Goal: Task Accomplishment & Management: Manage account settings

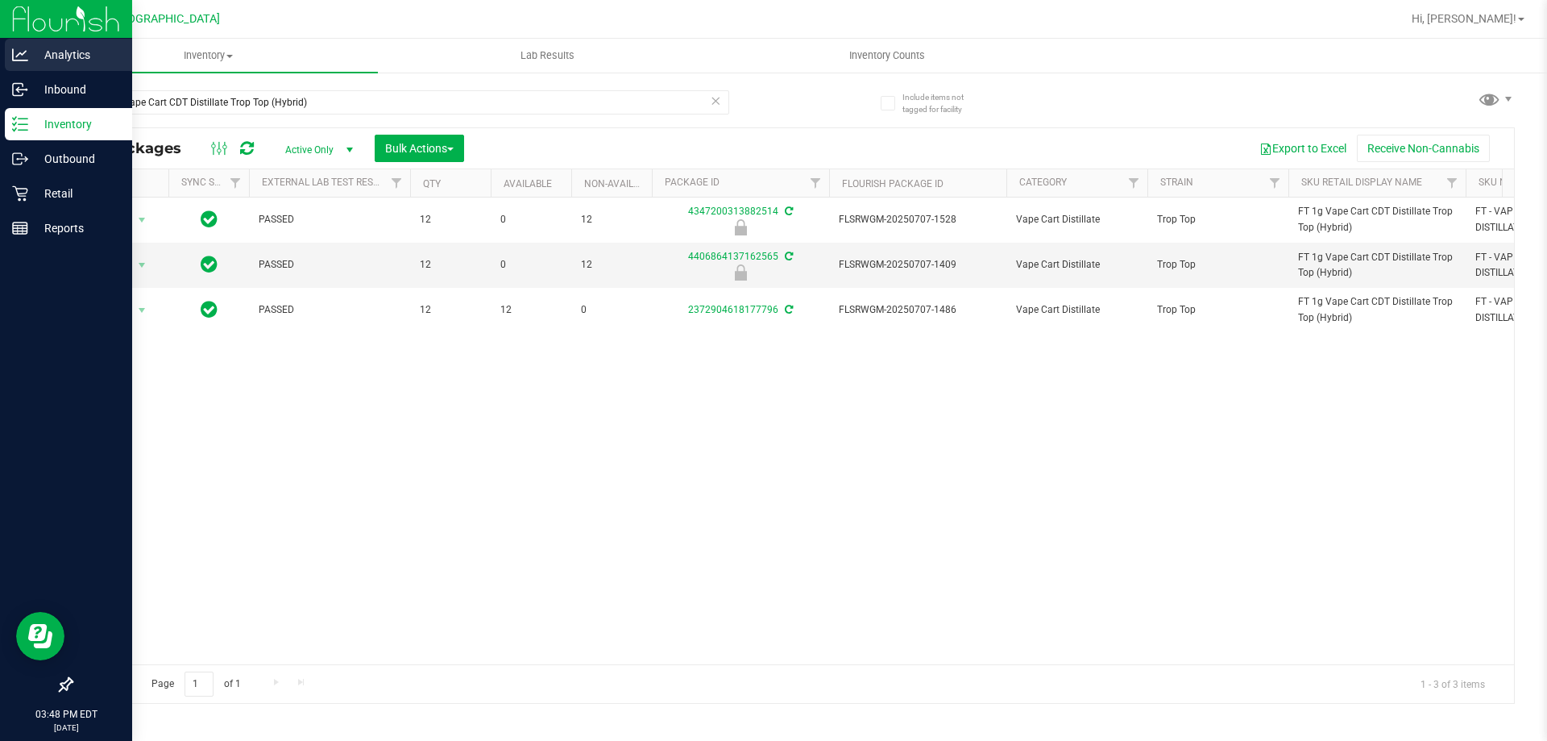
drag, startPoint x: 314, startPoint y: 104, endPoint x: 0, endPoint y: 48, distance: 319.2
click at [0, 48] on div "Analytics Inbound Inventory Outbound Retail Reports 03:48 PM EDT 08/27/2025 08/…" at bounding box center [773, 370] width 1547 height 741
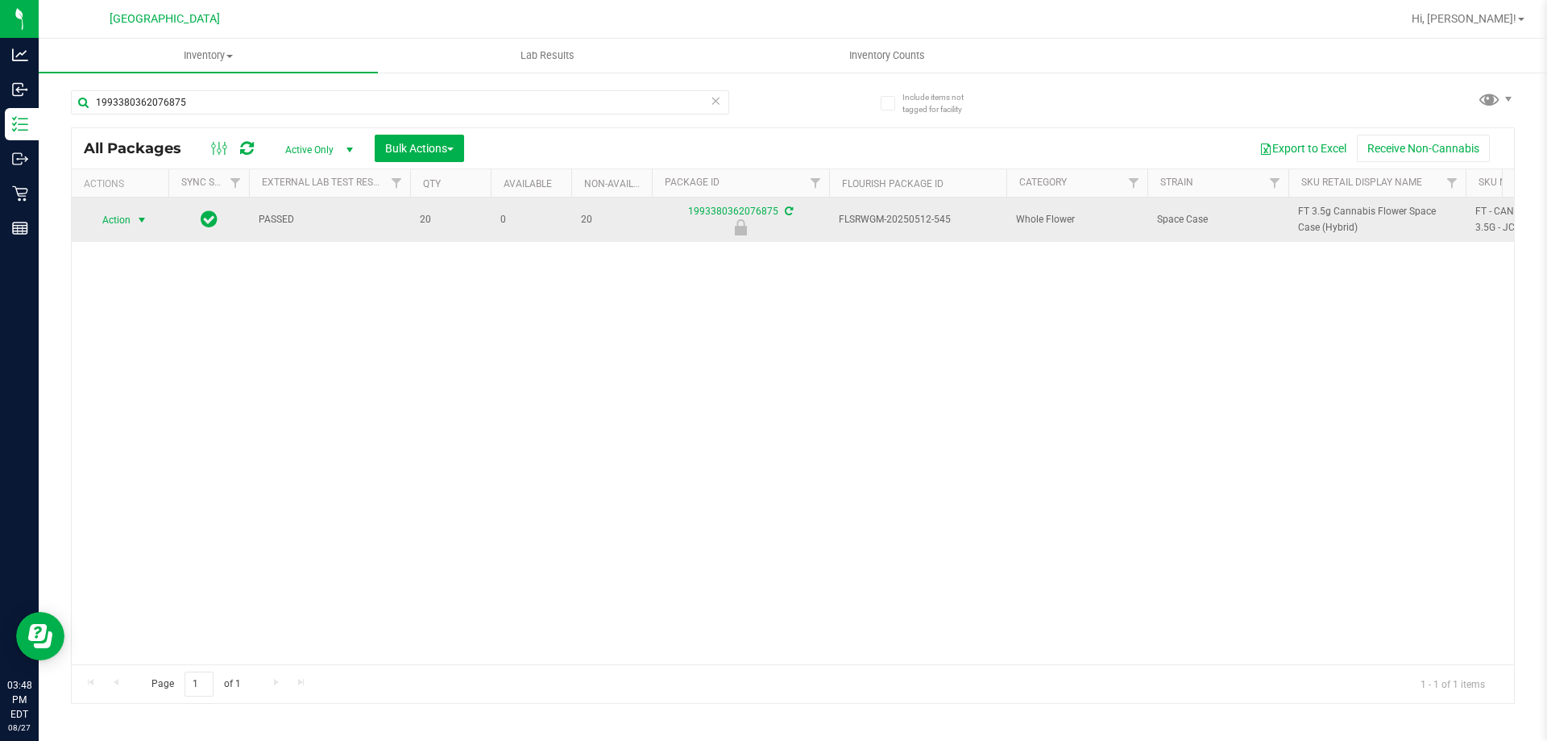
type input "1993380362076875"
click at [126, 215] on span "Action" at bounding box center [110, 220] width 44 height 23
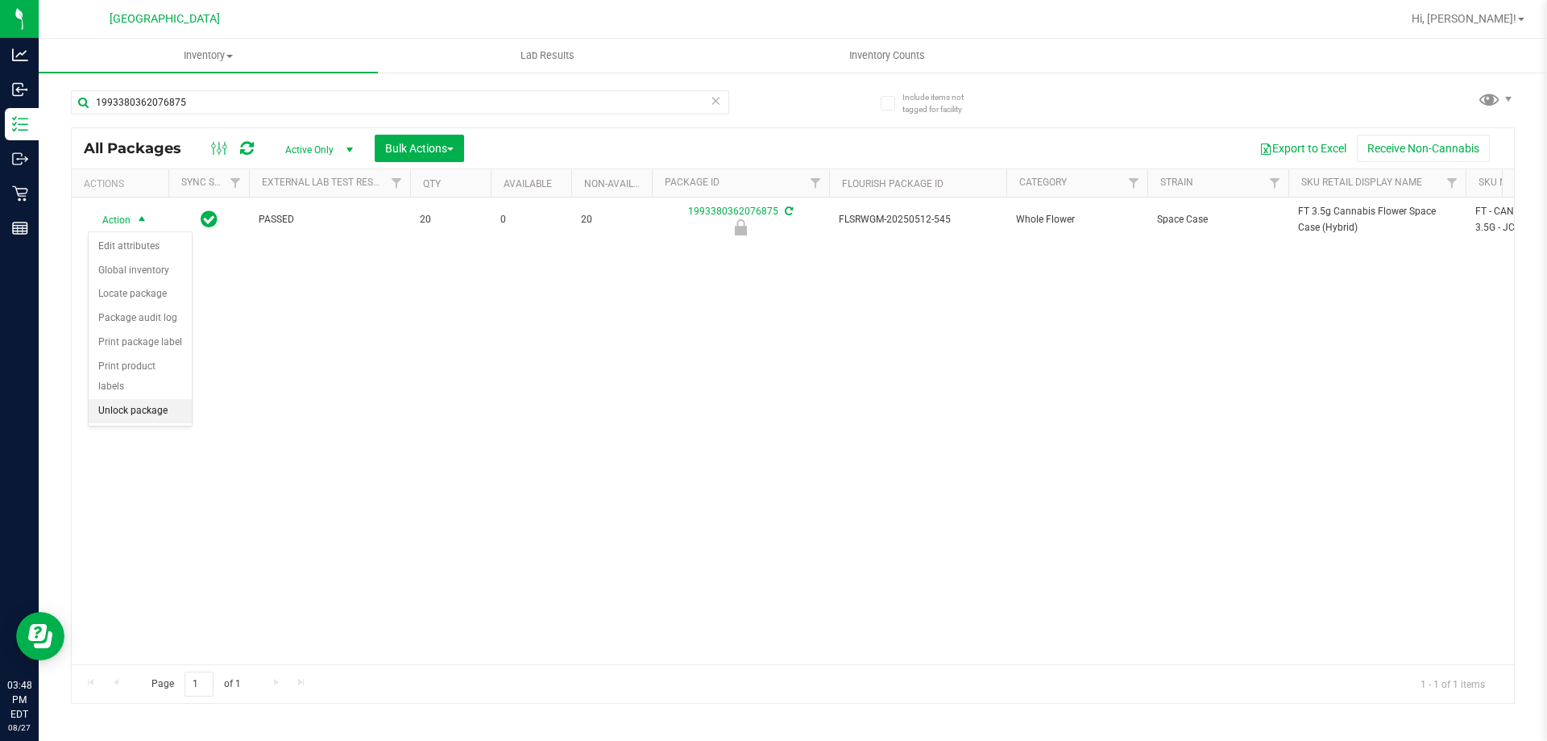
click at [171, 399] on li "Unlock package" at bounding box center [140, 411] width 103 height 24
click at [260, 373] on div "Inventory All packages All inventory Waste log Create inventory Lab Results Inv…" at bounding box center [793, 390] width 1509 height 702
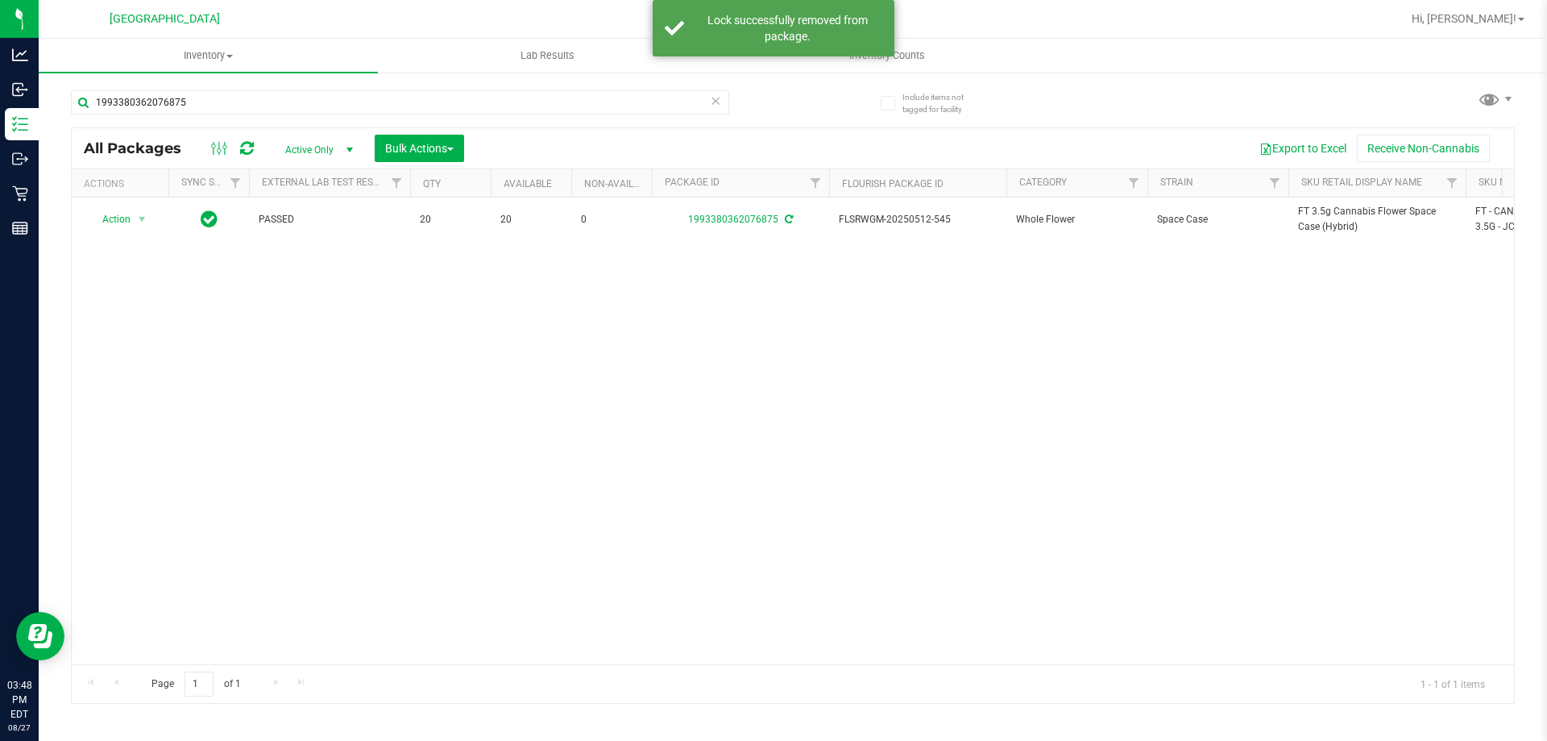
drag, startPoint x: 354, startPoint y: 372, endPoint x: 934, endPoint y: 322, distance: 582.4
click at [354, 369] on div "Action Action Adjust qty Create package Edit attributes Global inventory Locate…" at bounding box center [793, 430] width 1443 height 467
click at [1166, 278] on div "Action Action Adjust qty Create package Edit attributes Global inventory Locate…" at bounding box center [793, 430] width 1443 height 467
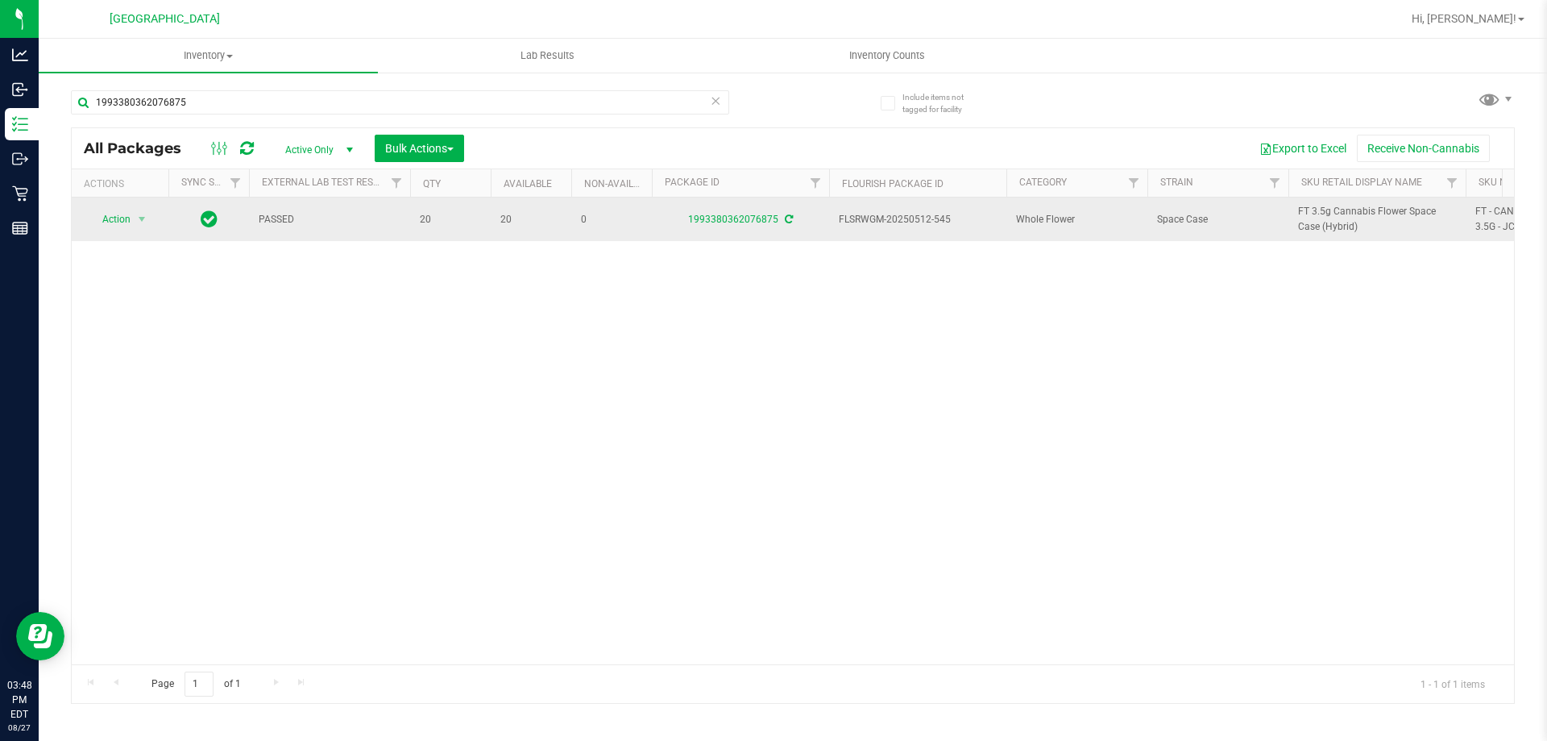
click at [1310, 201] on td "FT 3.5g Cannabis Flower Space Case (Hybrid)" at bounding box center [1377, 219] width 177 height 44
click at [1310, 204] on span "FT 3.5g Cannabis Flower Space Case (Hybrid)" at bounding box center [1377, 219] width 158 height 31
click at [1310, 210] on span "FT 3.5g Cannabis Flower Space Case (Hybrid)" at bounding box center [1377, 219] width 158 height 31
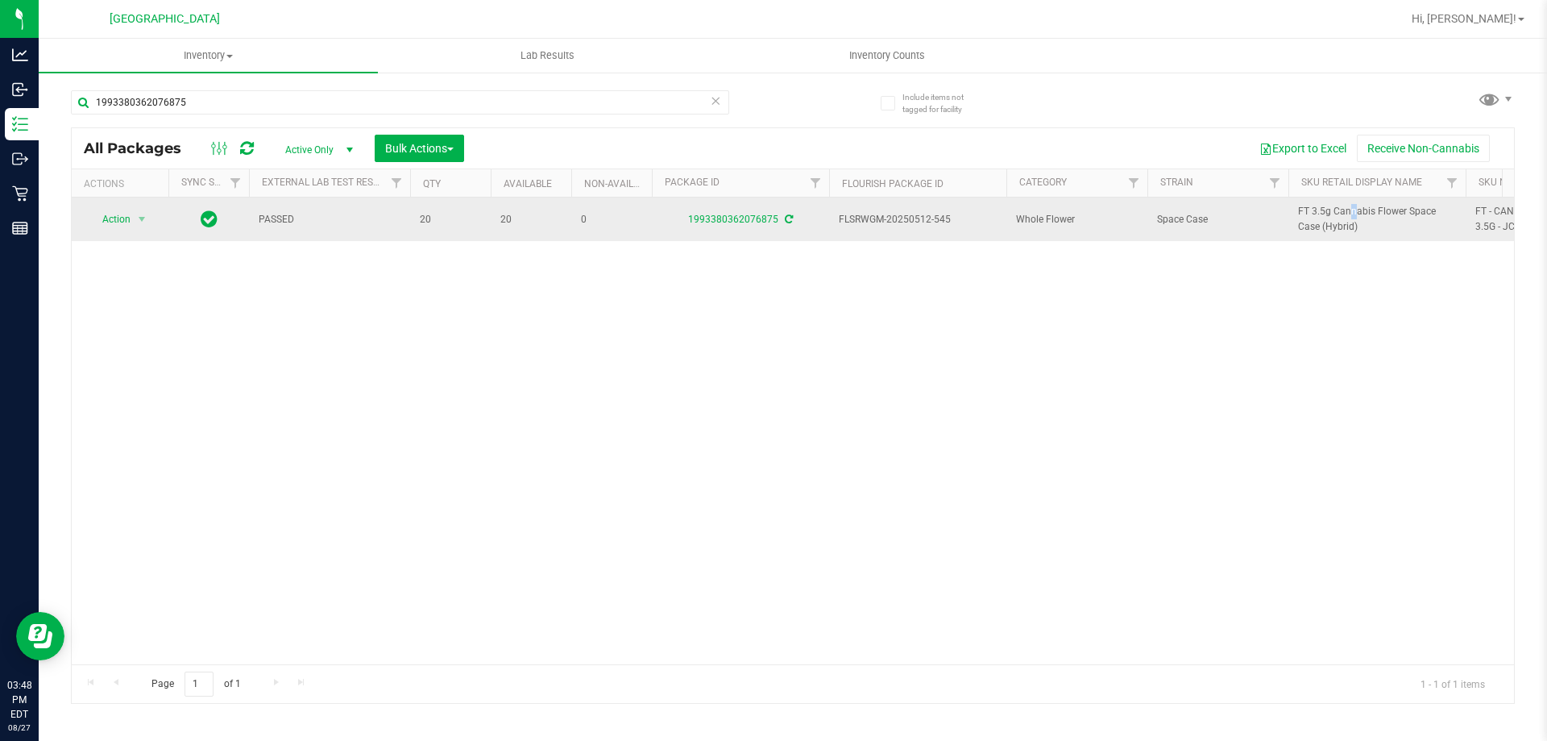
click at [1310, 210] on span "FT 3.5g Cannabis Flower Space Case (Hybrid)" at bounding box center [1377, 219] width 158 height 31
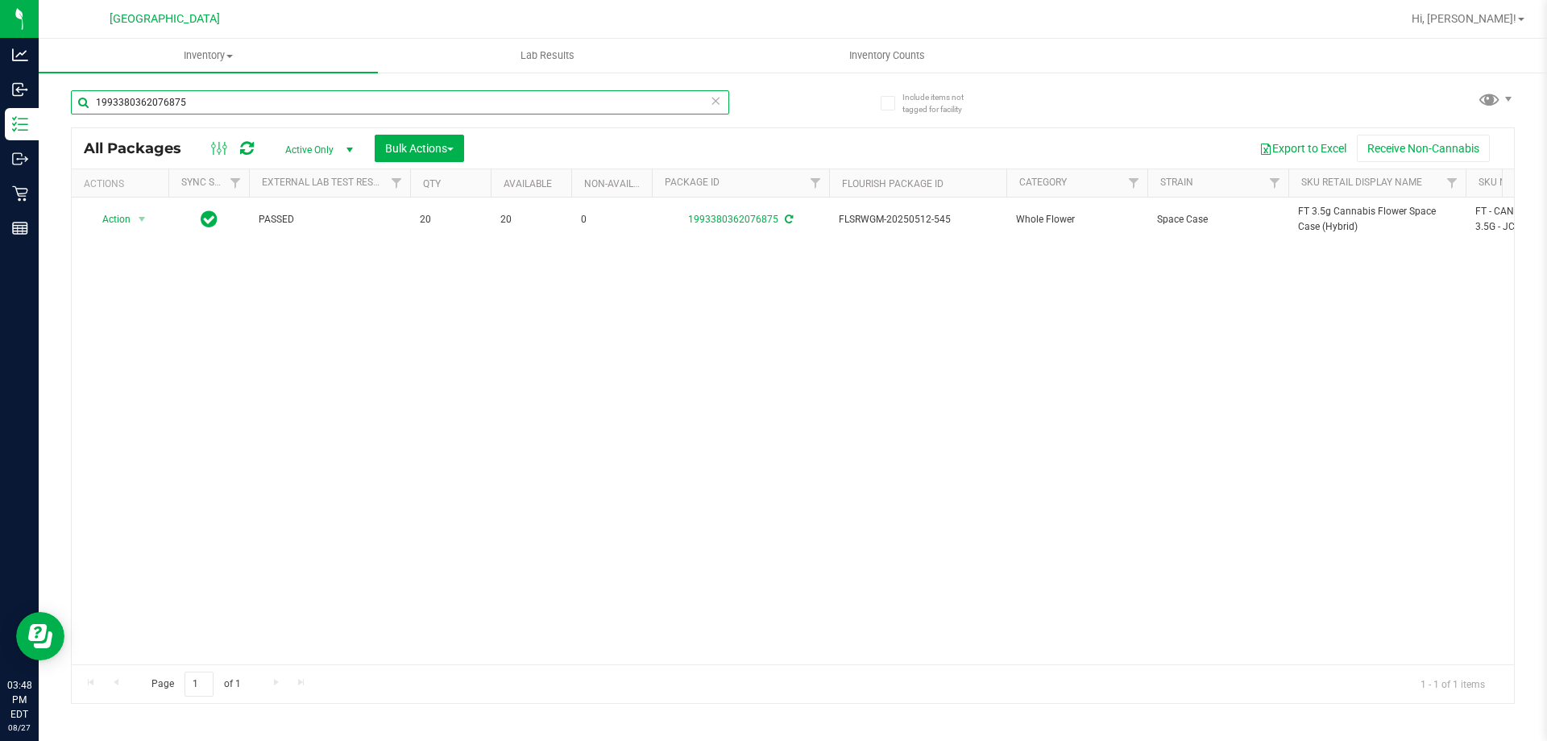
click at [156, 105] on input "1993380362076875" at bounding box center [400, 102] width 658 height 24
paste input "FT 3.5g Cannabis Flower Space Case (Hybrid)"
click at [517, 441] on div "Action Action Adjust qty Create package Edit attributes Global inventory Locate…" at bounding box center [793, 430] width 1443 height 467
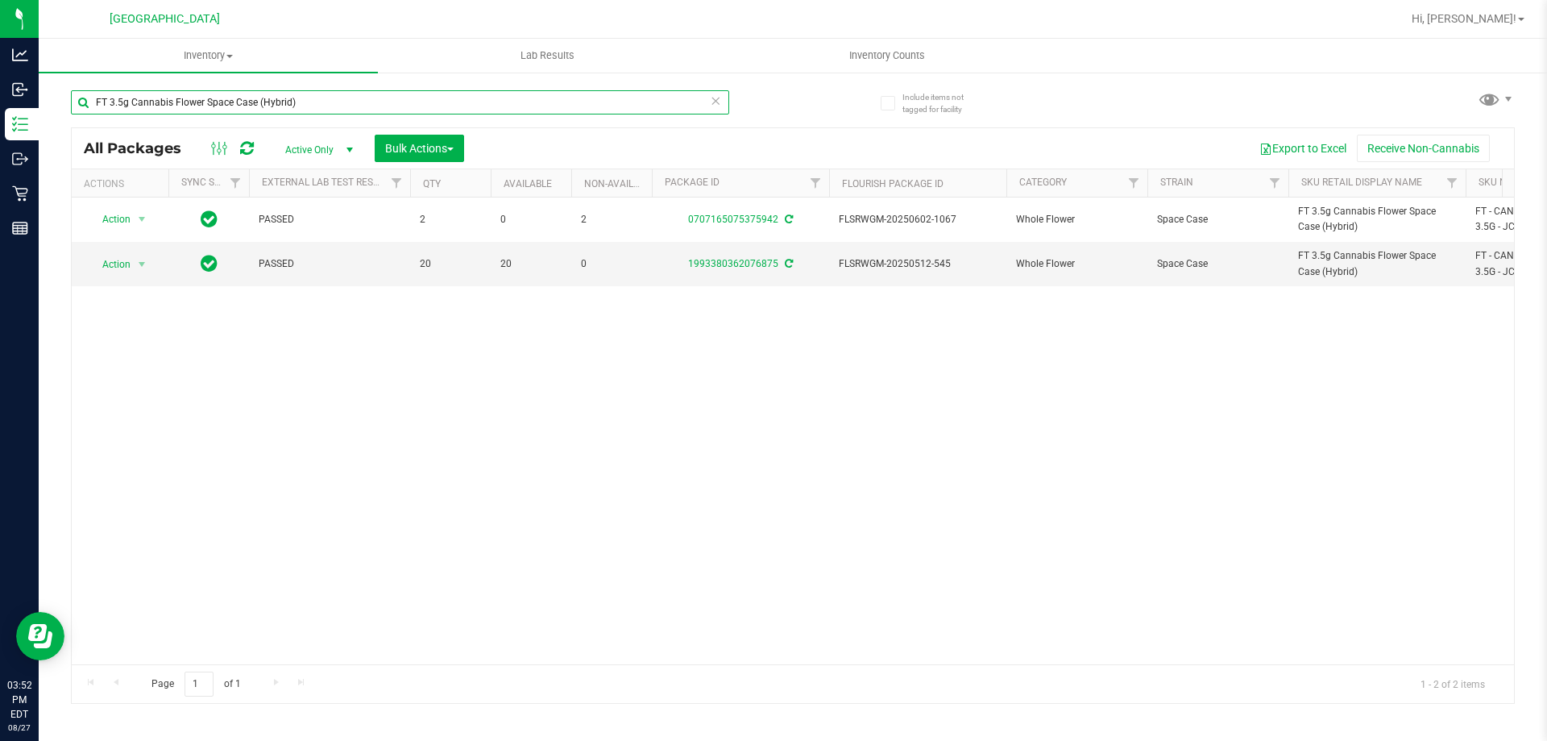
click at [443, 102] on input "FT 3.5g Cannabis Flower Space Case (Hybrid)" at bounding box center [400, 102] width 658 height 24
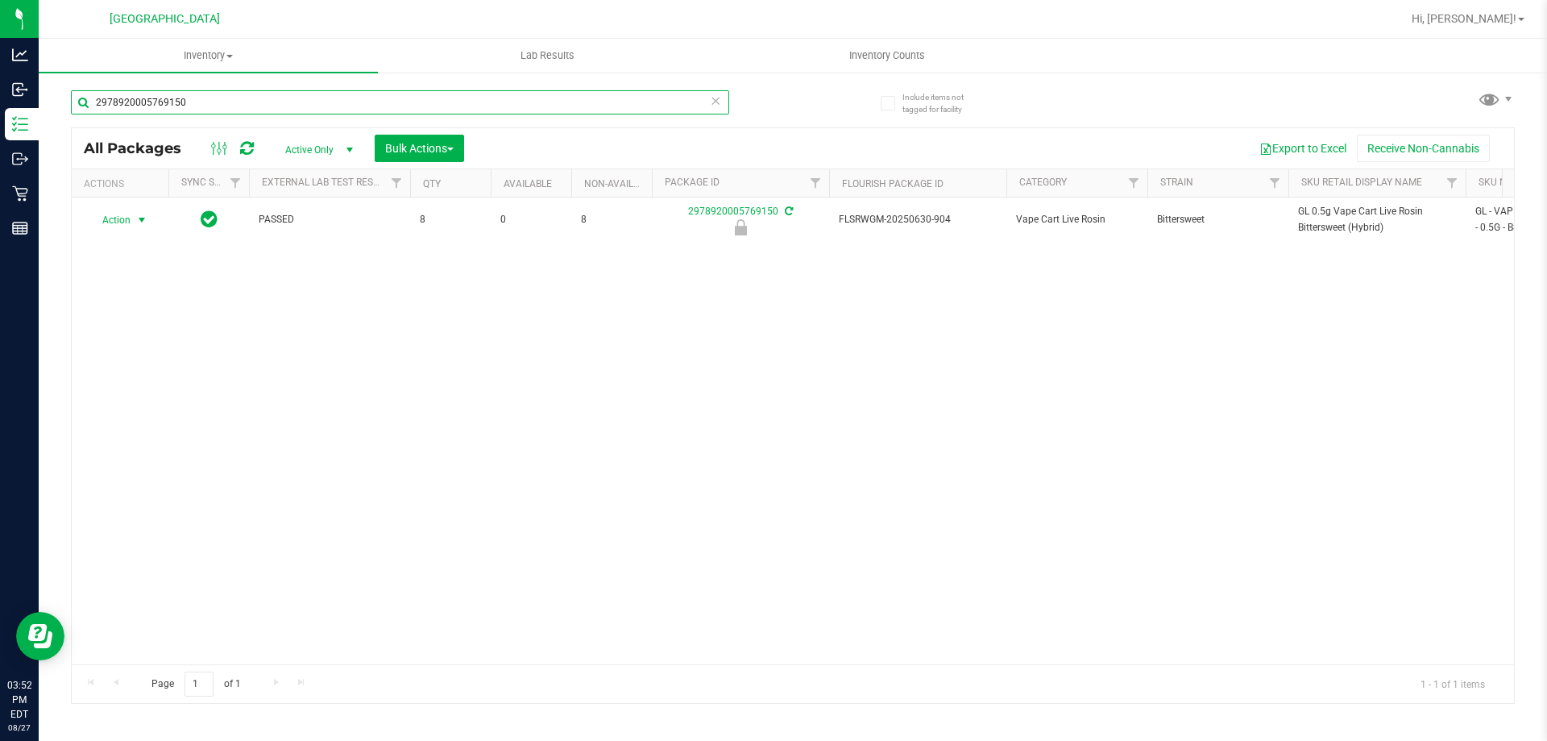
type input "2978920005769150"
click at [139, 222] on span "select" at bounding box center [141, 220] width 13 height 13
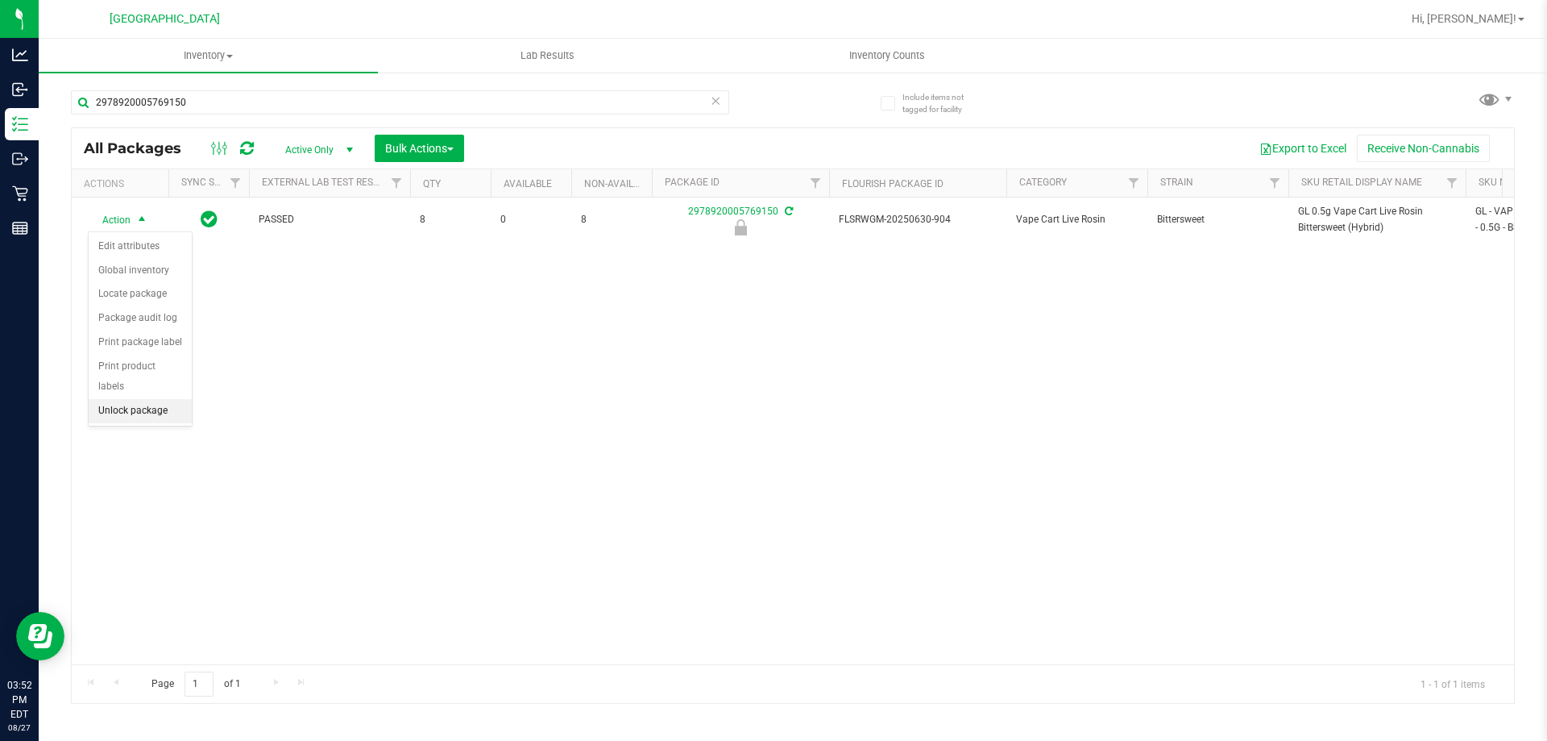
click at [107, 399] on li "Unlock package" at bounding box center [140, 411] width 103 height 24
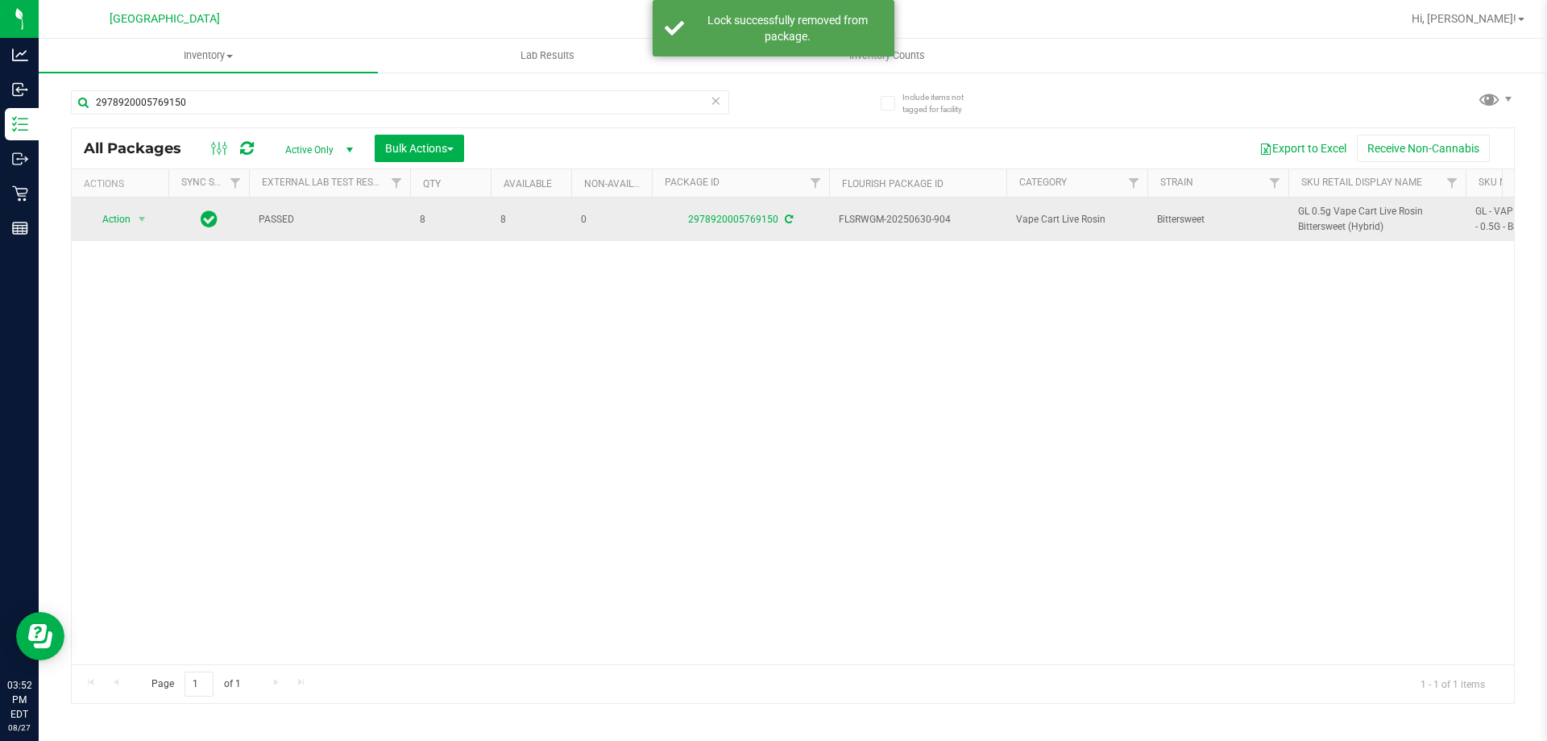
click at [1345, 225] on span "GL 0.5g Vape Cart Live Rosin Bittersweet (Hybrid)" at bounding box center [1377, 219] width 158 height 31
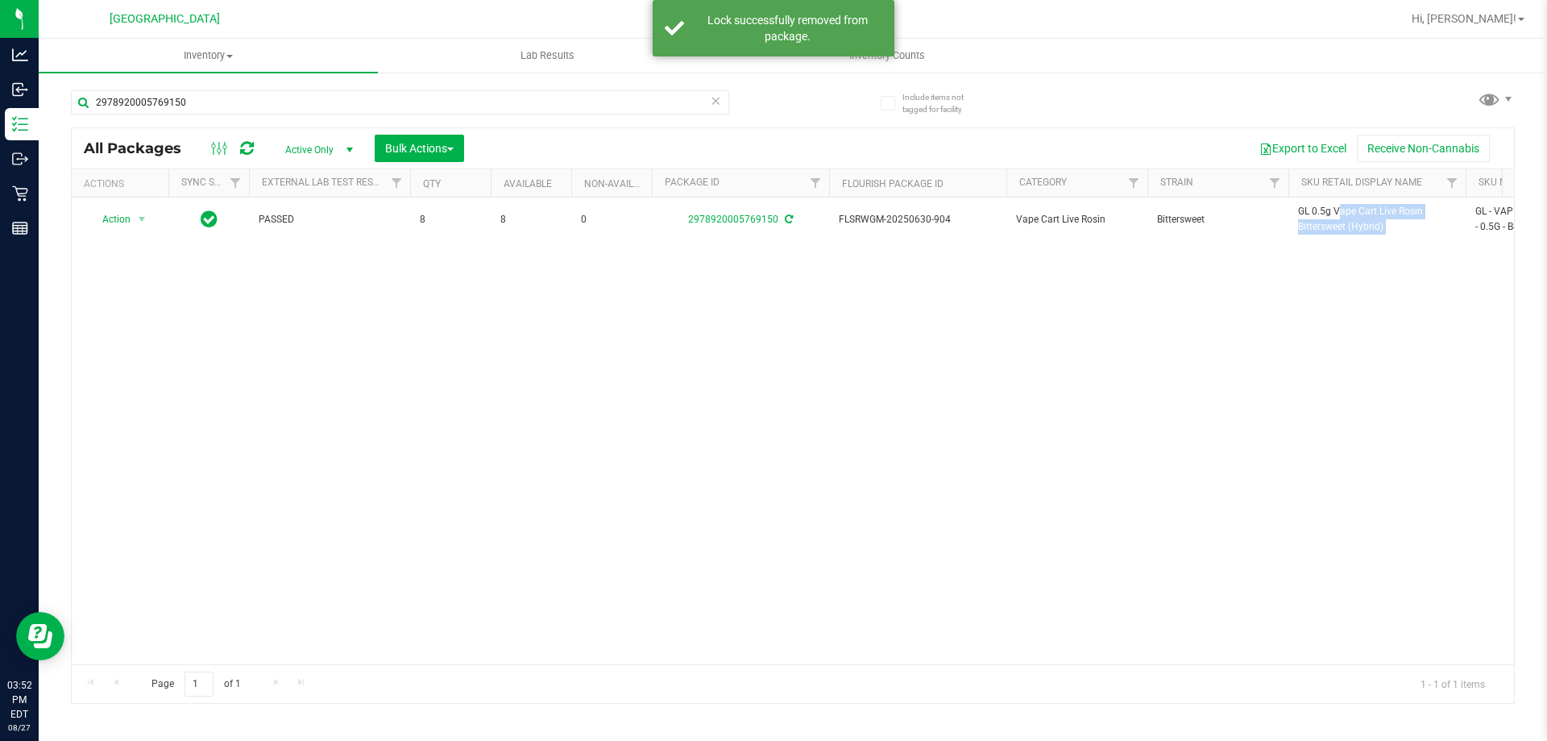
copy tr "GL 0.5g Vape Cart Live Rosin Bittersweet (Hybrid)"
click at [583, 106] on input "2978920005769150" at bounding box center [400, 102] width 658 height 24
paste input "GL 0.5g Vape Cart Live Rosin Bittersweet (Hybrid)"
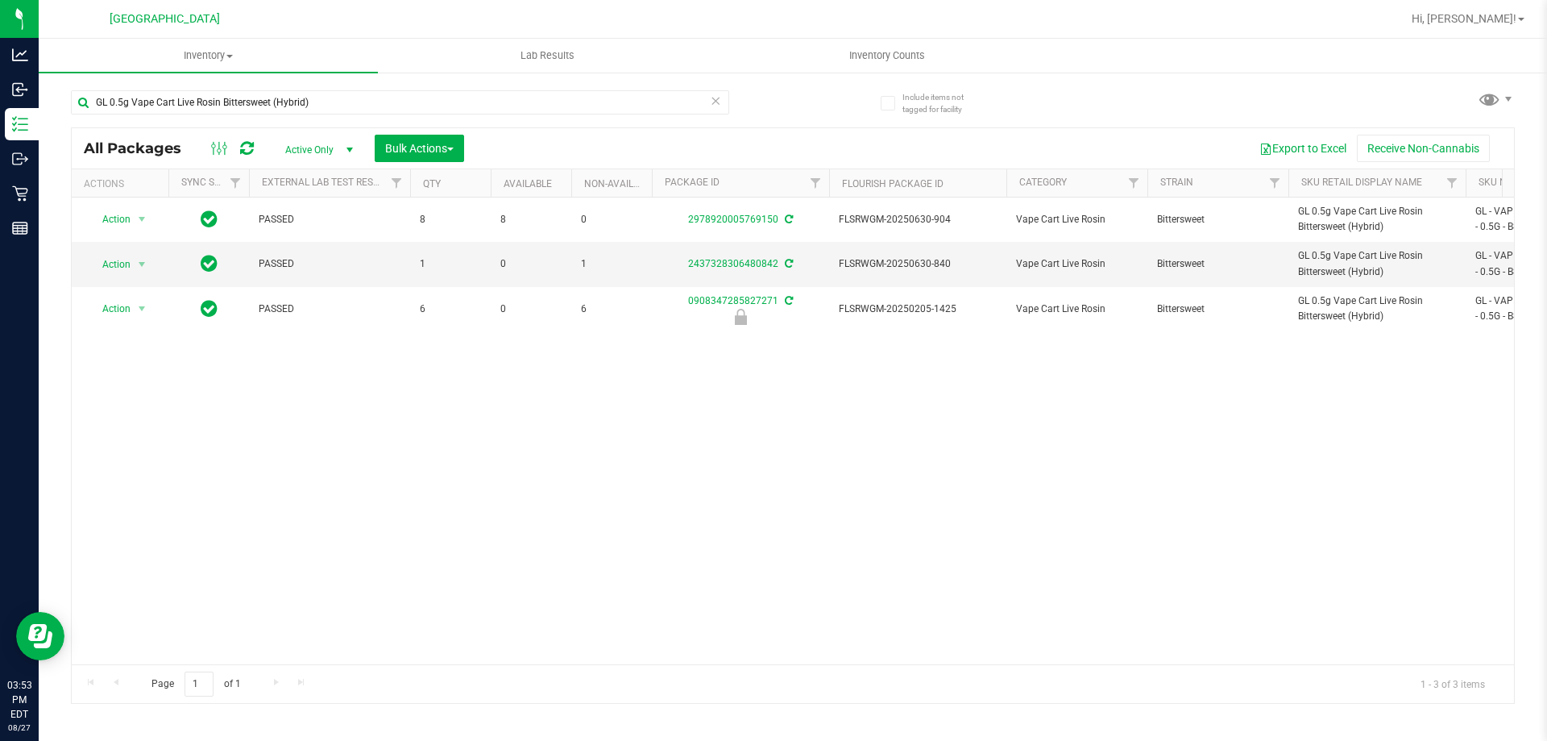
click at [783, 434] on div "Action Action Adjust qty Create package Edit attributes Global inventory Locate…" at bounding box center [793, 430] width 1443 height 467
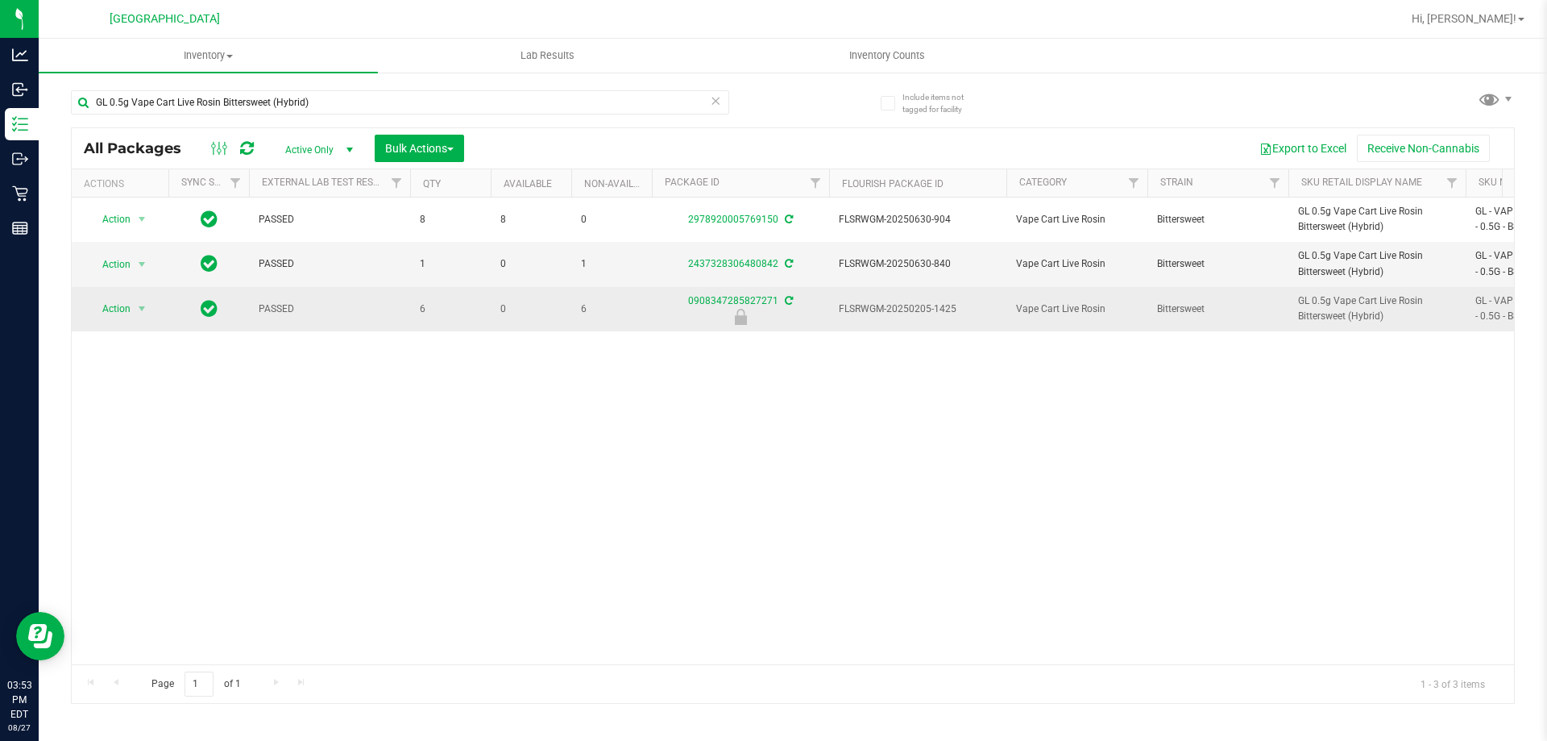
click at [866, 323] on td "FLSRWGM-20250205-1425" at bounding box center [917, 309] width 177 height 44
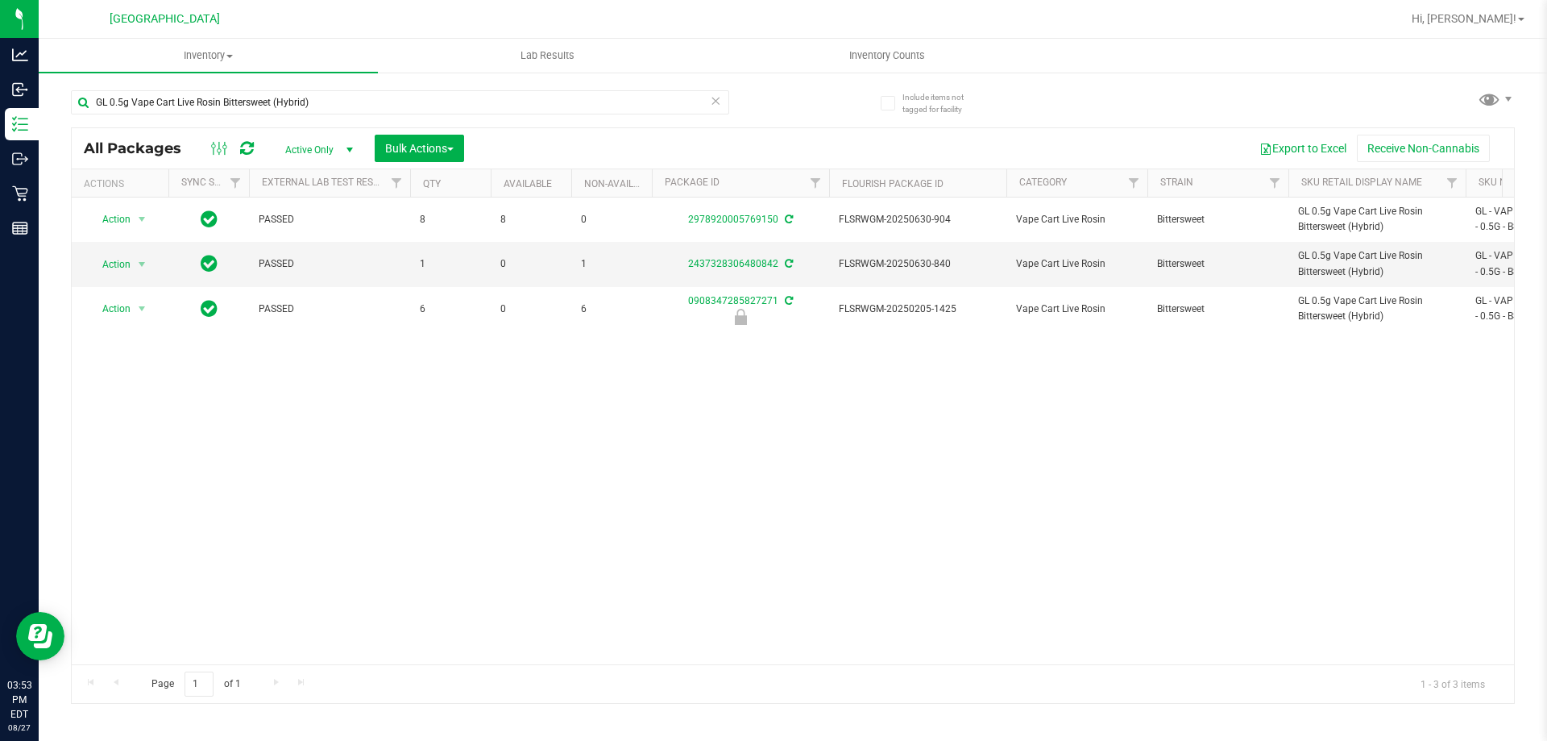
click at [903, 377] on div "Action Action Adjust qty Create package Edit attributes Global inventory Locate…" at bounding box center [793, 430] width 1443 height 467
click at [913, 545] on div "Action Action Adjust qty Create package Edit attributes Global inventory Locate…" at bounding box center [793, 430] width 1443 height 467
click at [899, 563] on div "Action Action Adjust qty Create package Edit attributes Global inventory Locate…" at bounding box center [793, 430] width 1443 height 467
click at [305, 98] on input "GL 0.5g Vape Cart Live Rosin Bittersweet (Hybrid)" at bounding box center [400, 102] width 658 height 24
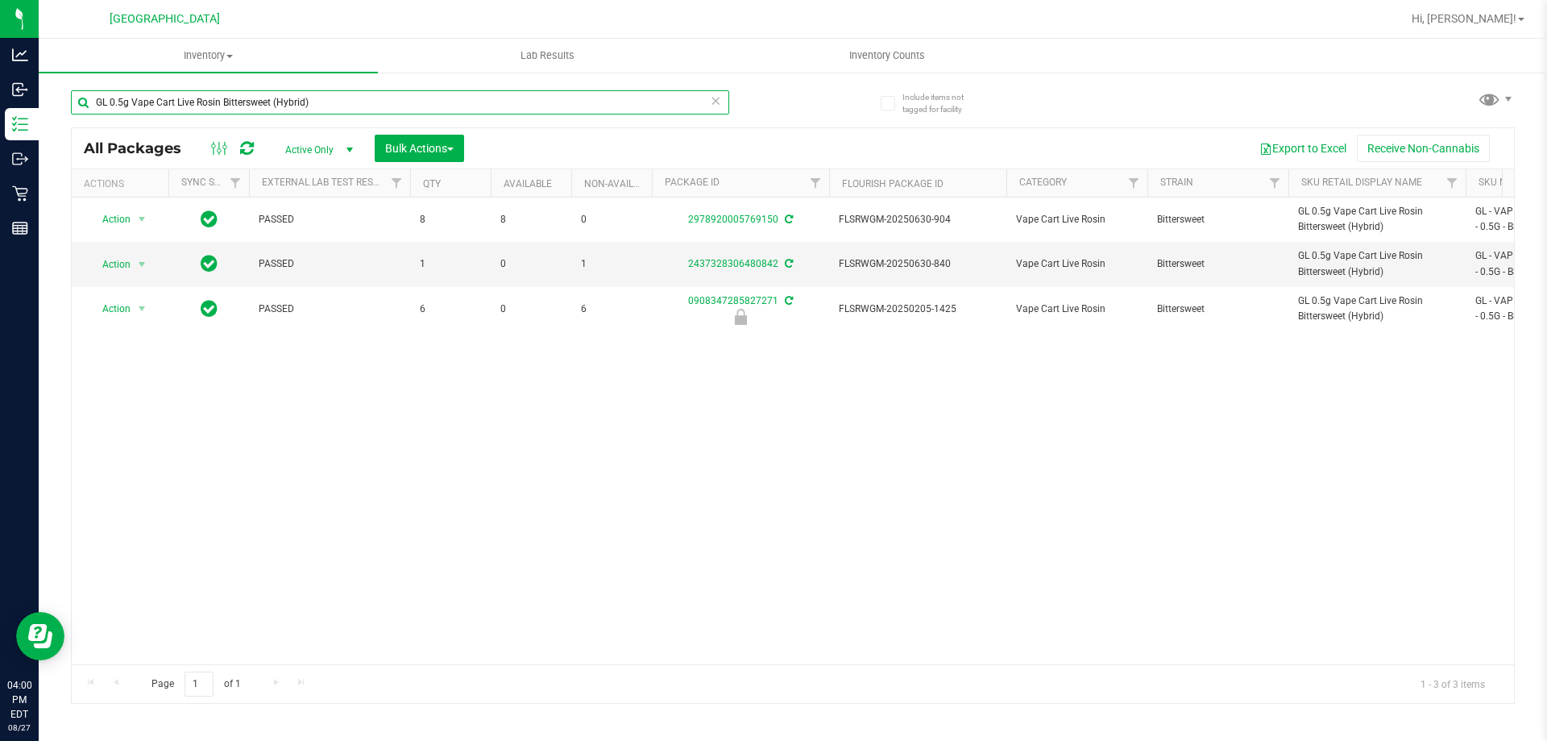
click at [305, 98] on input "GL 0.5g Vape Cart Live Rosin Bittersweet (Hybrid)" at bounding box center [400, 102] width 658 height 24
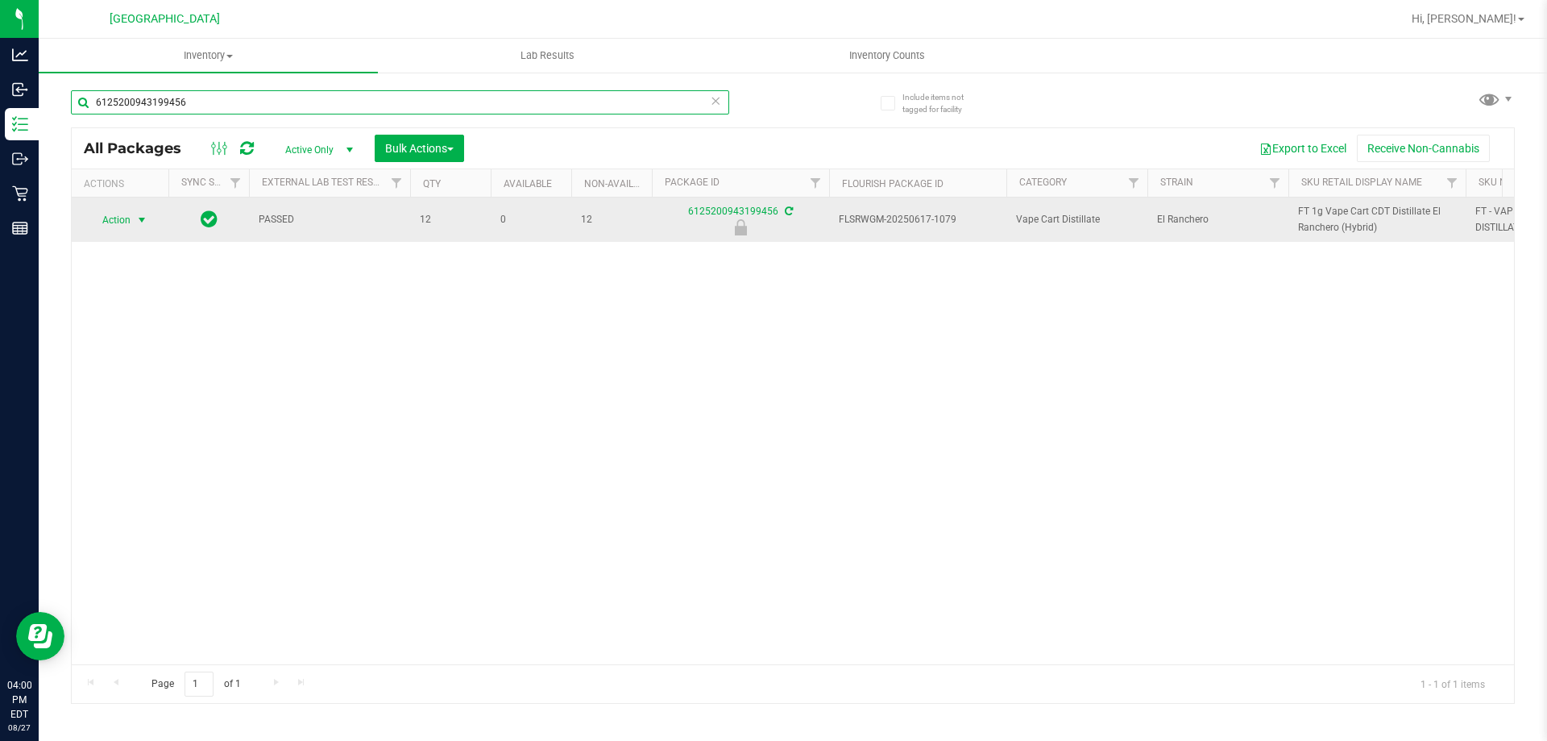
type input "6125200943199456"
click at [119, 222] on span "Action" at bounding box center [110, 220] width 44 height 23
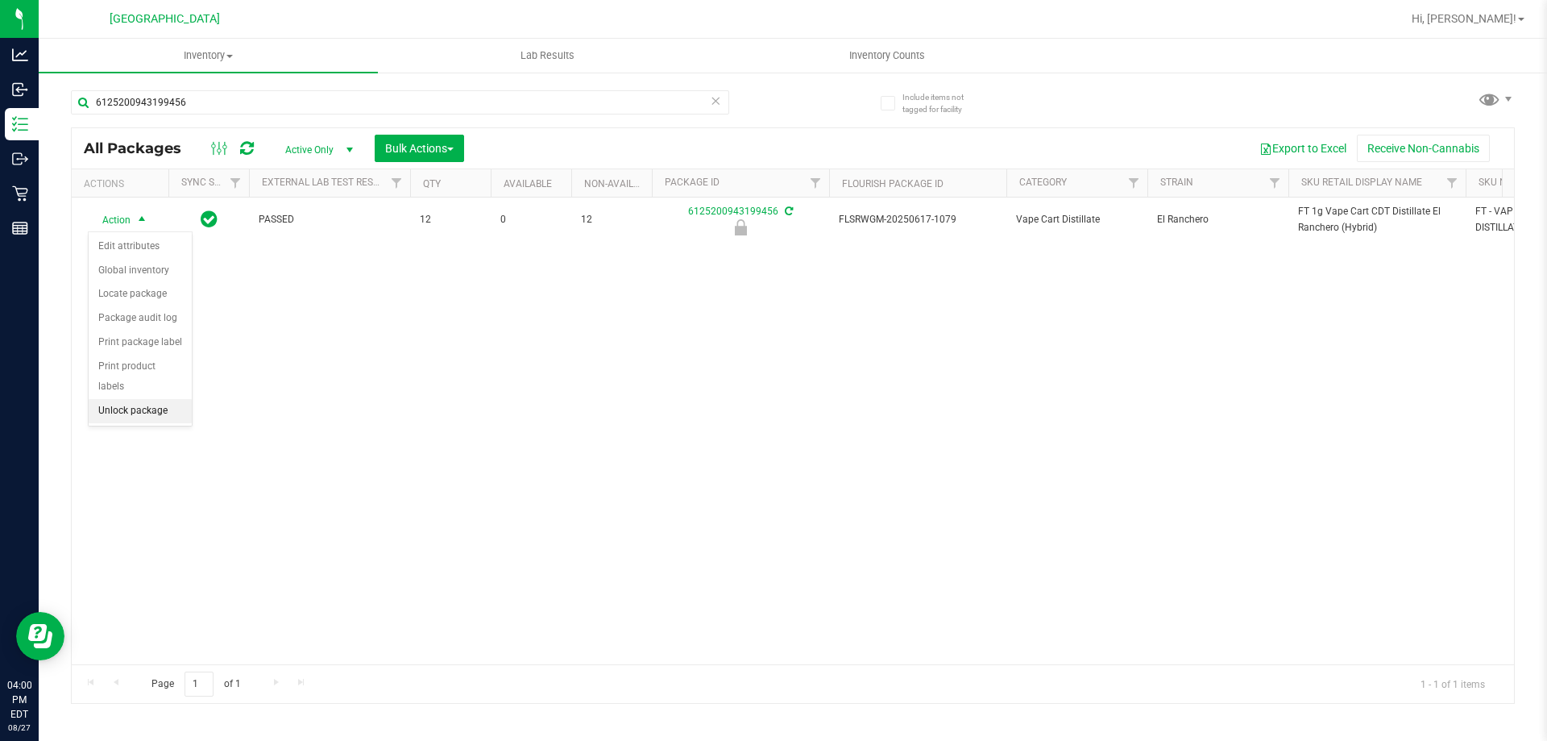
click at [156, 399] on li "Unlock package" at bounding box center [140, 411] width 103 height 24
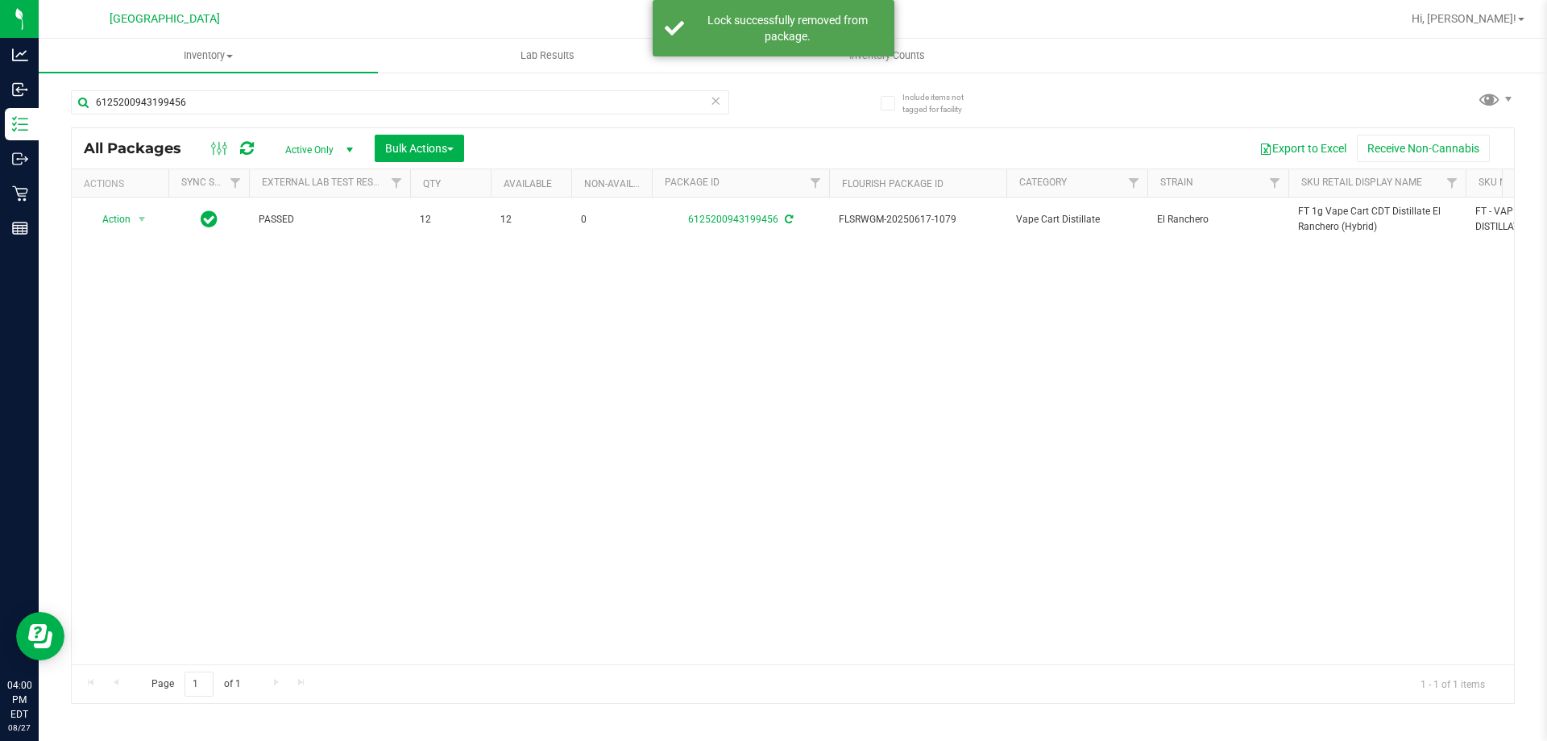
click at [1302, 222] on span "FT 1g Vape Cart CDT Distillate El Ranchero (Hybrid)" at bounding box center [1377, 219] width 158 height 31
click at [596, 106] on input "6125200943199456" at bounding box center [400, 102] width 658 height 24
paste input "FT 1g Vape Cart CDT Distillate El Ranchero (Hybrid)"
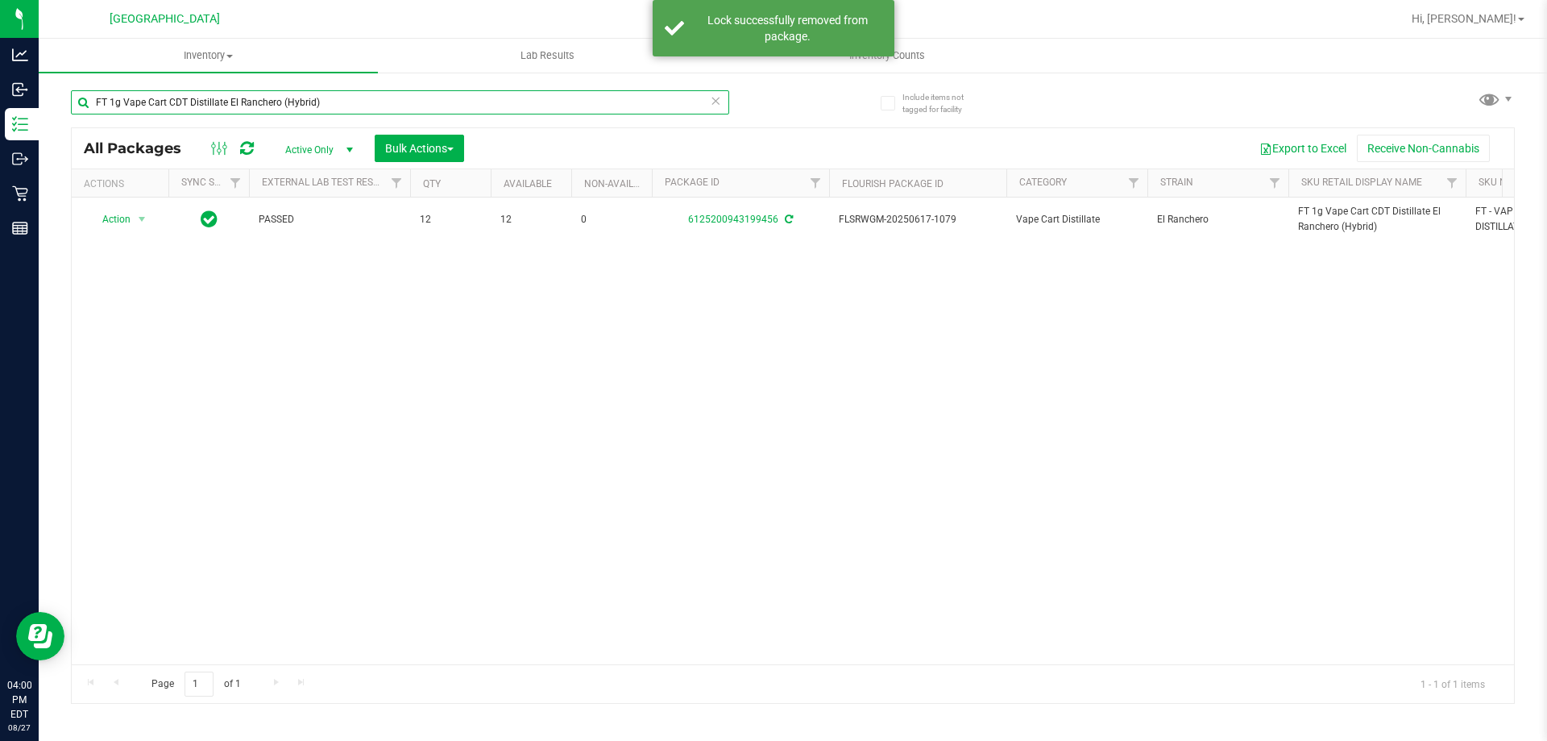
type input "FT 1g Vape Cart CDT Distillate El Ranchero (Hybrid)"
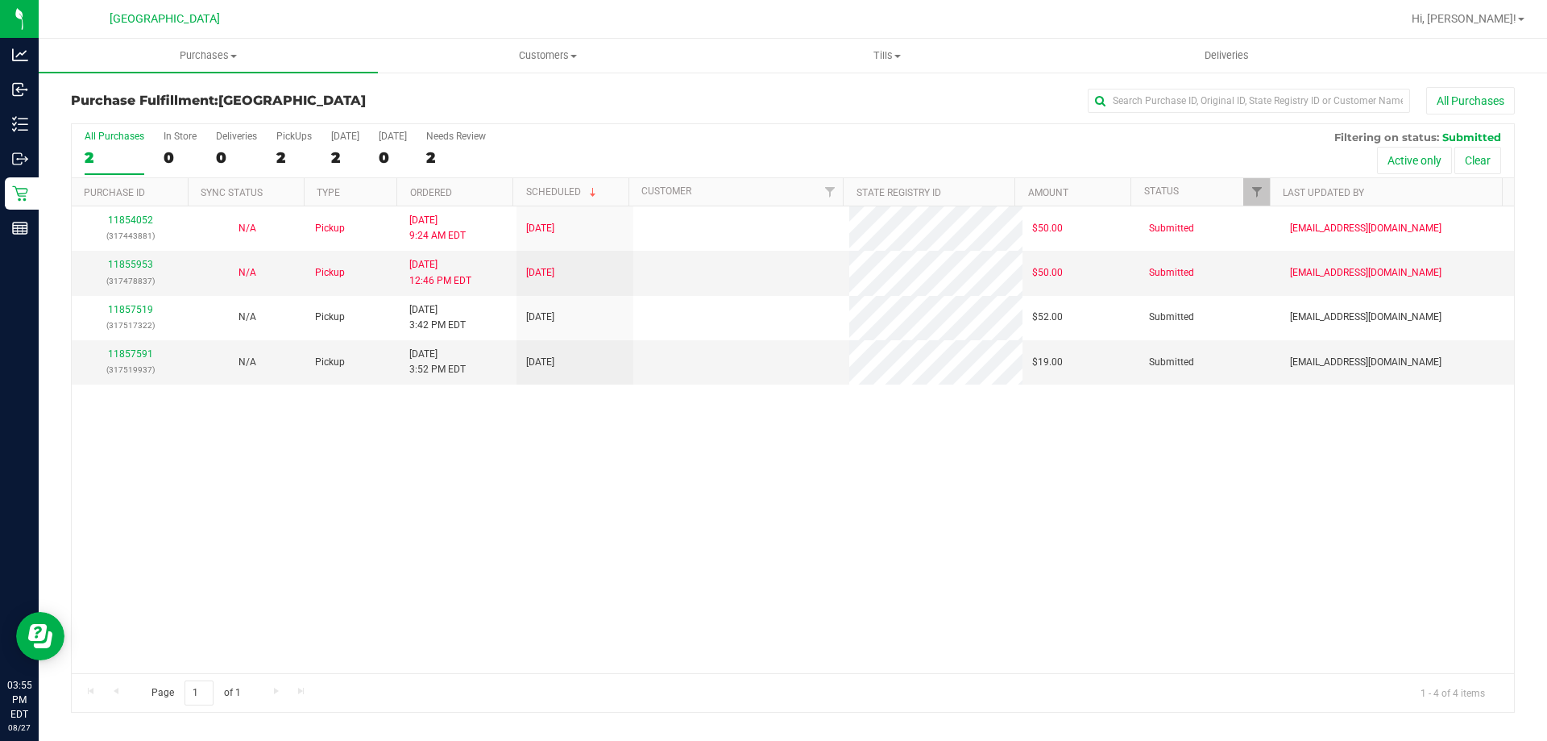
click at [512, 536] on div "11854052 (317443881) N/A Pickup 8/27/2025 9:24 AM EDT 8/27/2025 $50.00 Submitte…" at bounding box center [793, 439] width 1443 height 467
click at [870, 66] on uib-tab-heading "Tills Manage tills Reconcile e-payments" at bounding box center [887, 55] width 338 height 32
click at [836, 96] on li "Manage tills" at bounding box center [886, 97] width 339 height 19
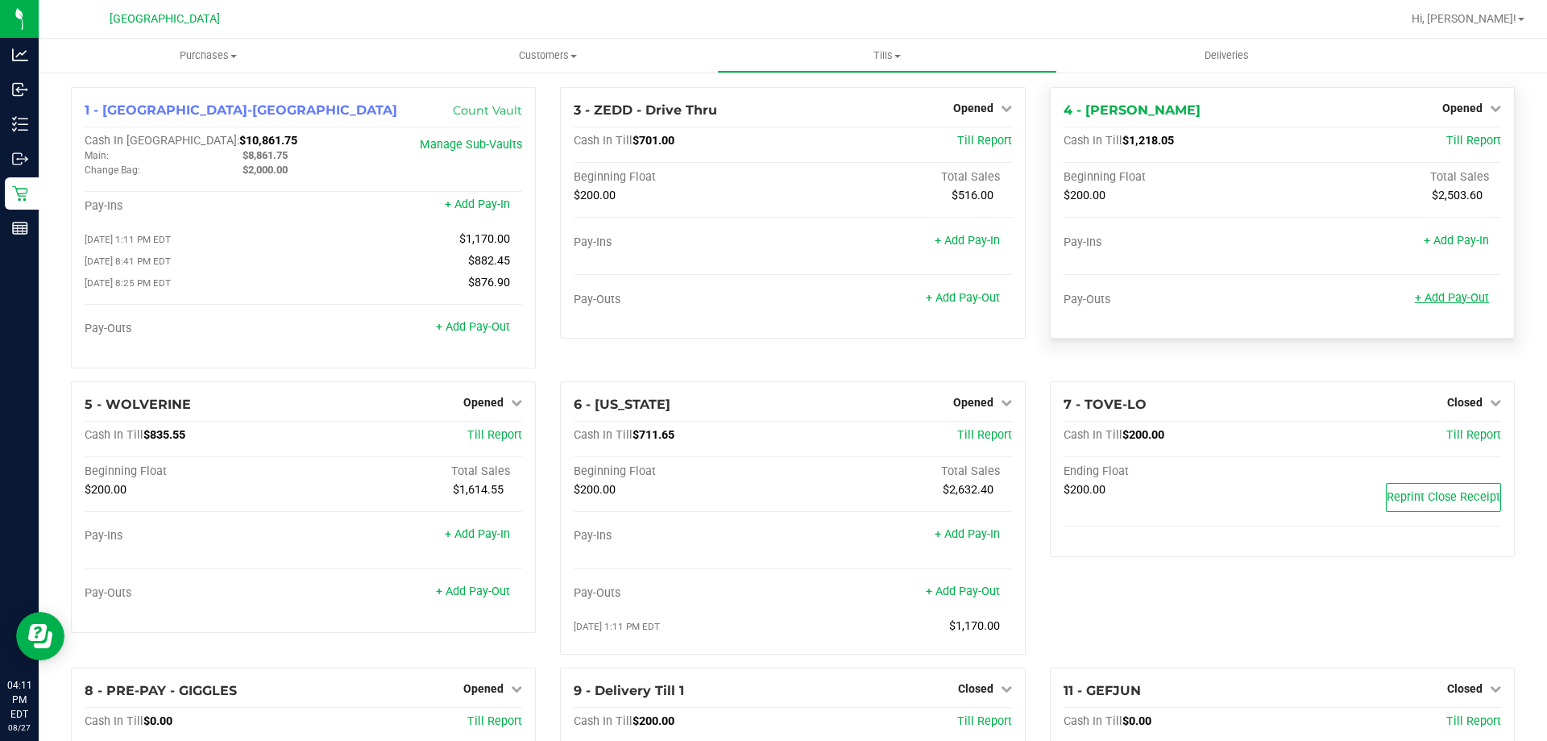
click at [1439, 296] on link "+ Add Pay-Out" at bounding box center [1452, 298] width 74 height 14
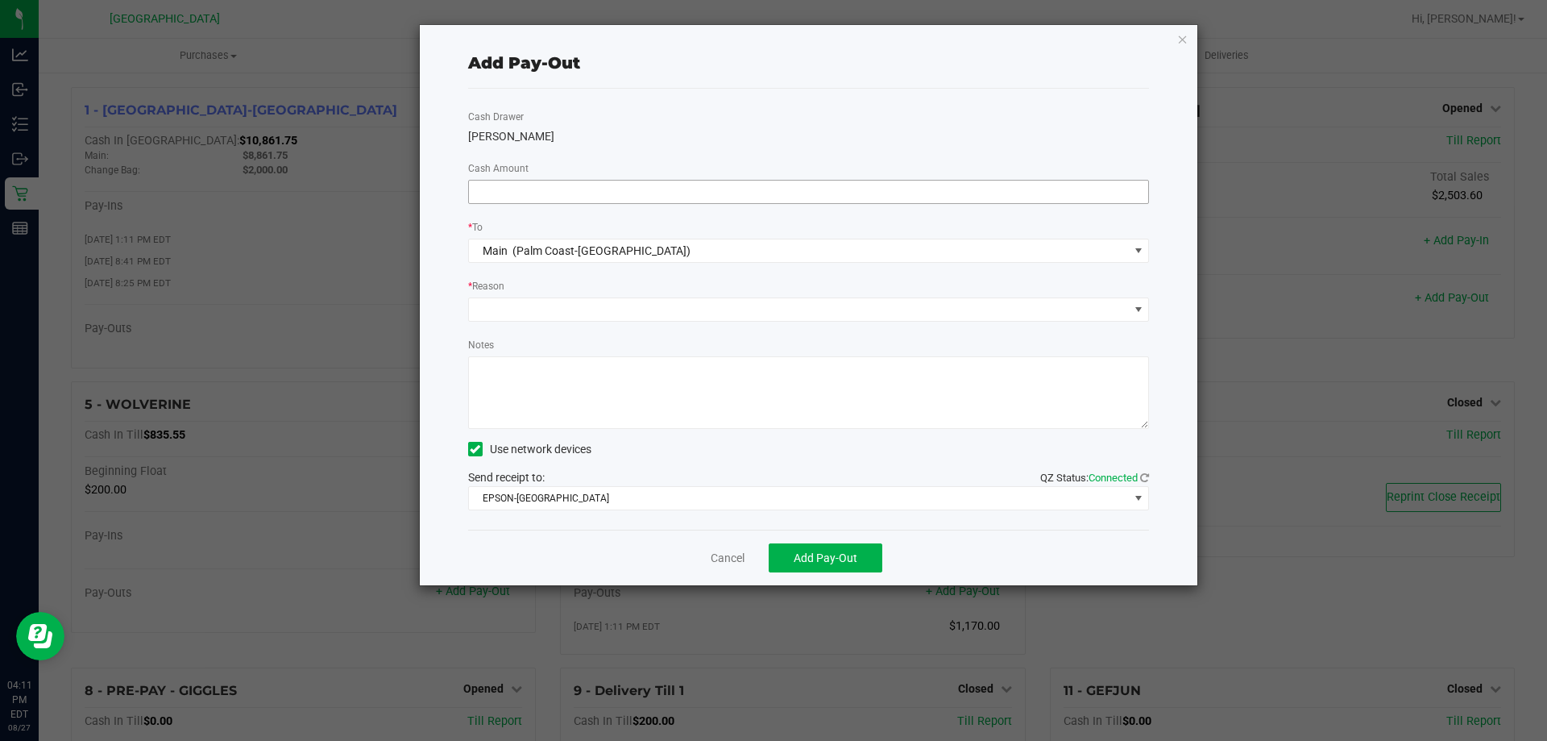
click at [554, 194] on input at bounding box center [809, 192] width 680 height 23
type input "$940.00"
click at [538, 318] on span at bounding box center [799, 309] width 660 height 23
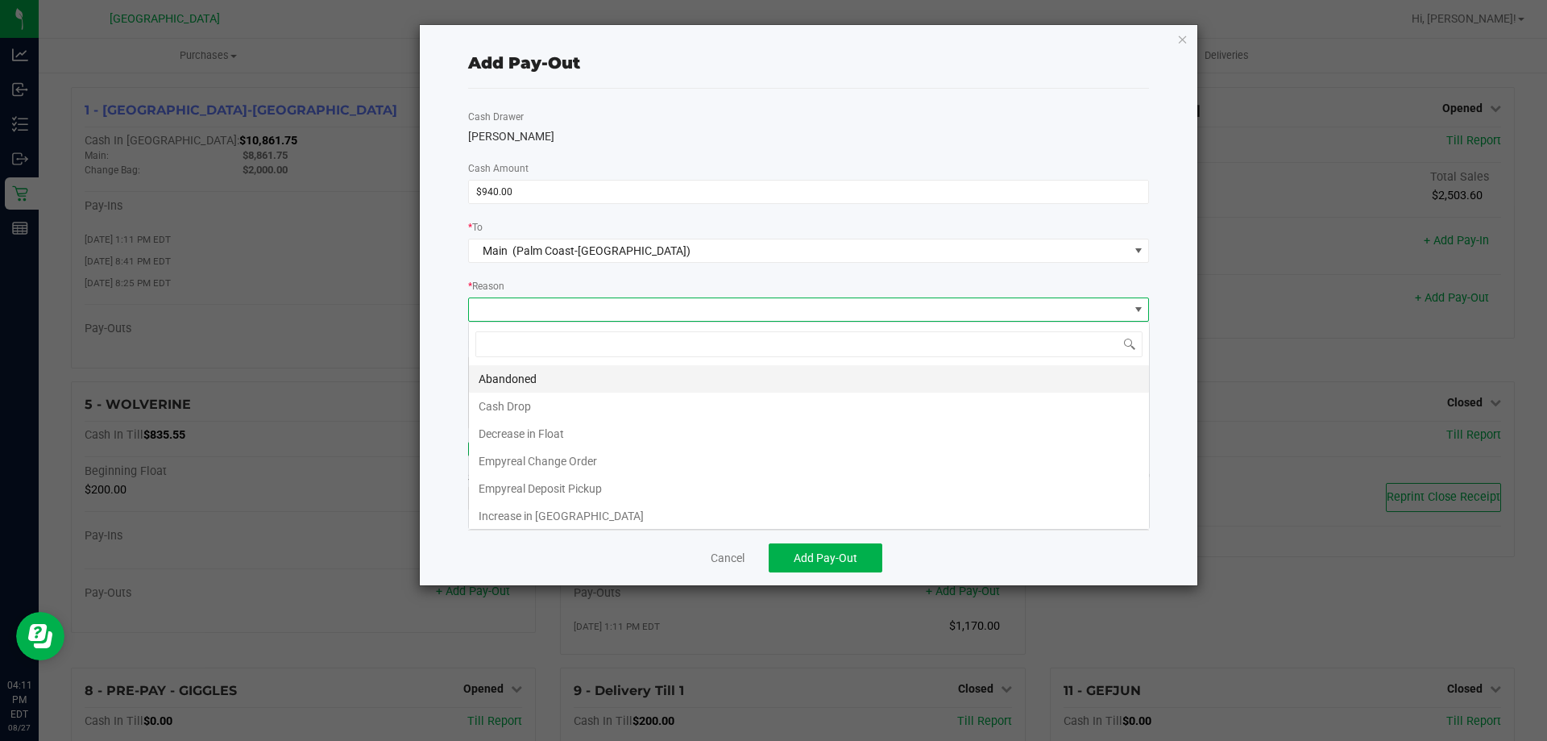
scroll to position [24, 681]
click at [525, 401] on li "Cash Drop" at bounding box center [809, 406] width 680 height 27
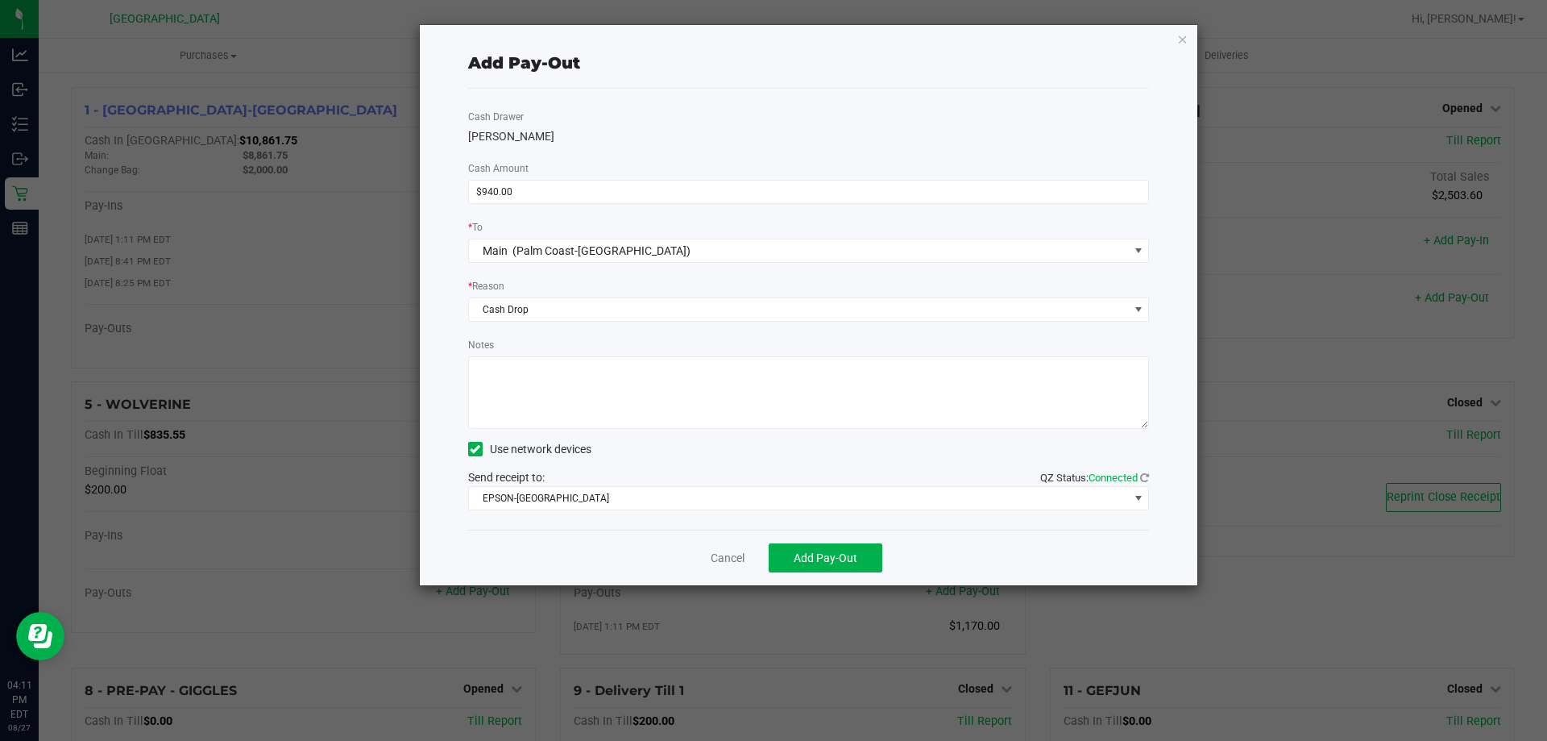
click at [525, 396] on textarea "Notes" at bounding box center [809, 392] width 682 height 73
type textarea "LA"
click at [820, 562] on span "Add Pay-Out" at bounding box center [826, 557] width 64 height 13
click at [711, 563] on link "Dismiss" at bounding box center [722, 558] width 39 height 17
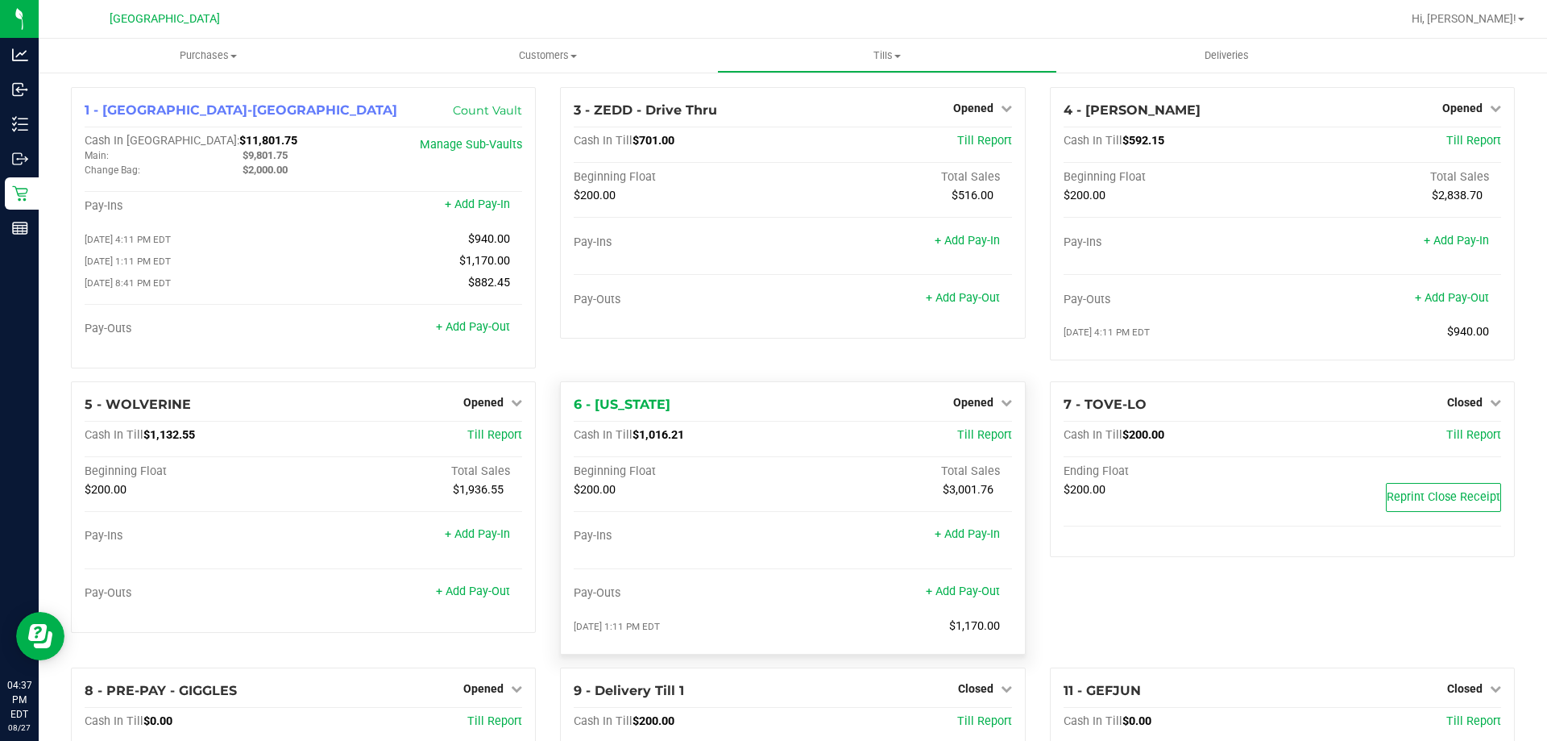
click at [942, 372] on div "3 - ZEDD - Drive Thru Opened Close Till Cash In Till $701.00 Till Report Beginn…" at bounding box center [792, 234] width 489 height 294
click at [471, 595] on link "+ Add Pay-Out" at bounding box center [473, 591] width 74 height 14
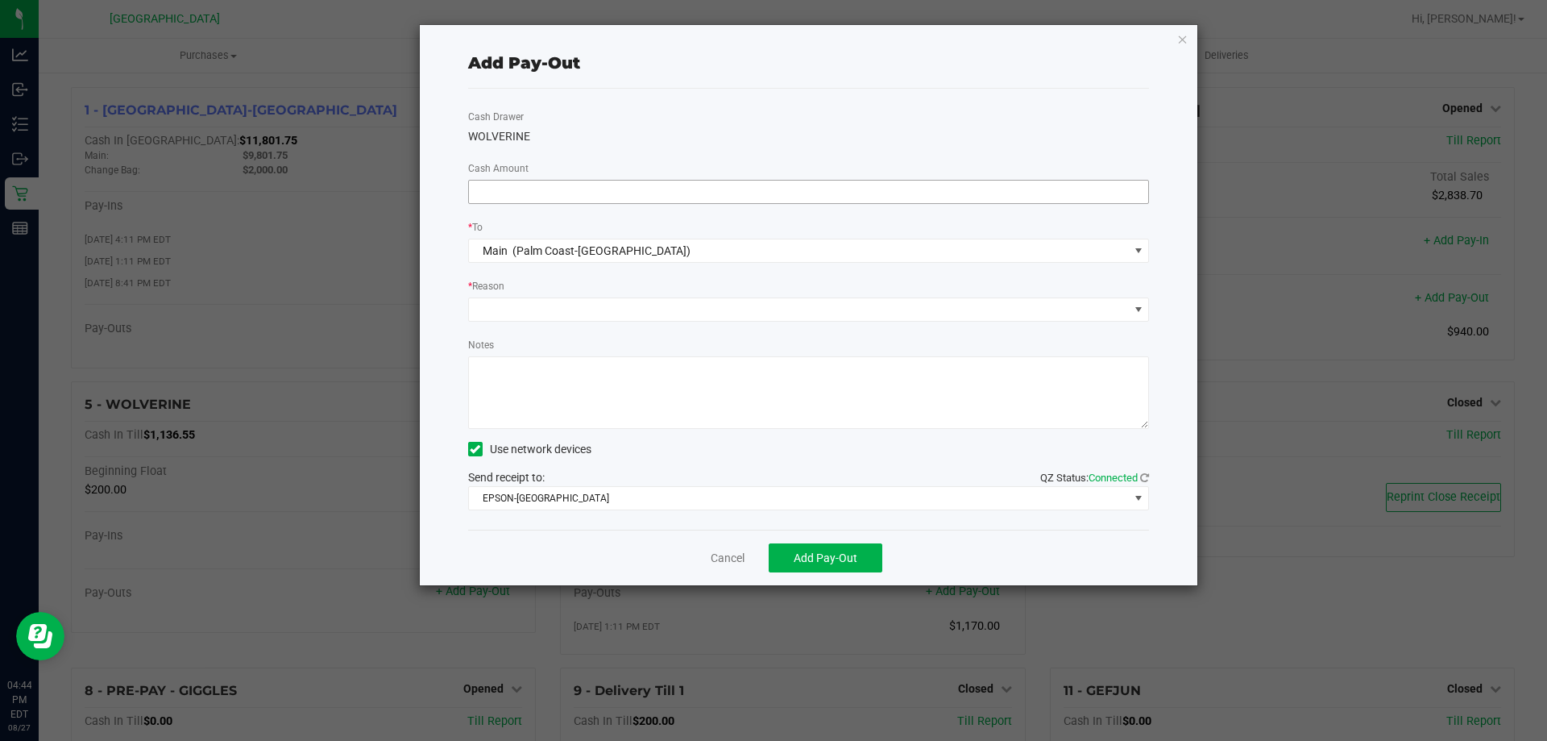
click at [545, 195] on input at bounding box center [809, 192] width 680 height 23
type input "$820.00"
click at [513, 307] on span at bounding box center [799, 309] width 660 height 23
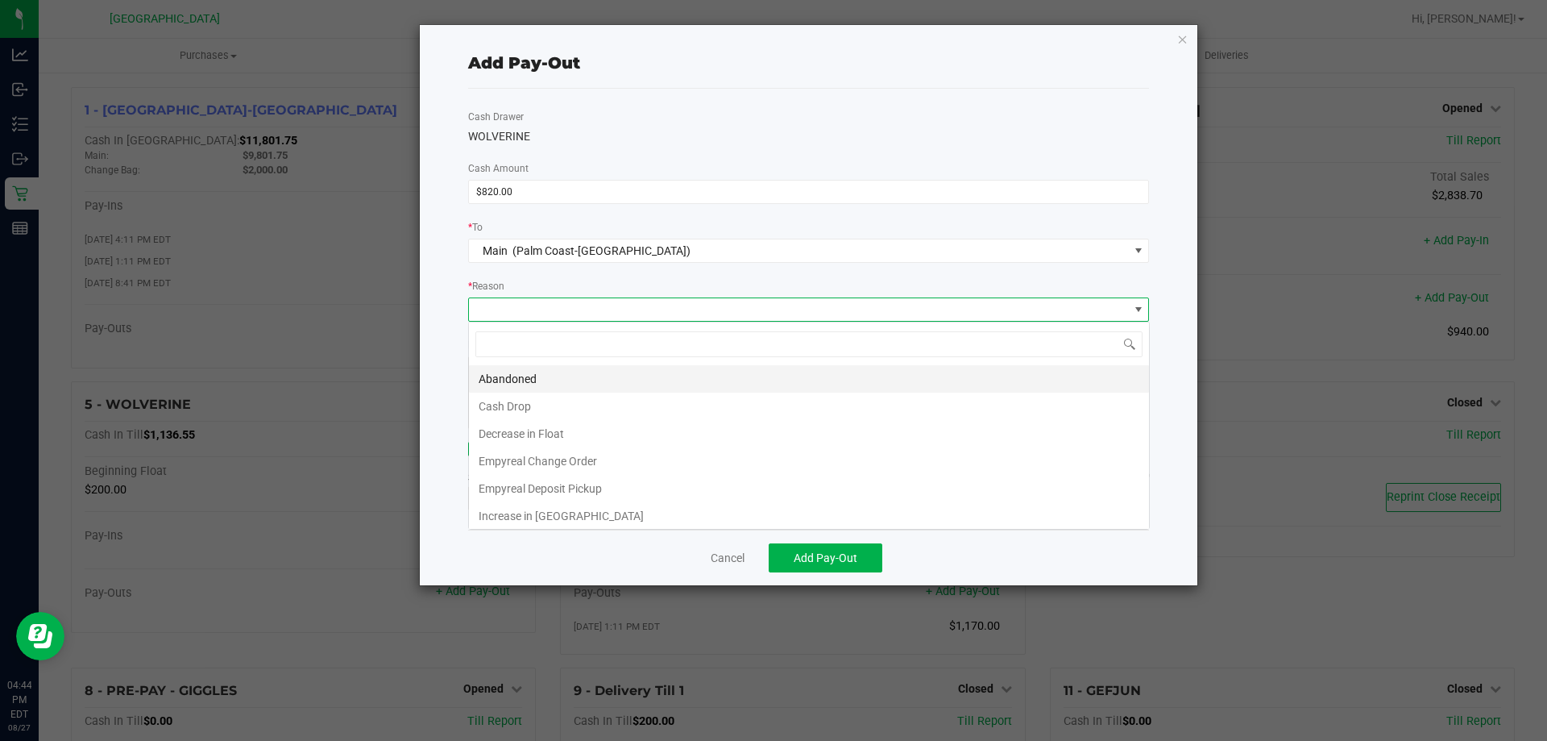
scroll to position [24, 681]
click at [492, 400] on li "Cash Drop" at bounding box center [809, 406] width 680 height 27
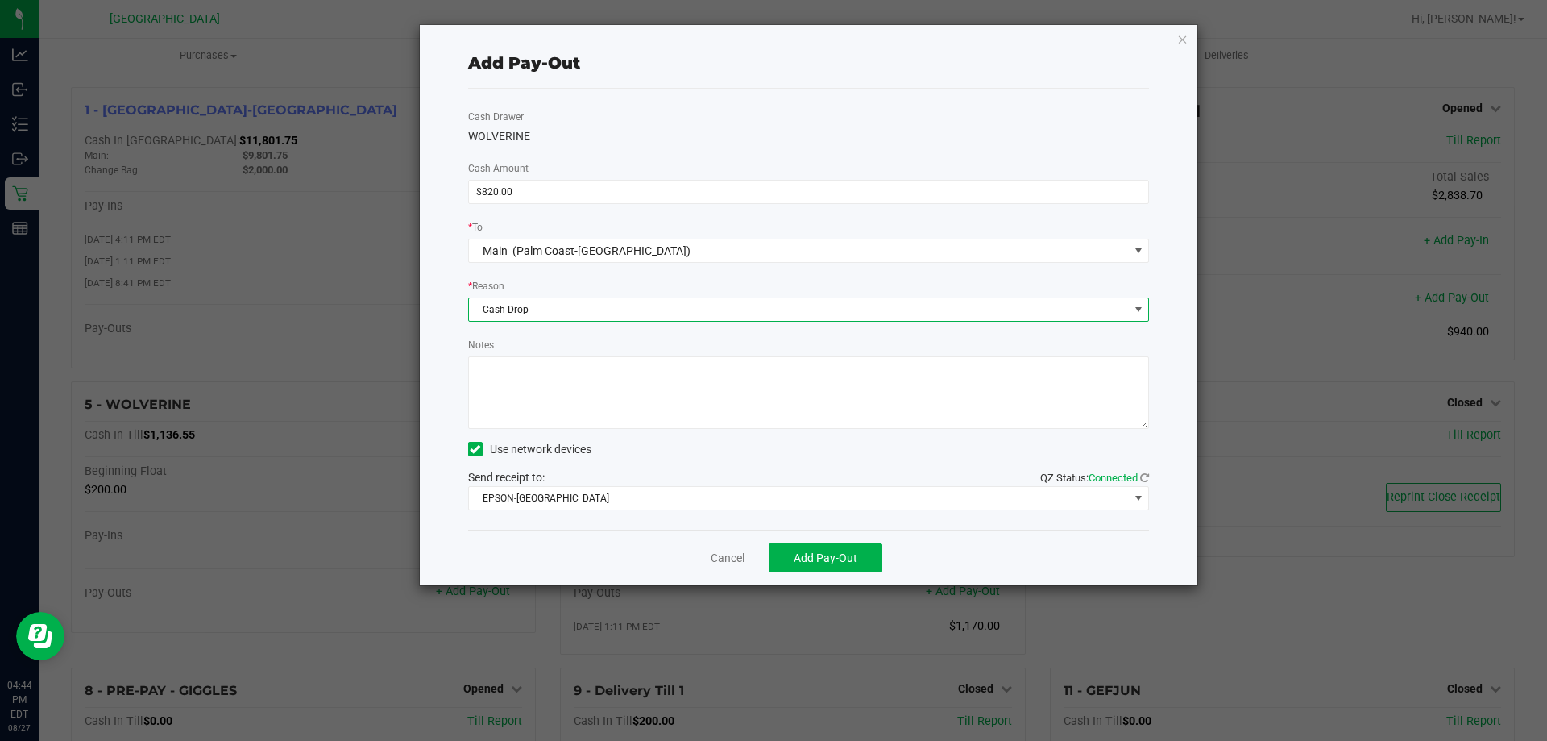
click at [508, 380] on textarea "Notes" at bounding box center [809, 392] width 682 height 73
type textarea "LA"
click at [812, 554] on span "Add Pay-Out" at bounding box center [826, 557] width 64 height 13
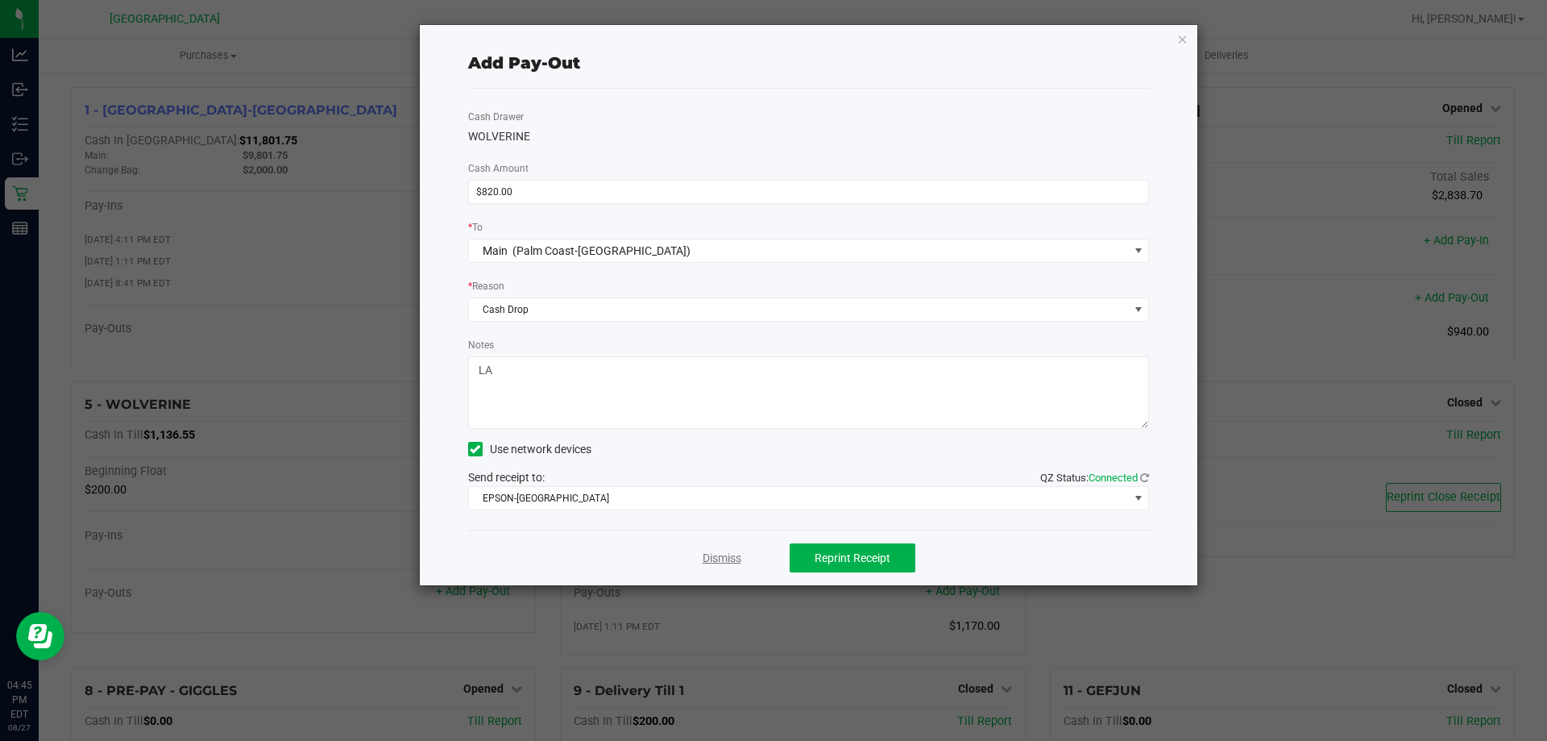
click at [720, 555] on link "Dismiss" at bounding box center [722, 558] width 39 height 17
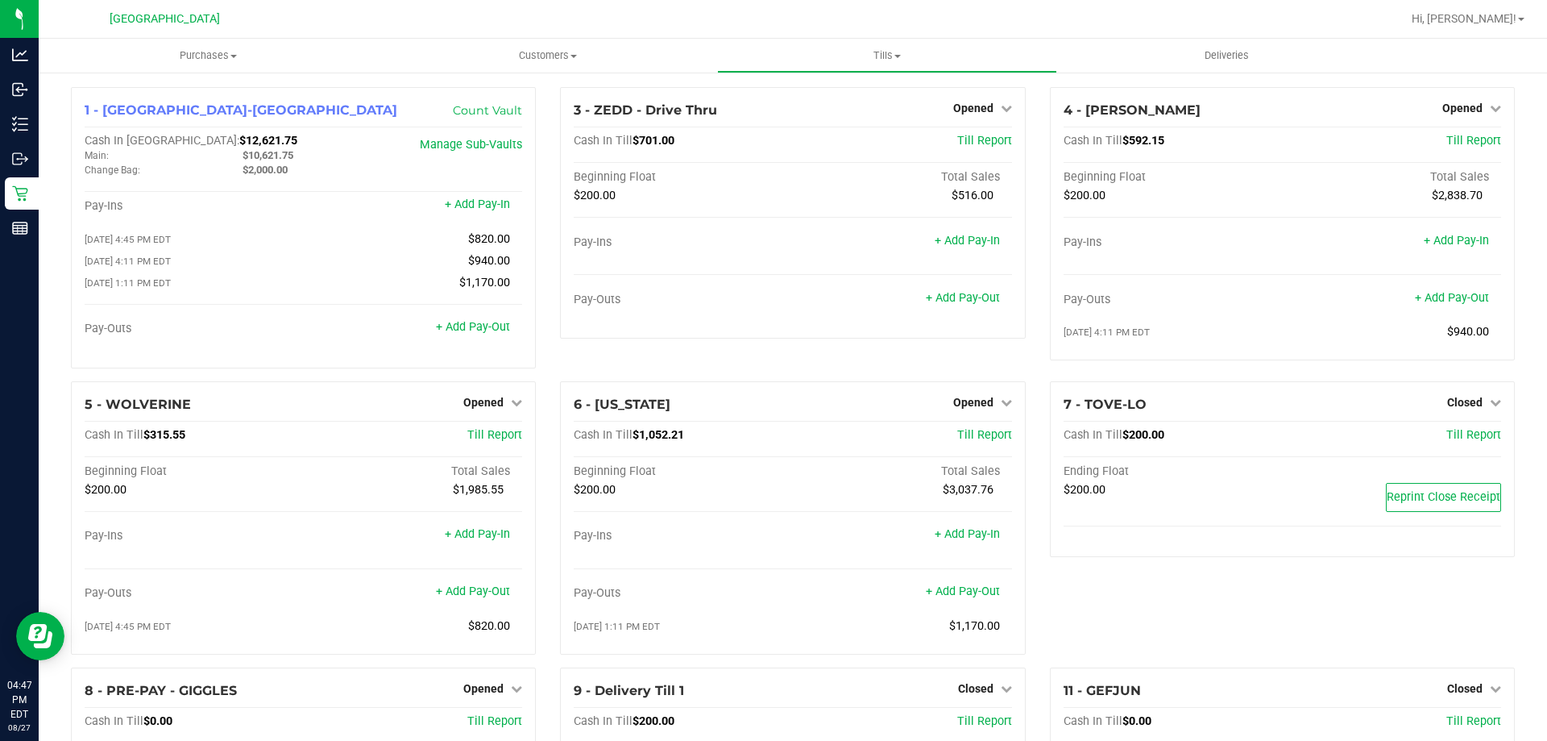
click at [195, 73] on ul "Purchases Summary of purchases Fulfillment All purchases Customers All customer…" at bounding box center [812, 56] width 1547 height 35
click at [190, 65] on uib-tab-heading "Purchases Summary of purchases Fulfillment All purchases" at bounding box center [208, 56] width 339 height 34
click at [123, 108] on li "Fulfillment" at bounding box center [208, 116] width 339 height 19
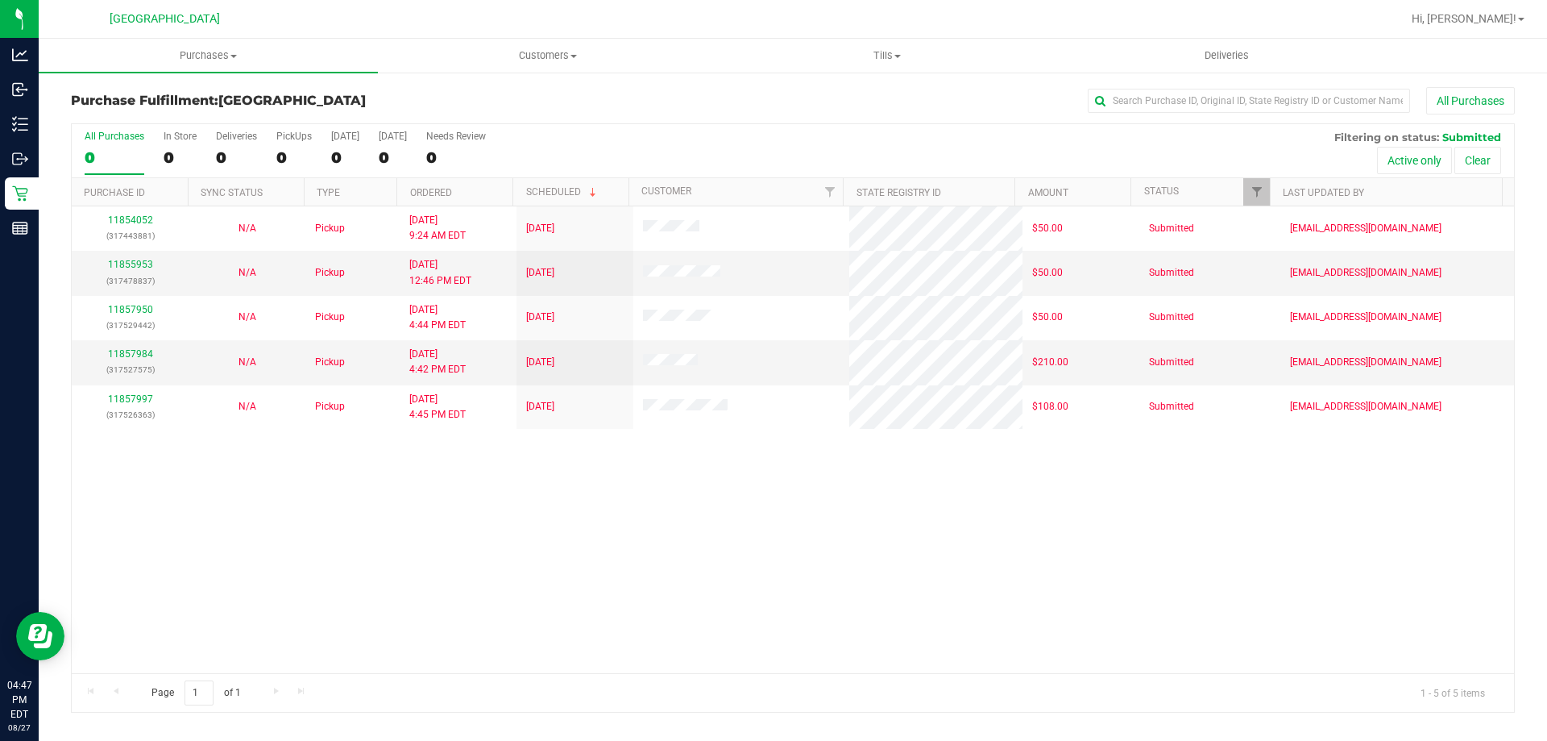
click at [580, 517] on div "11854052 (317443881) N/A Pickup [DATE] 9:24 AM EDT 8/27/2025 $50.00 Submitted […" at bounding box center [793, 439] width 1443 height 467
click at [720, 491] on div "11854052 (317443881) N/A Pickup [DATE] 9:24 AM EDT 8/27/2025 $50.00 Submitted […" at bounding box center [793, 439] width 1443 height 467
click at [745, 507] on div "11854052 (317443881) N/A Pickup [DATE] 9:24 AM EDT 8/27/2025 $50.00 Submitted […" at bounding box center [793, 439] width 1443 height 467
click at [752, 505] on div "11854052 (317443881) N/A Pickup [DATE] 9:24 AM EDT 8/27/2025 $50.00 Submitted […" at bounding box center [793, 439] width 1443 height 467
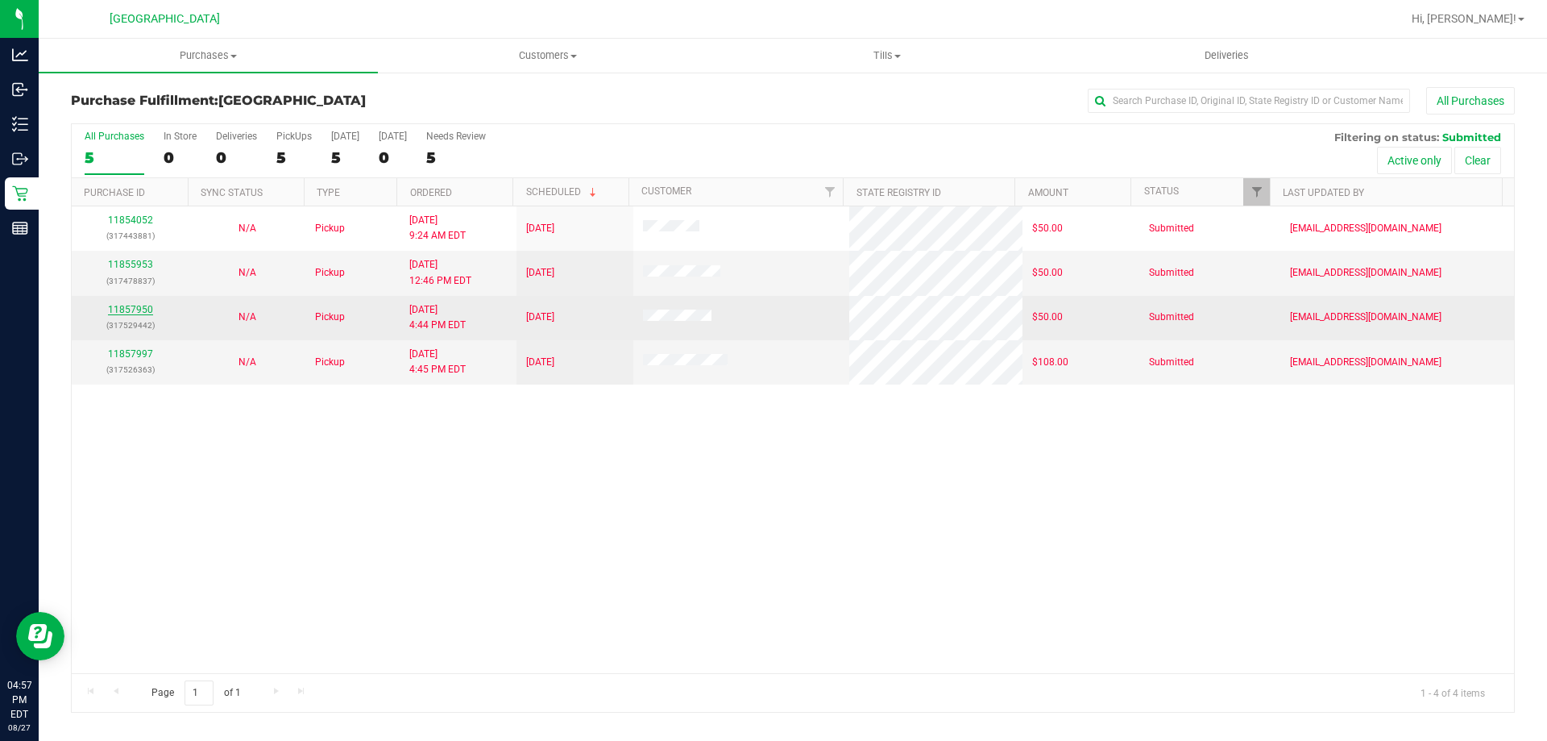
click at [132, 308] on link "11857950" at bounding box center [130, 309] width 45 height 11
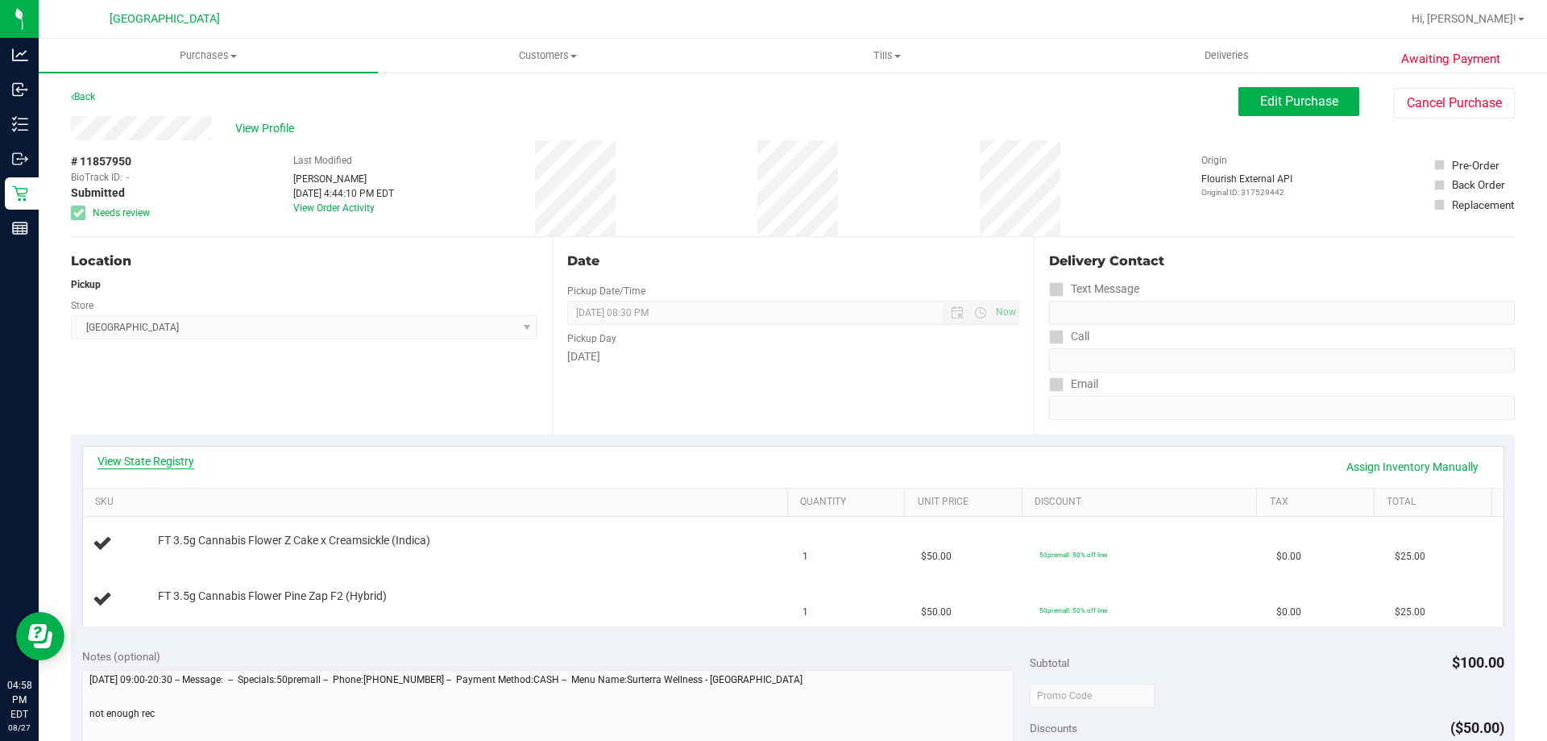
click at [132, 463] on link "View State Registry" at bounding box center [146, 461] width 97 height 16
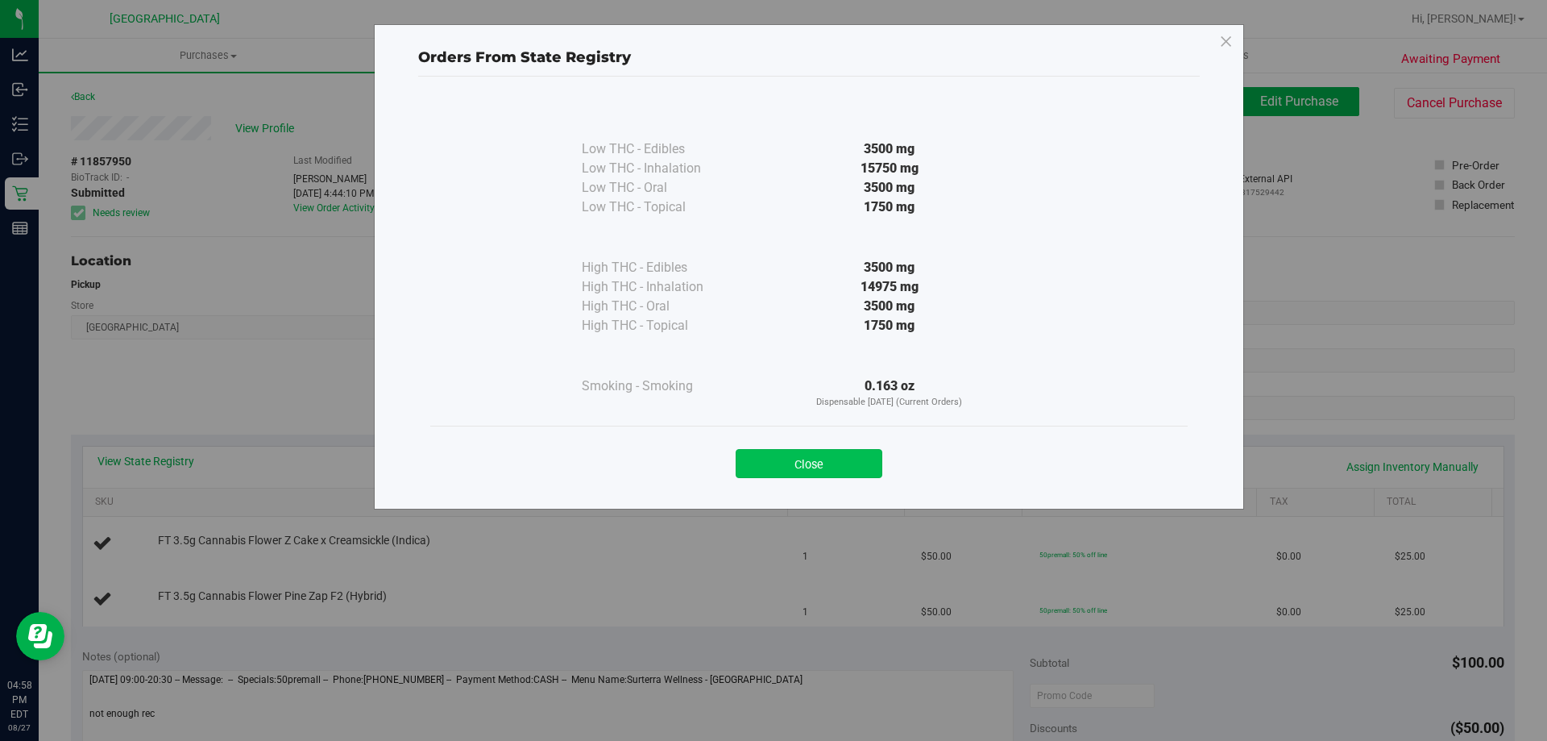
click at [849, 464] on button "Close" at bounding box center [809, 463] width 147 height 29
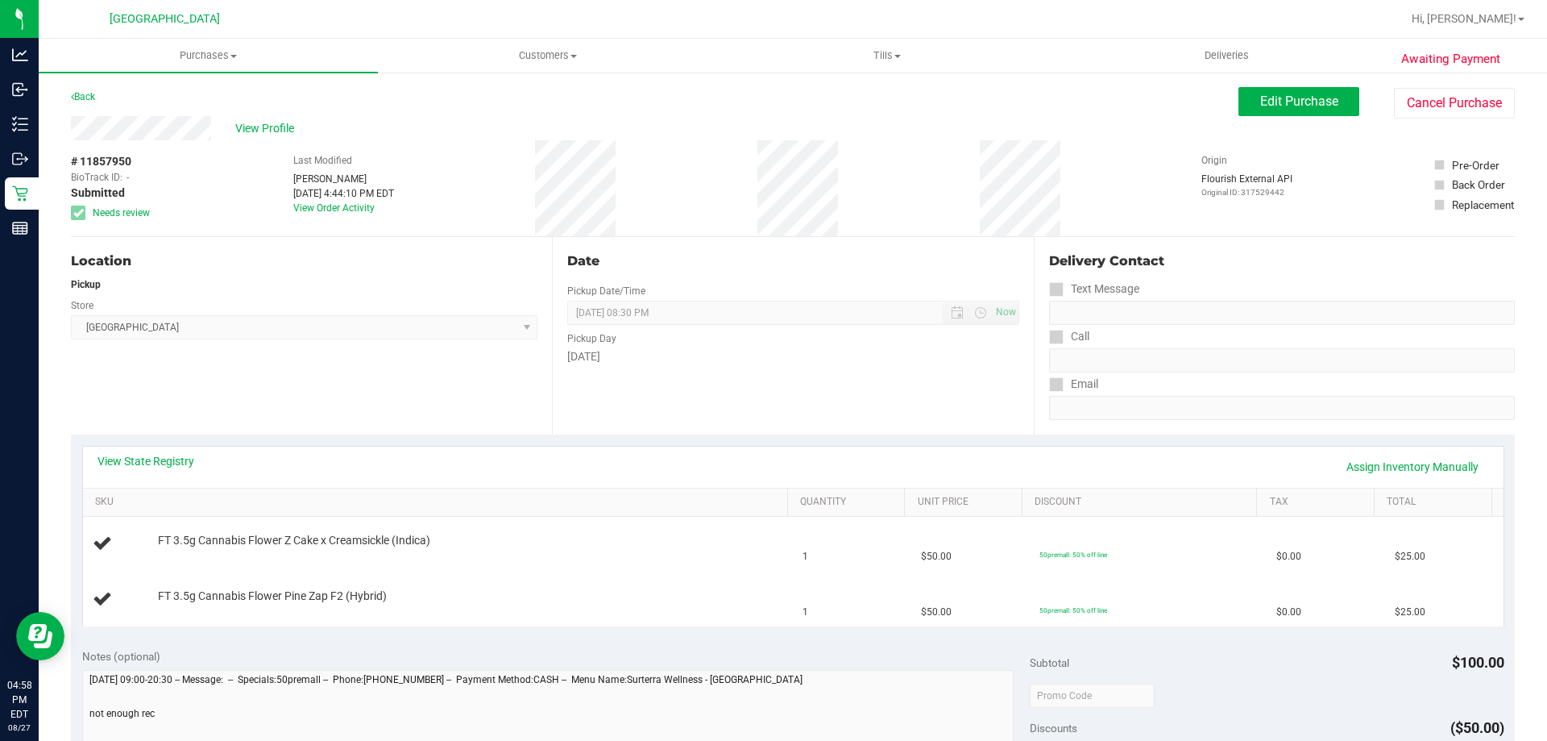
click at [538, 203] on div "# 11857950 BioTrack ID: - Submitted Needs review Last Modified James Blake Aug …" at bounding box center [793, 188] width 1444 height 96
click at [1265, 100] on span "Edit Purchase" at bounding box center [1300, 100] width 78 height 15
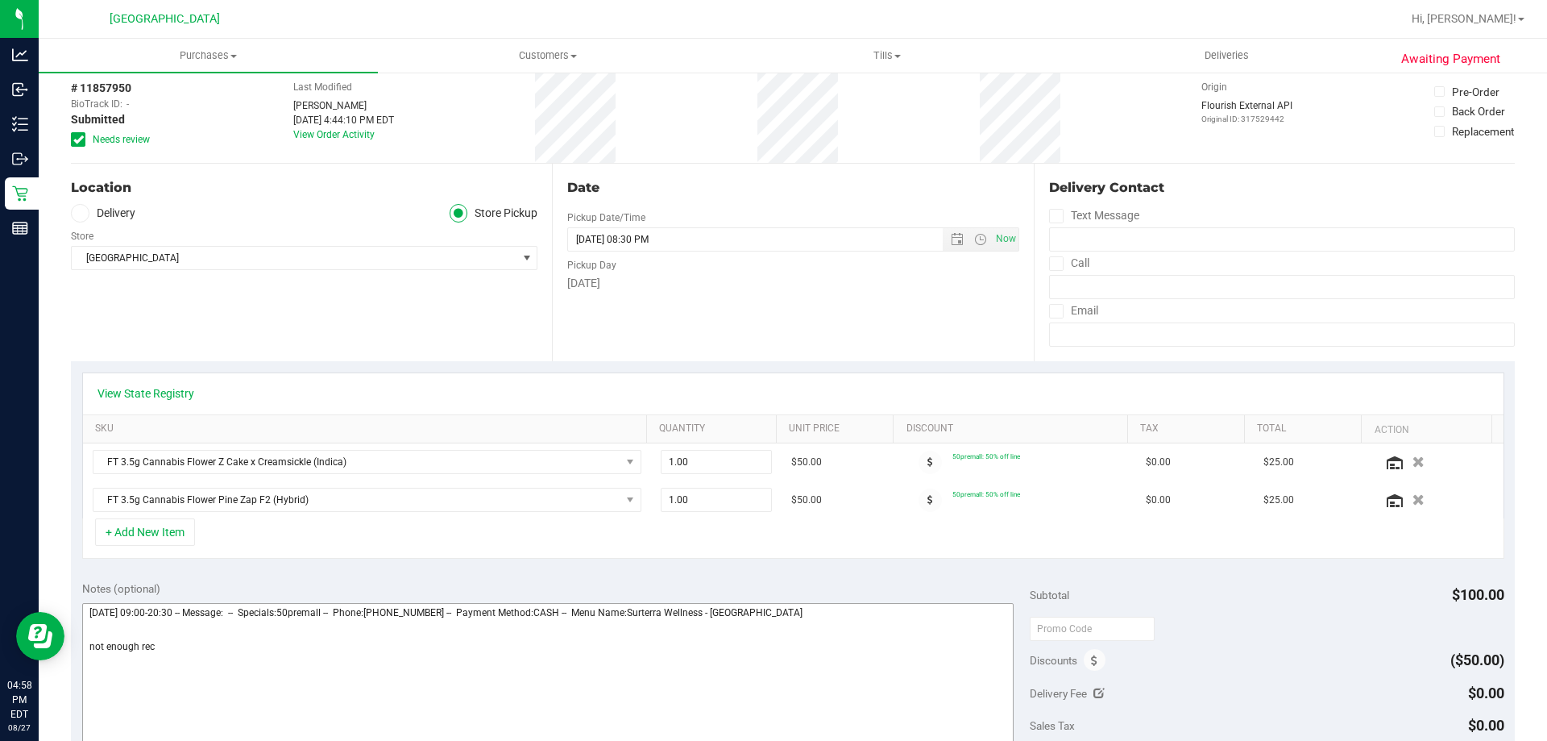
scroll to position [161, 0]
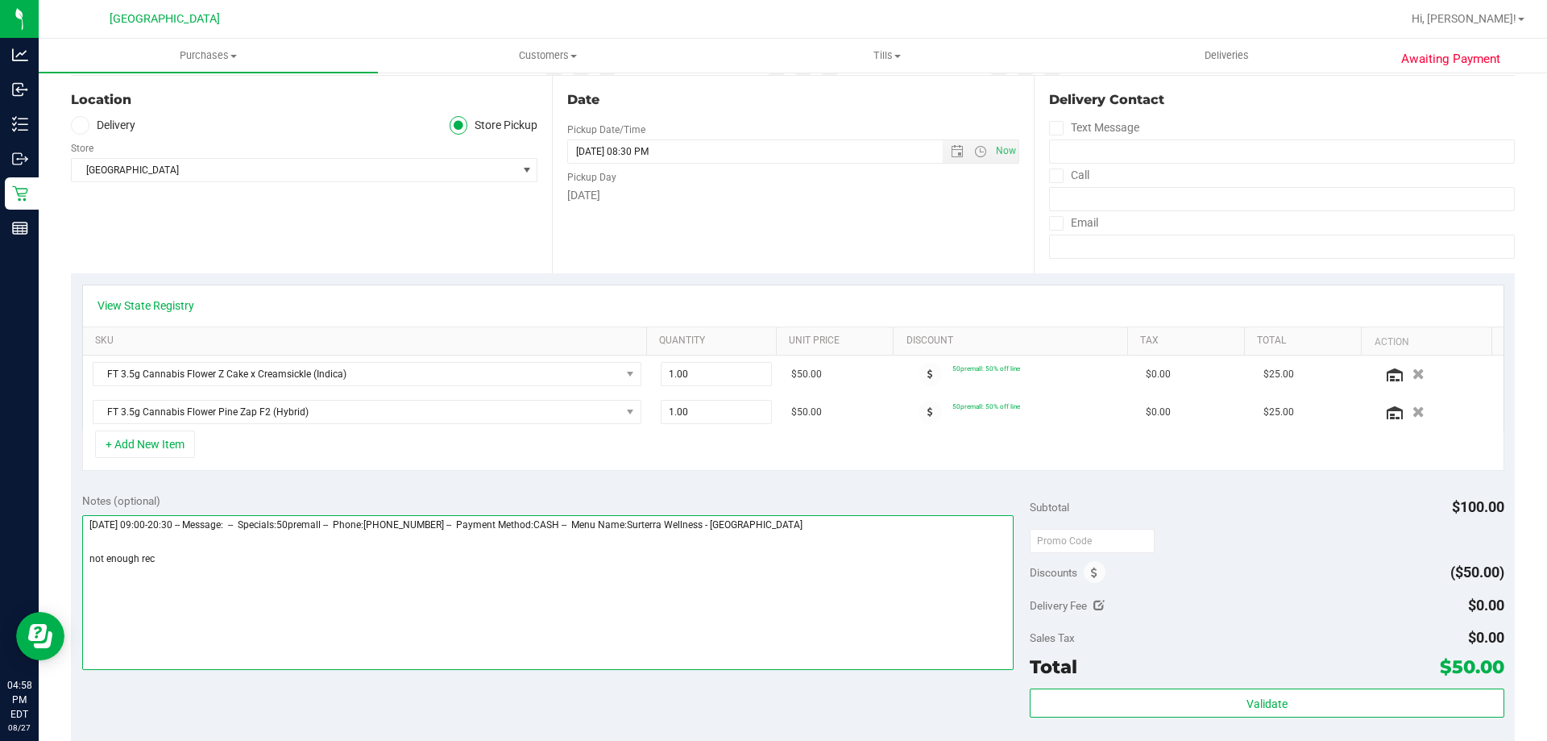
click at [175, 570] on textarea at bounding box center [548, 592] width 933 height 155
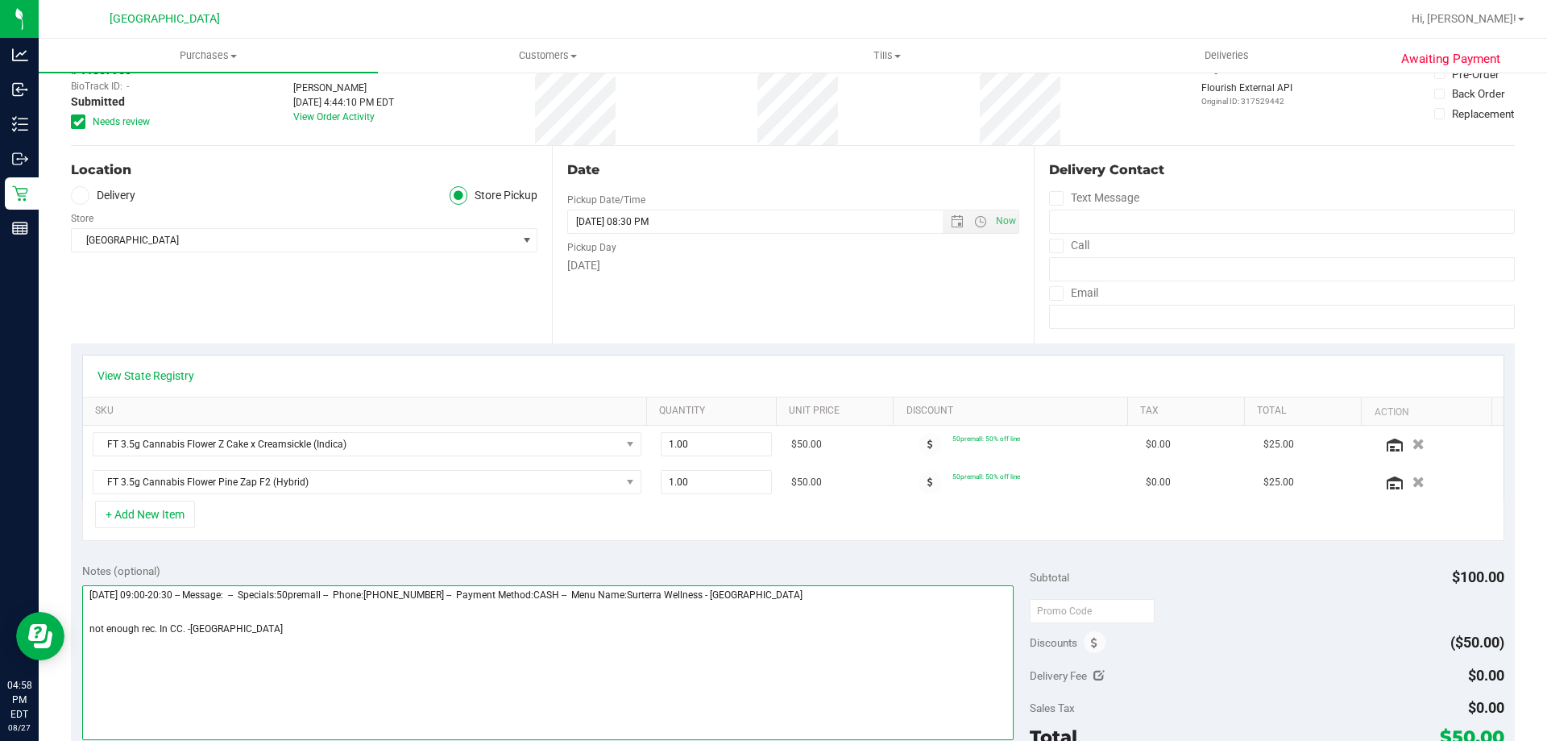
scroll to position [0, 0]
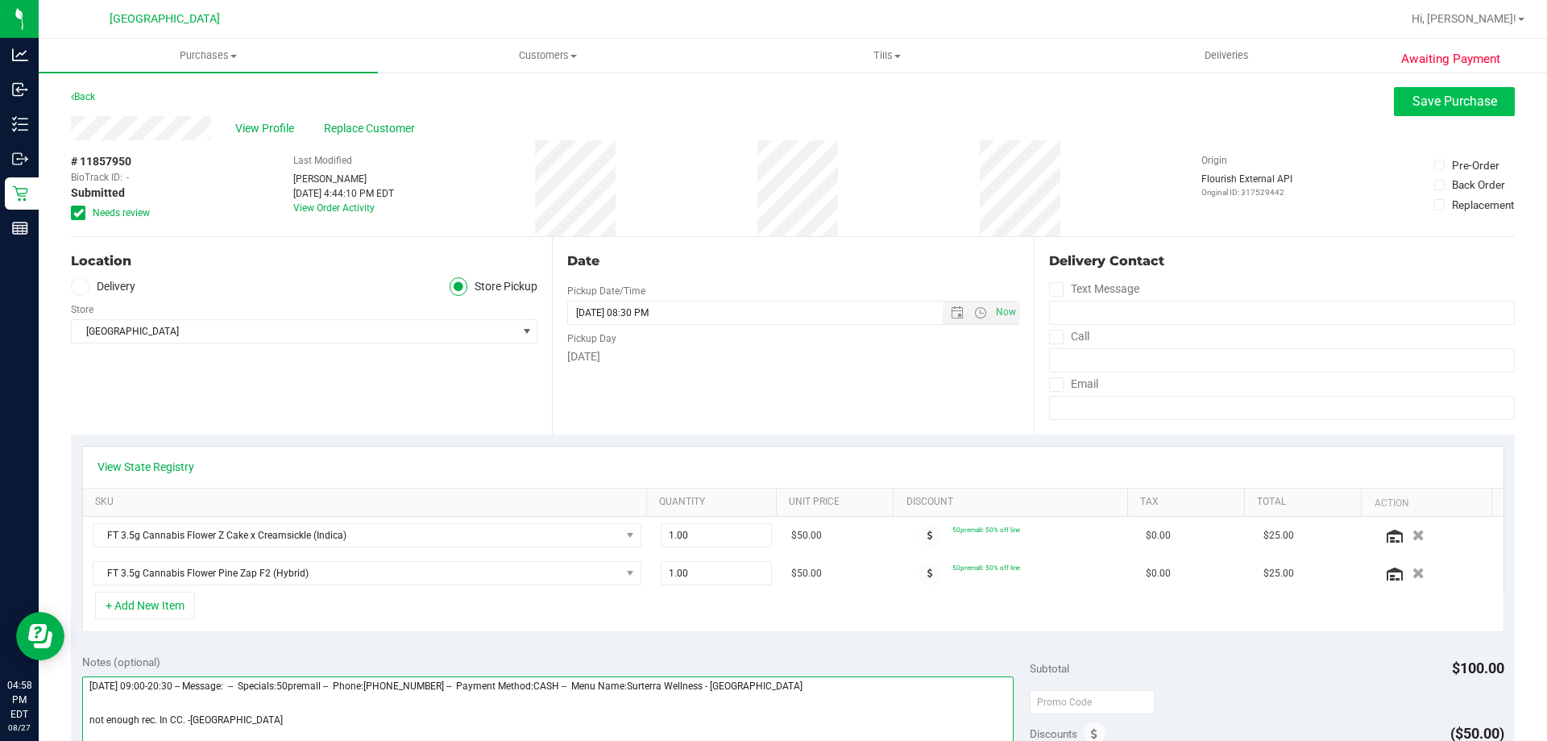
type textarea "Wednesday 08/27/2025 09:00-20:30 -- Message: -- Specials:50premall -- Phone:352…"
click at [1419, 96] on span "Save Purchase" at bounding box center [1455, 100] width 85 height 15
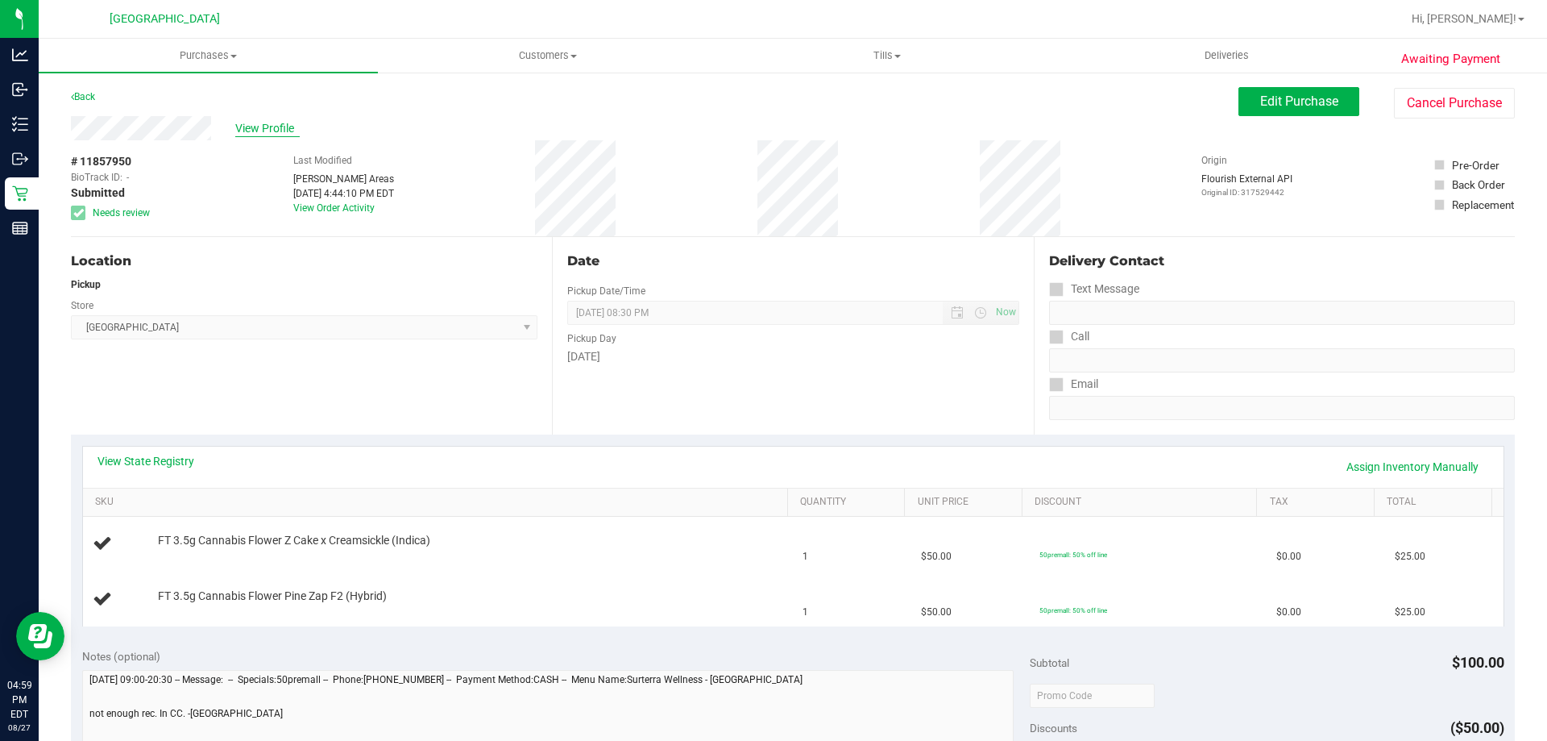
click at [276, 123] on span "View Profile" at bounding box center [267, 128] width 64 height 17
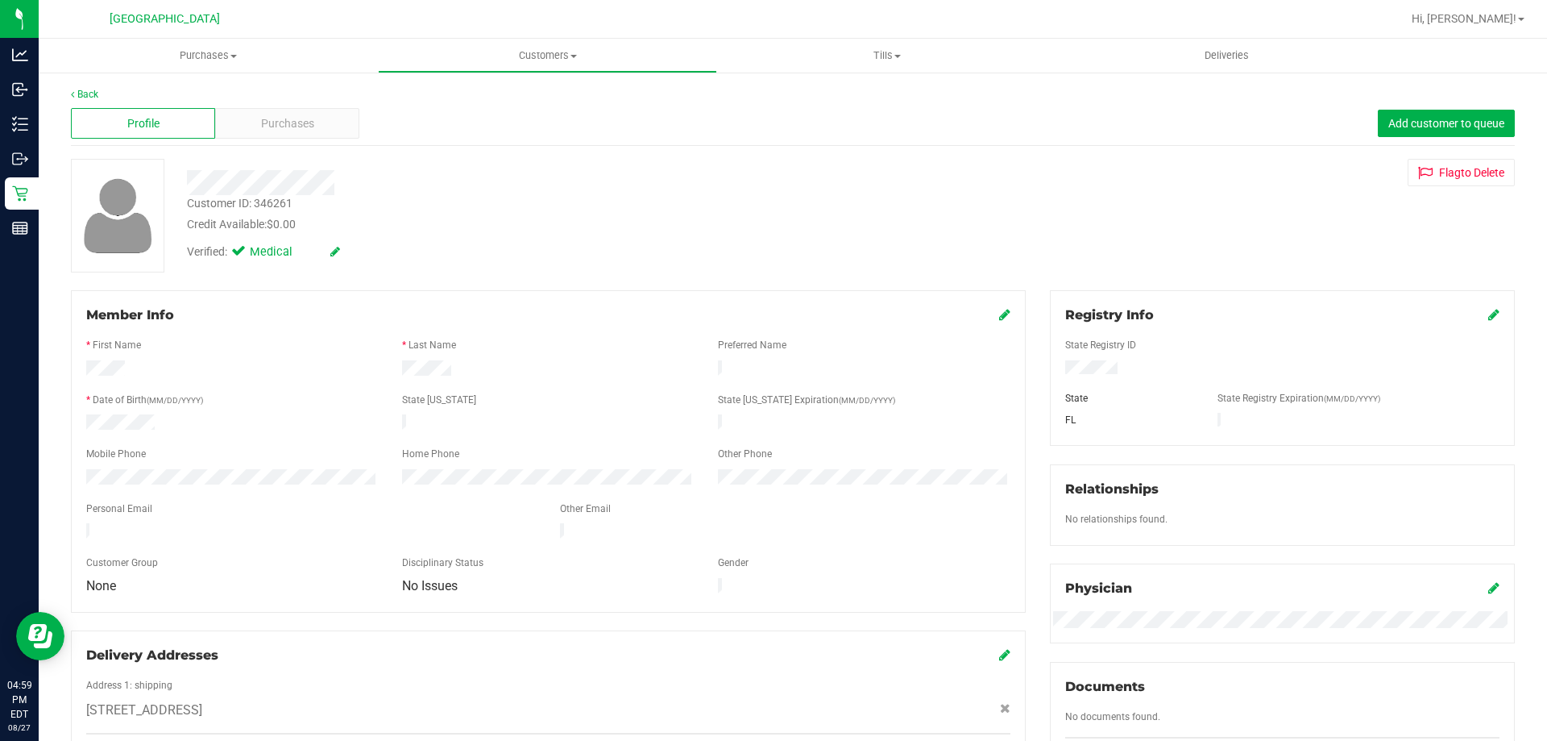
click at [264, 197] on div "Customer ID: 346261" at bounding box center [240, 203] width 106 height 17
copy div "346261"
click at [88, 93] on link "Back" at bounding box center [84, 94] width 27 height 11
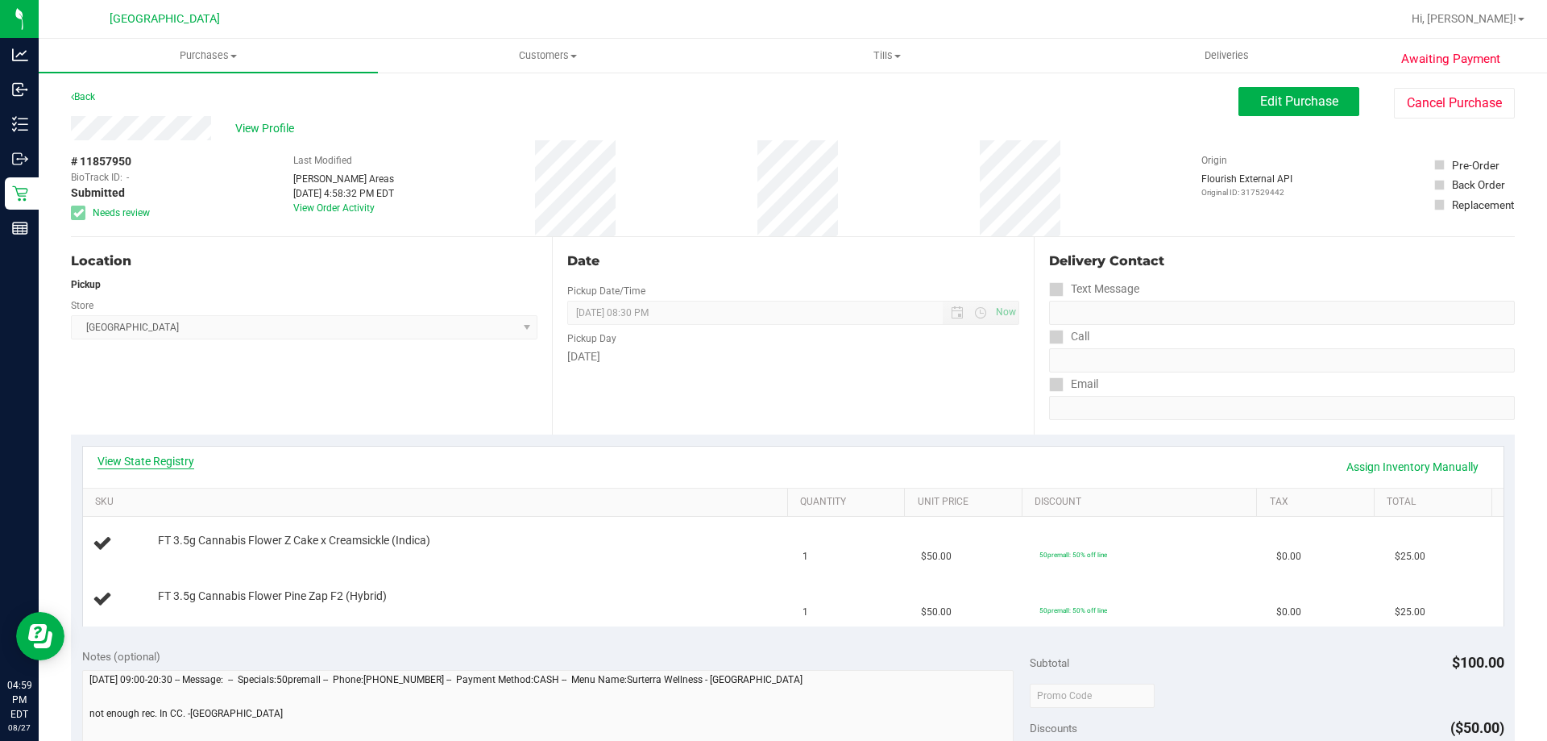
click at [164, 457] on link "View State Registry" at bounding box center [146, 461] width 97 height 16
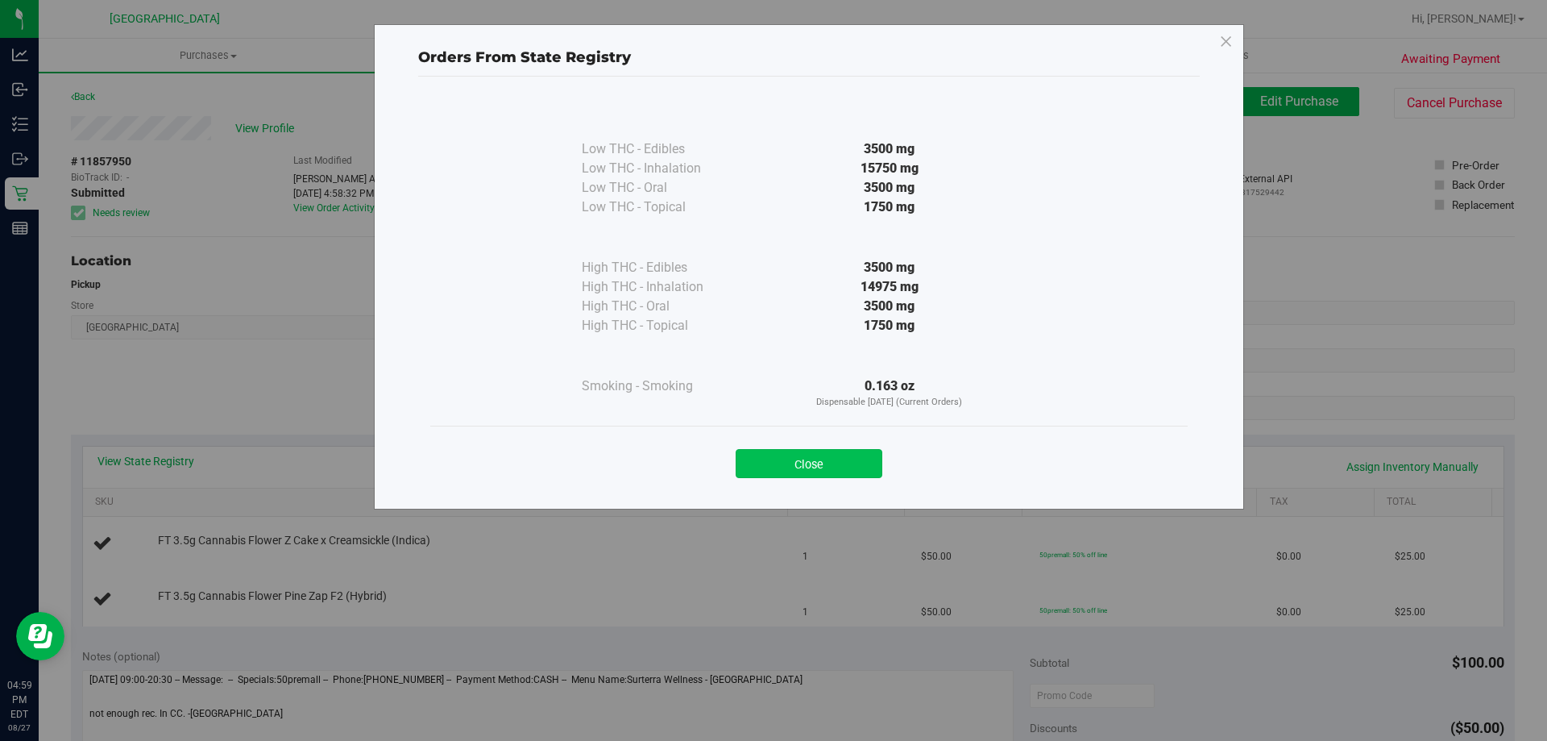
click at [779, 461] on button "Close" at bounding box center [809, 463] width 147 height 29
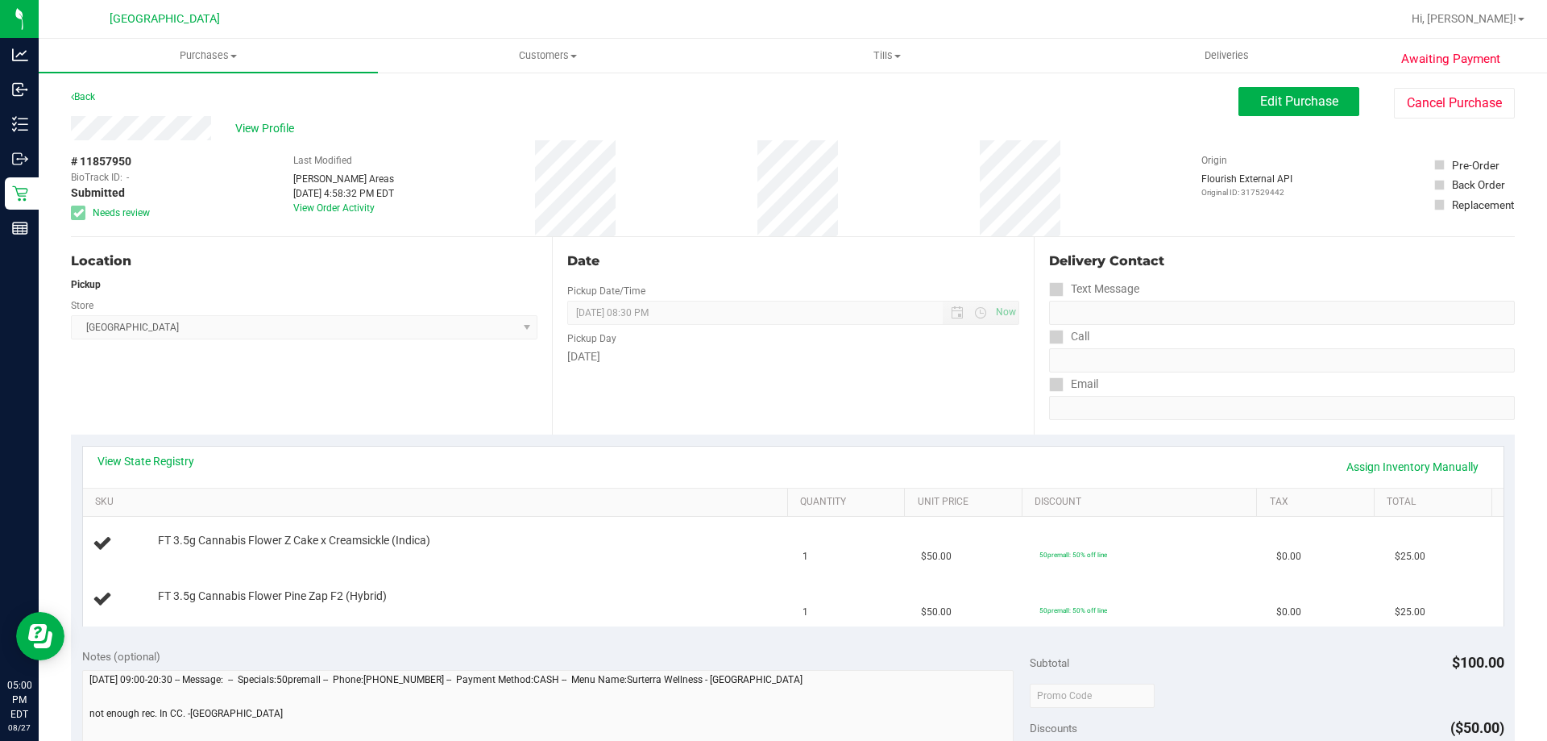
click at [592, 438] on div "View State Registry Assign Inventory Manually SKU Quantity Unit Price Discount …" at bounding box center [793, 535] width 1444 height 202
click at [83, 94] on link "Back" at bounding box center [83, 96] width 24 height 11
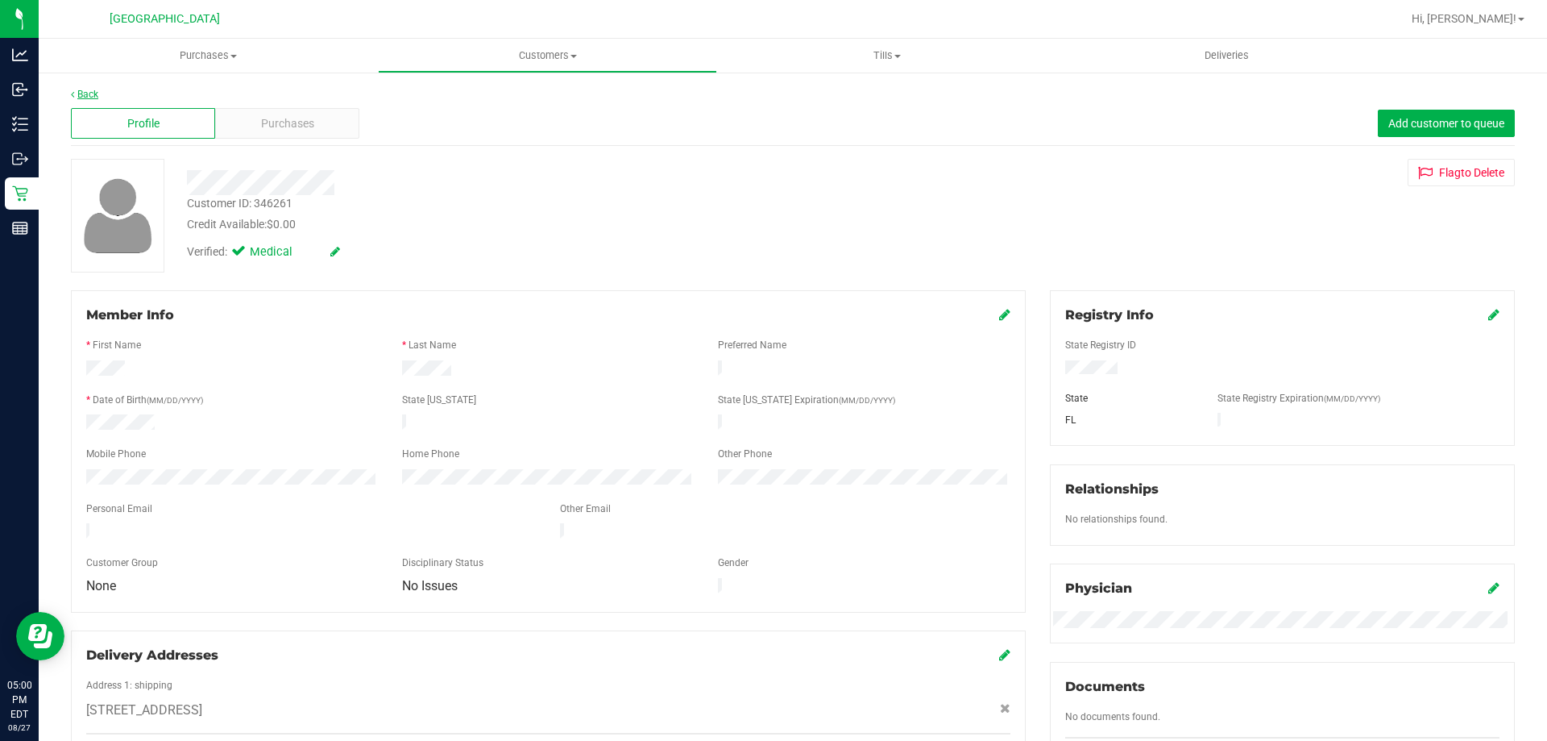
click at [80, 94] on link "Back" at bounding box center [84, 94] width 27 height 11
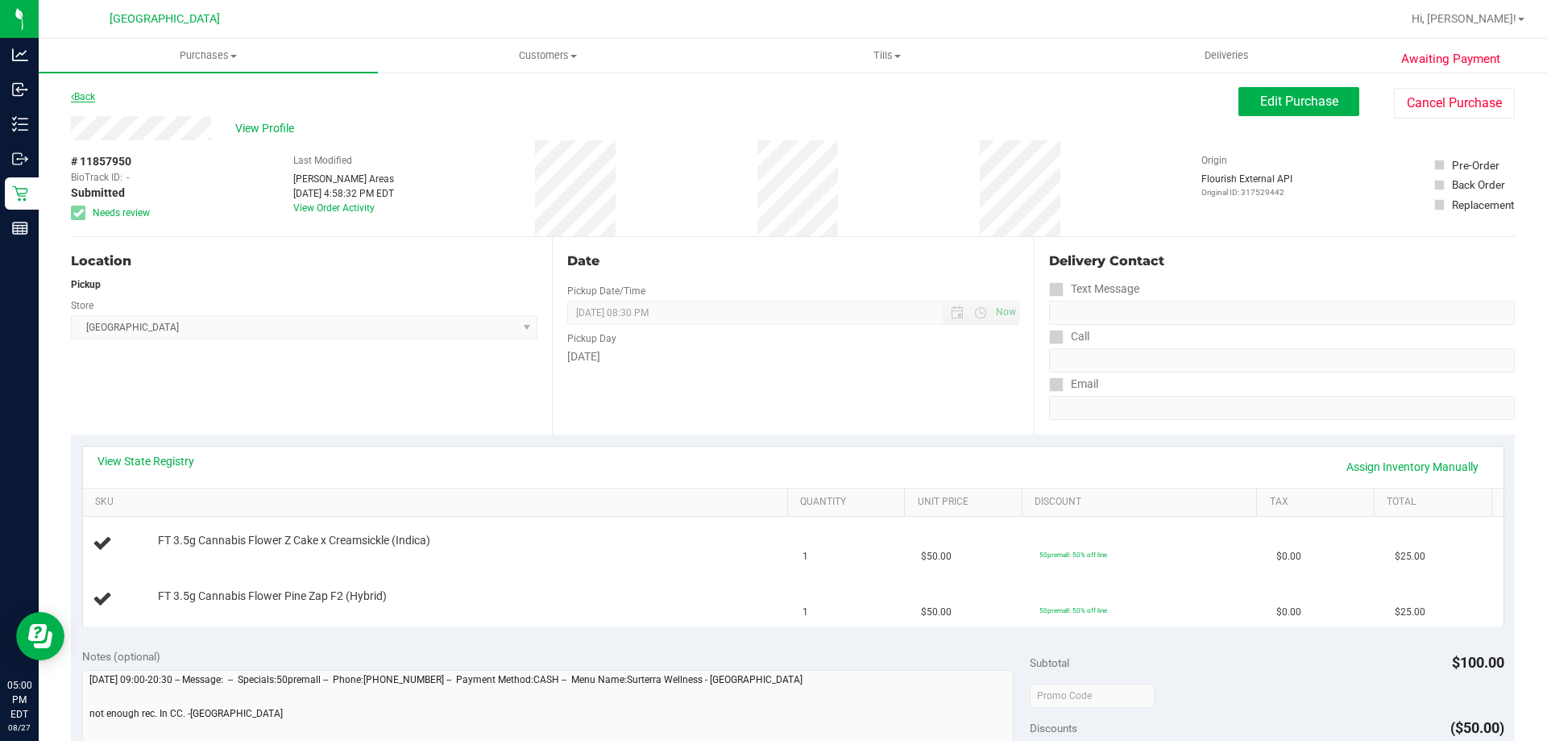
click at [95, 98] on link "Back" at bounding box center [83, 96] width 24 height 11
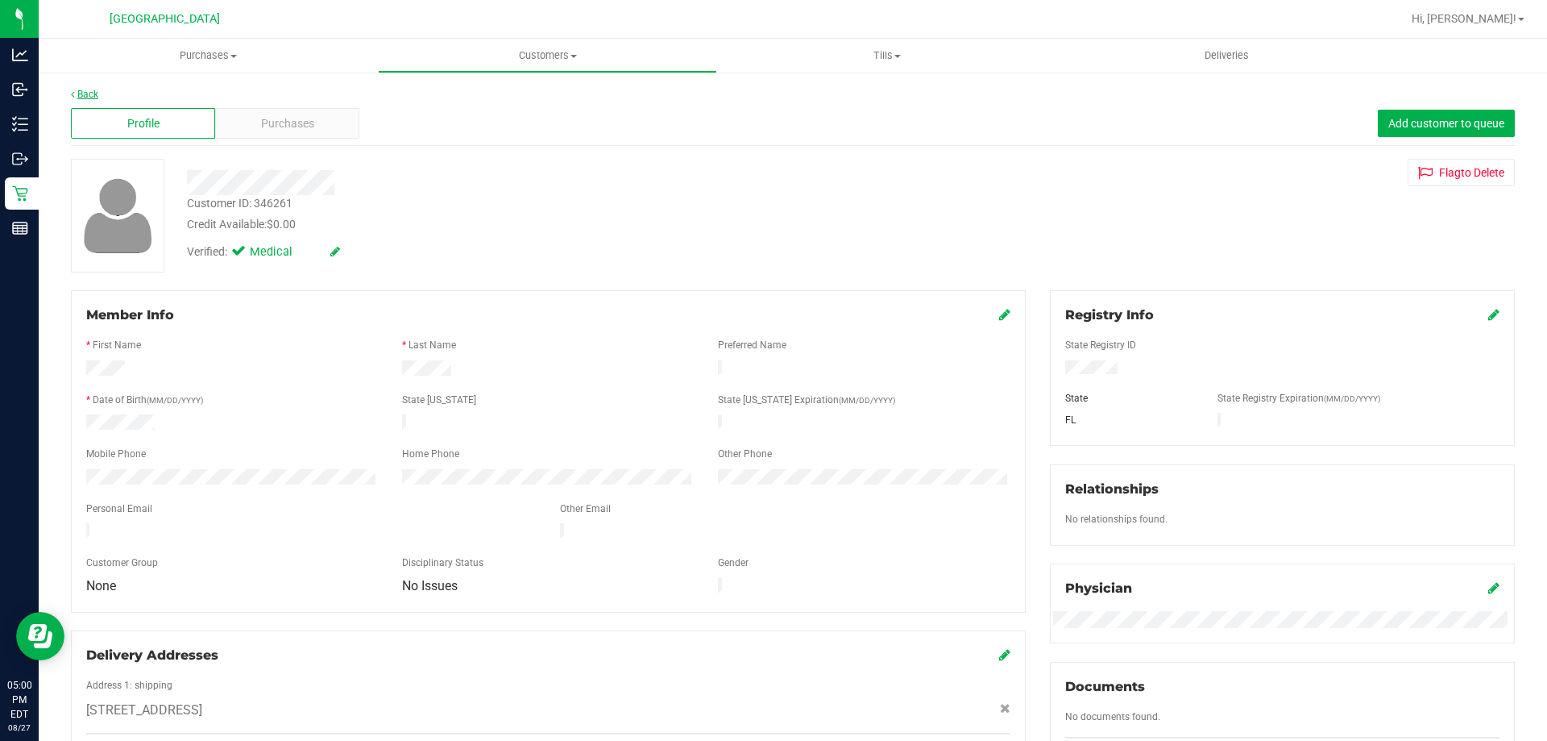
click at [83, 89] on link "Back" at bounding box center [84, 94] width 27 height 11
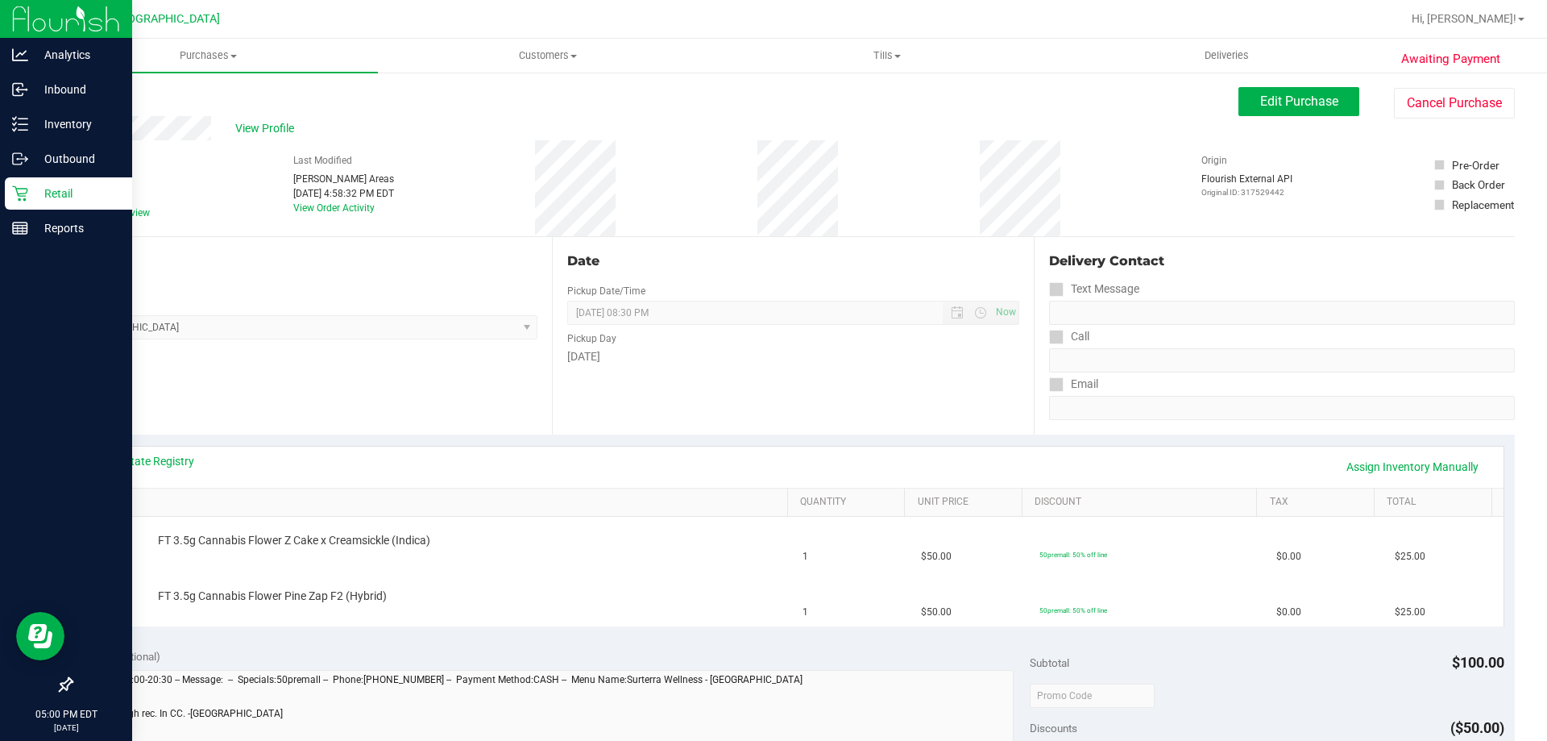
click at [22, 196] on icon at bounding box center [19, 193] width 15 height 15
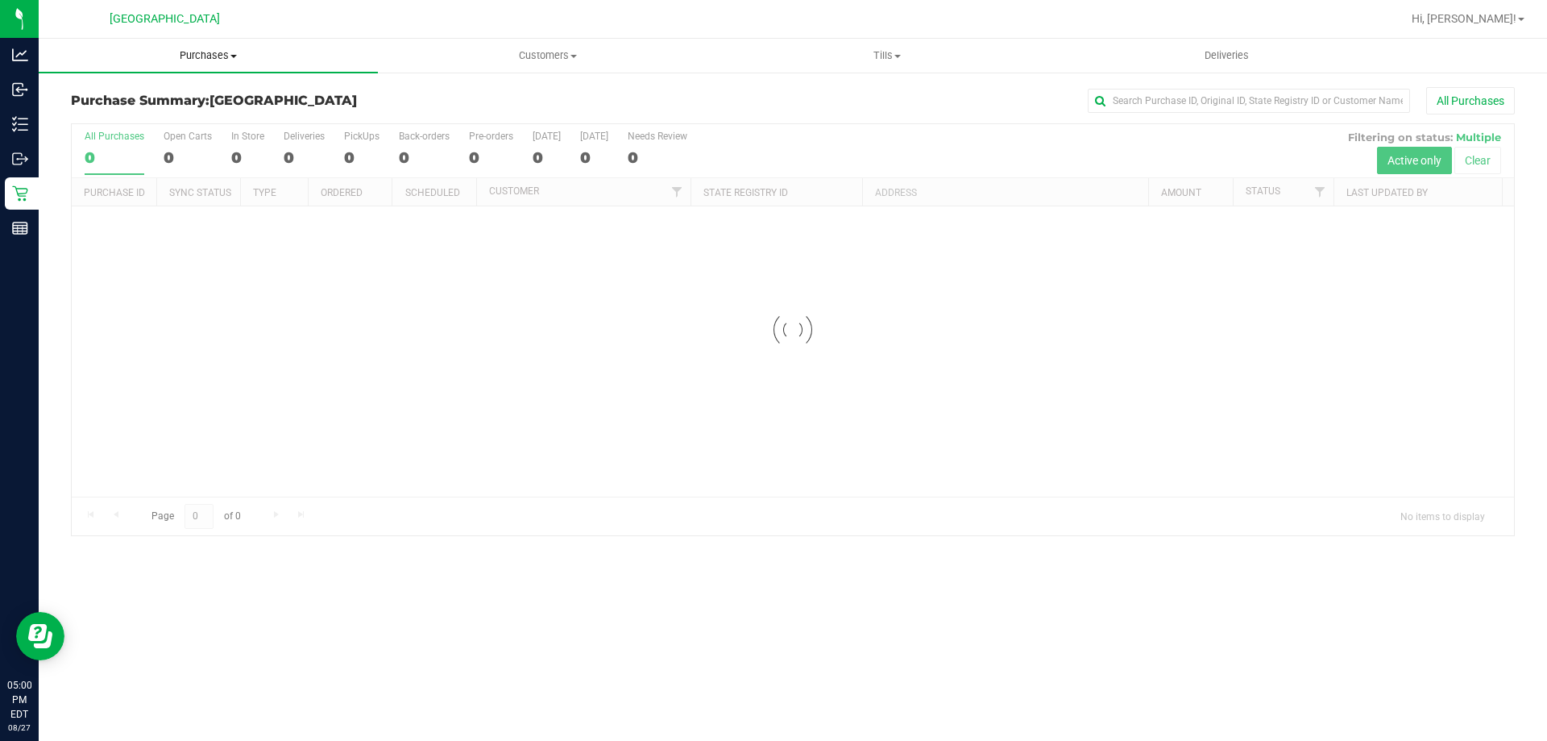
click at [218, 52] on span "Purchases" at bounding box center [208, 55] width 339 height 15
click at [158, 118] on li "Fulfillment" at bounding box center [208, 116] width 339 height 19
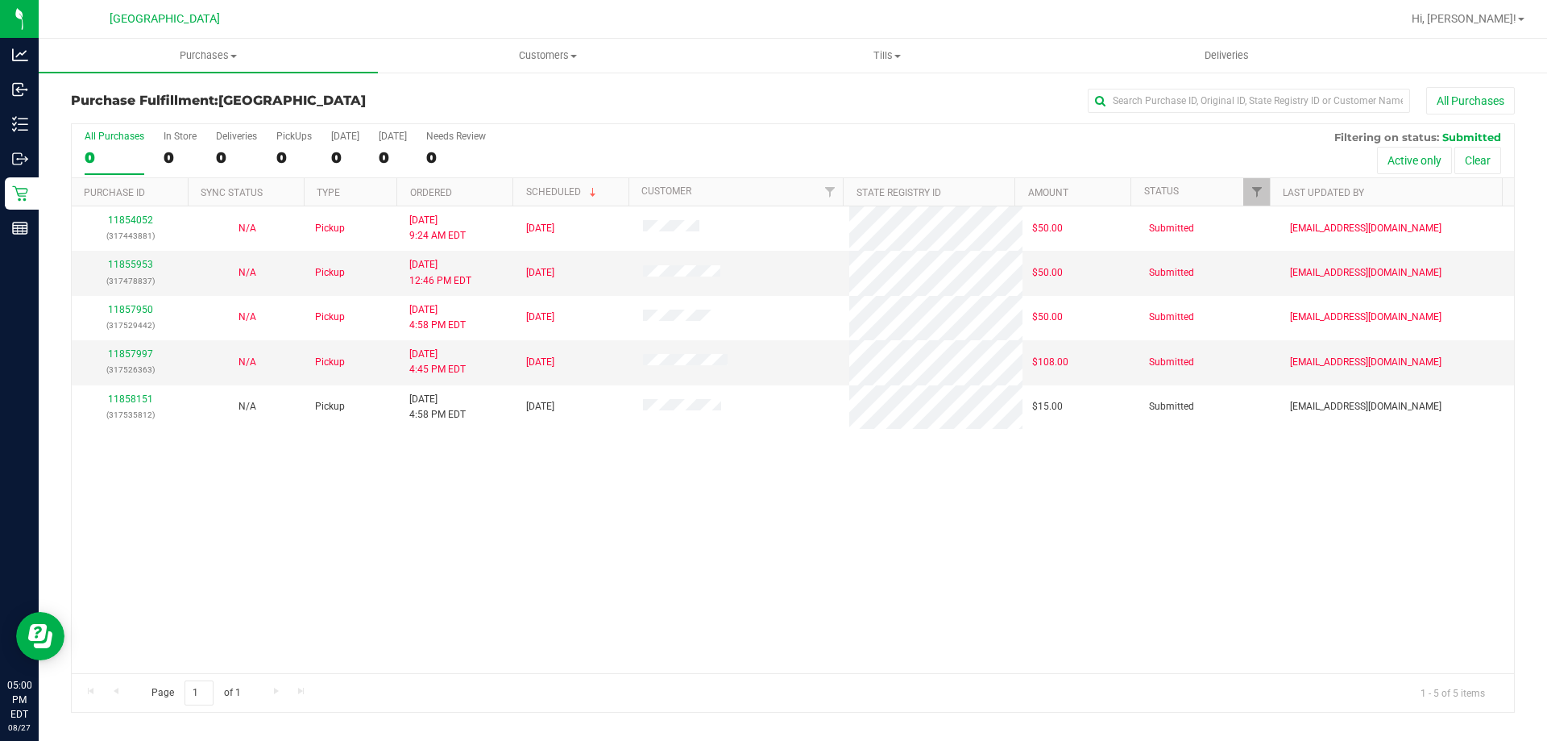
click at [440, 460] on div "11854052 (317443881) N/A Pickup 8/27/2025 9:24 AM EDT 8/27/2025 $50.00 Submitte…" at bounding box center [793, 439] width 1443 height 467
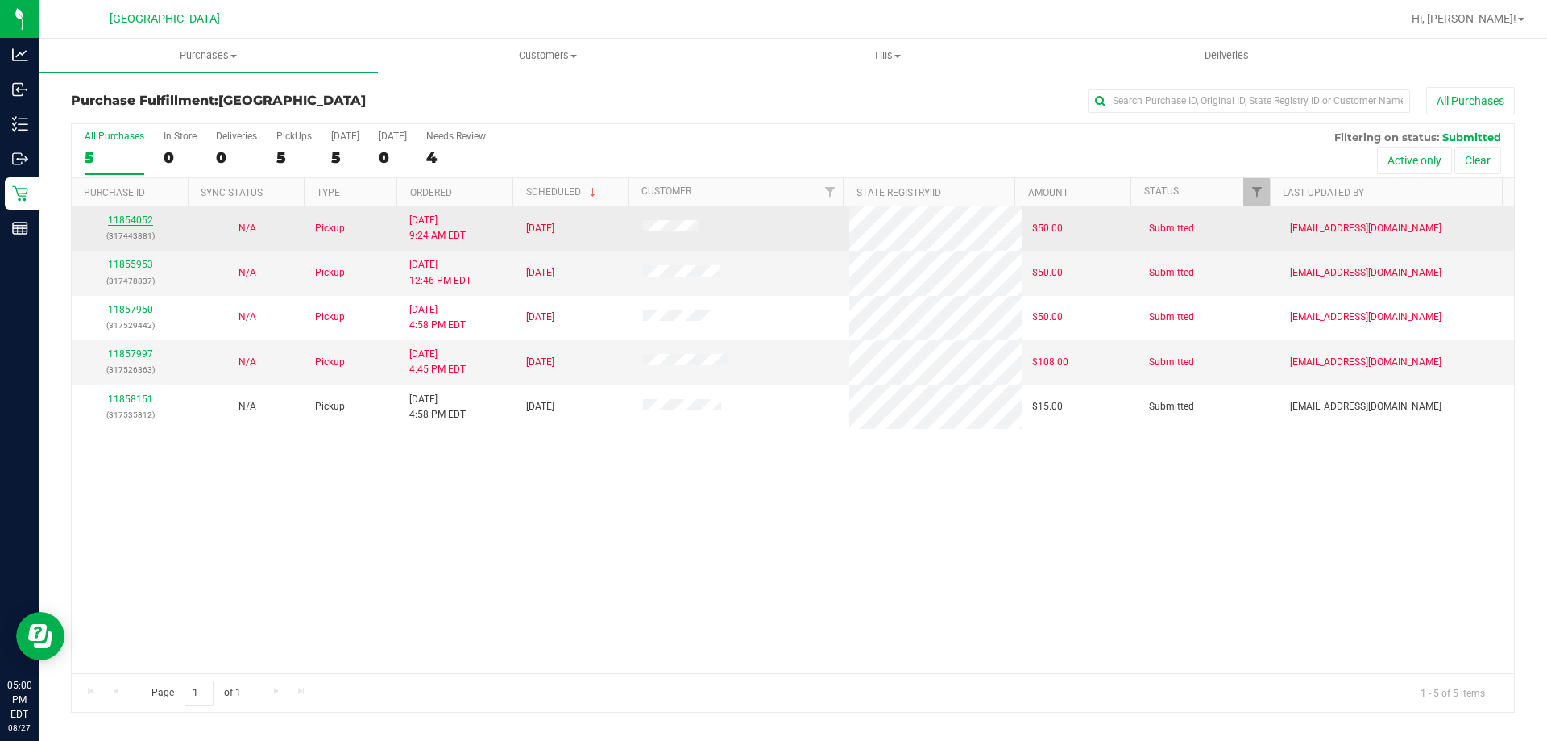
click at [128, 222] on link "11854052" at bounding box center [130, 219] width 45 height 11
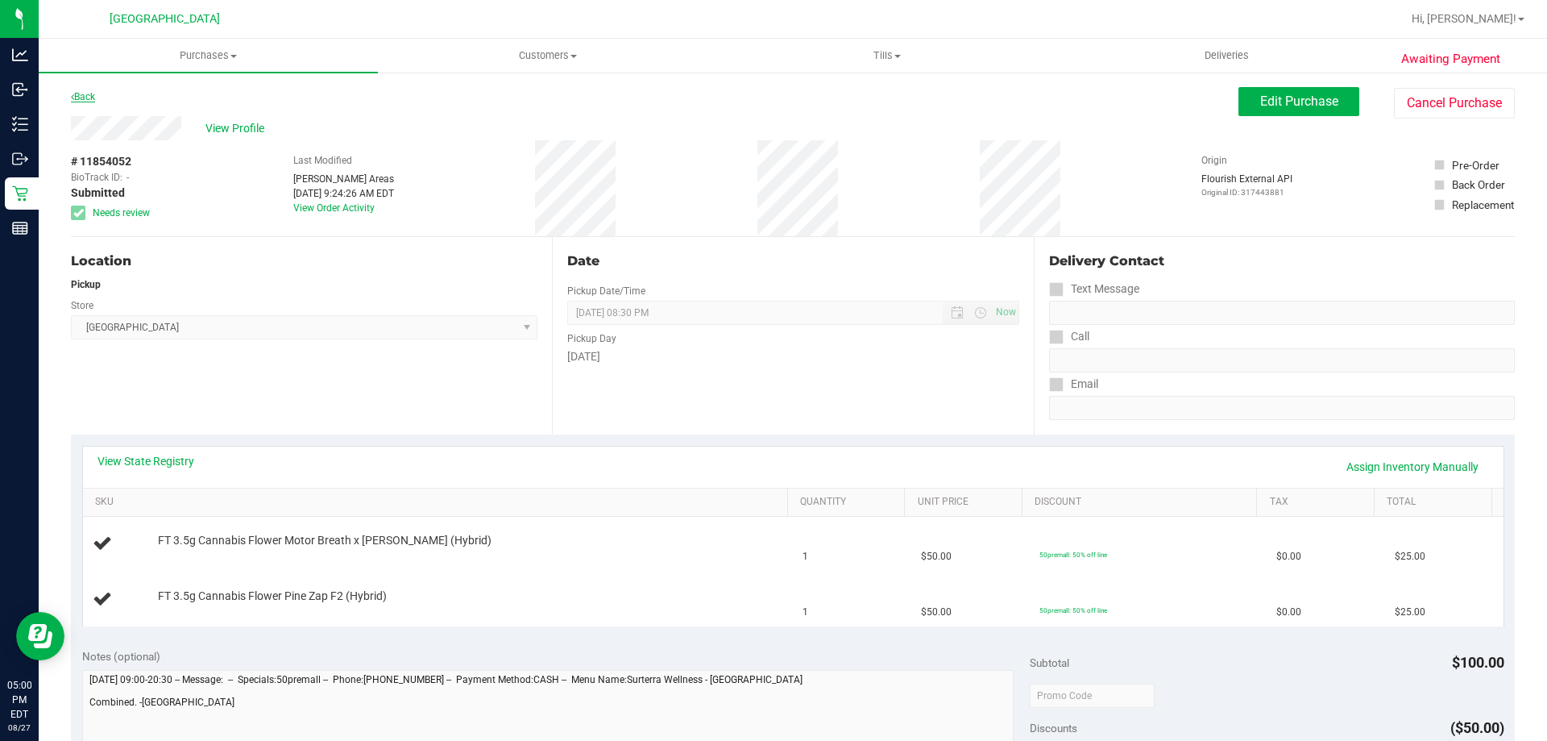
click at [93, 96] on link "Back" at bounding box center [83, 96] width 24 height 11
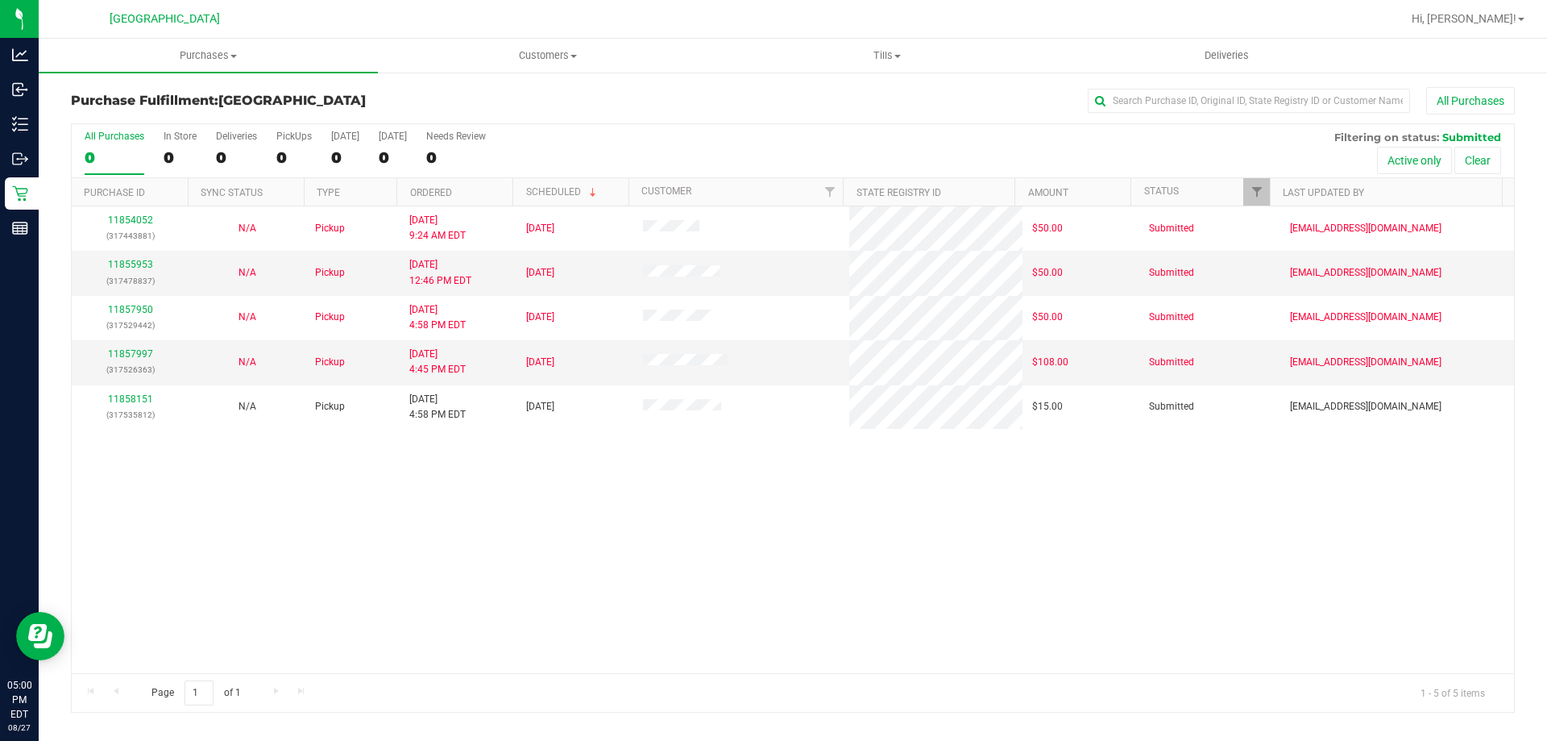
click at [833, 489] on div "11854052 (317443881) N/A Pickup 8/27/2025 9:24 AM EDT 8/27/2025 $50.00 Submitte…" at bounding box center [793, 439] width 1443 height 467
click at [879, 41] on uib-tab-heading "Tills Manage tills Reconcile e-payments" at bounding box center [887, 55] width 338 height 32
click at [833, 106] on li "Manage tills" at bounding box center [886, 97] width 339 height 19
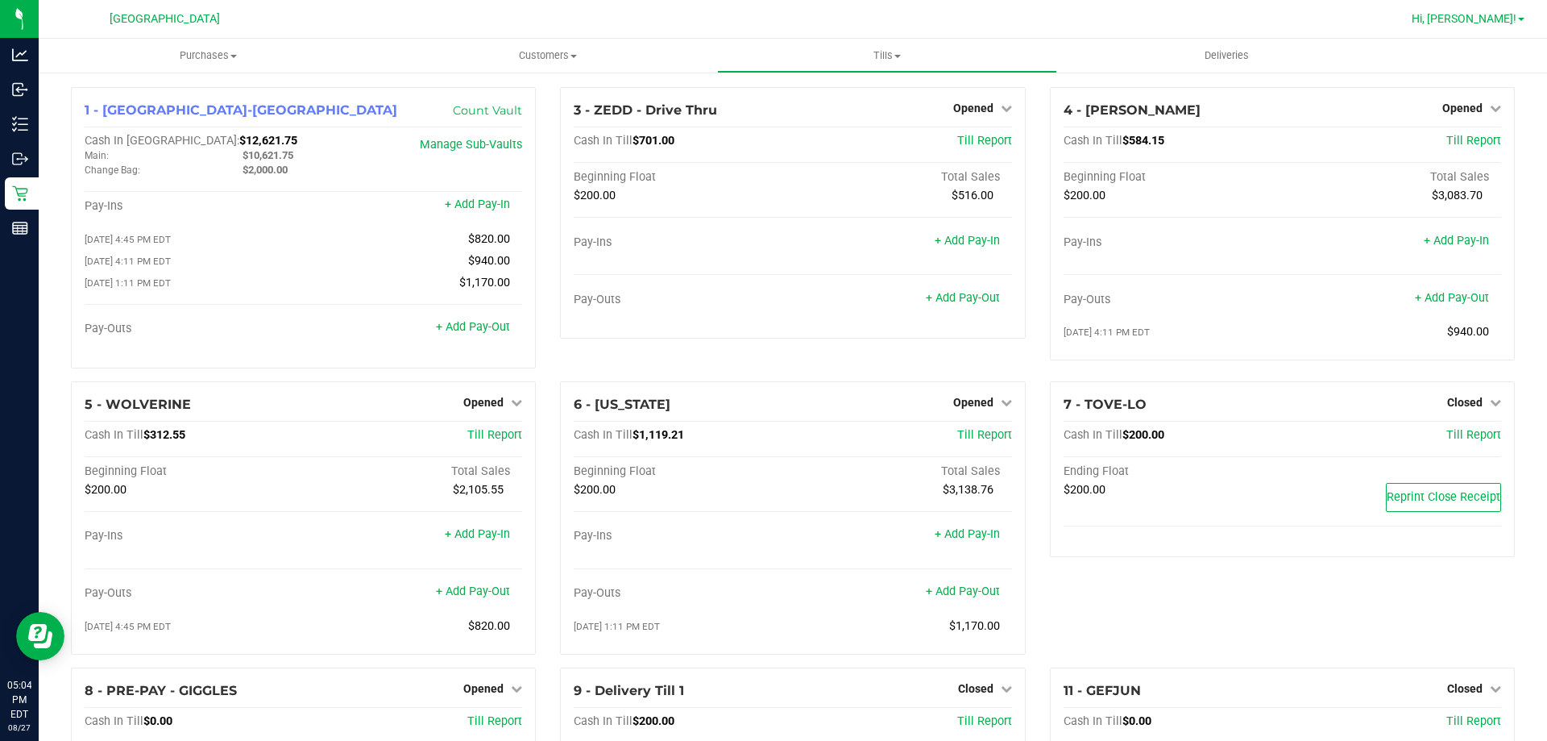
click at [1485, 17] on span "Hi, [PERSON_NAME]!" at bounding box center [1464, 18] width 105 height 13
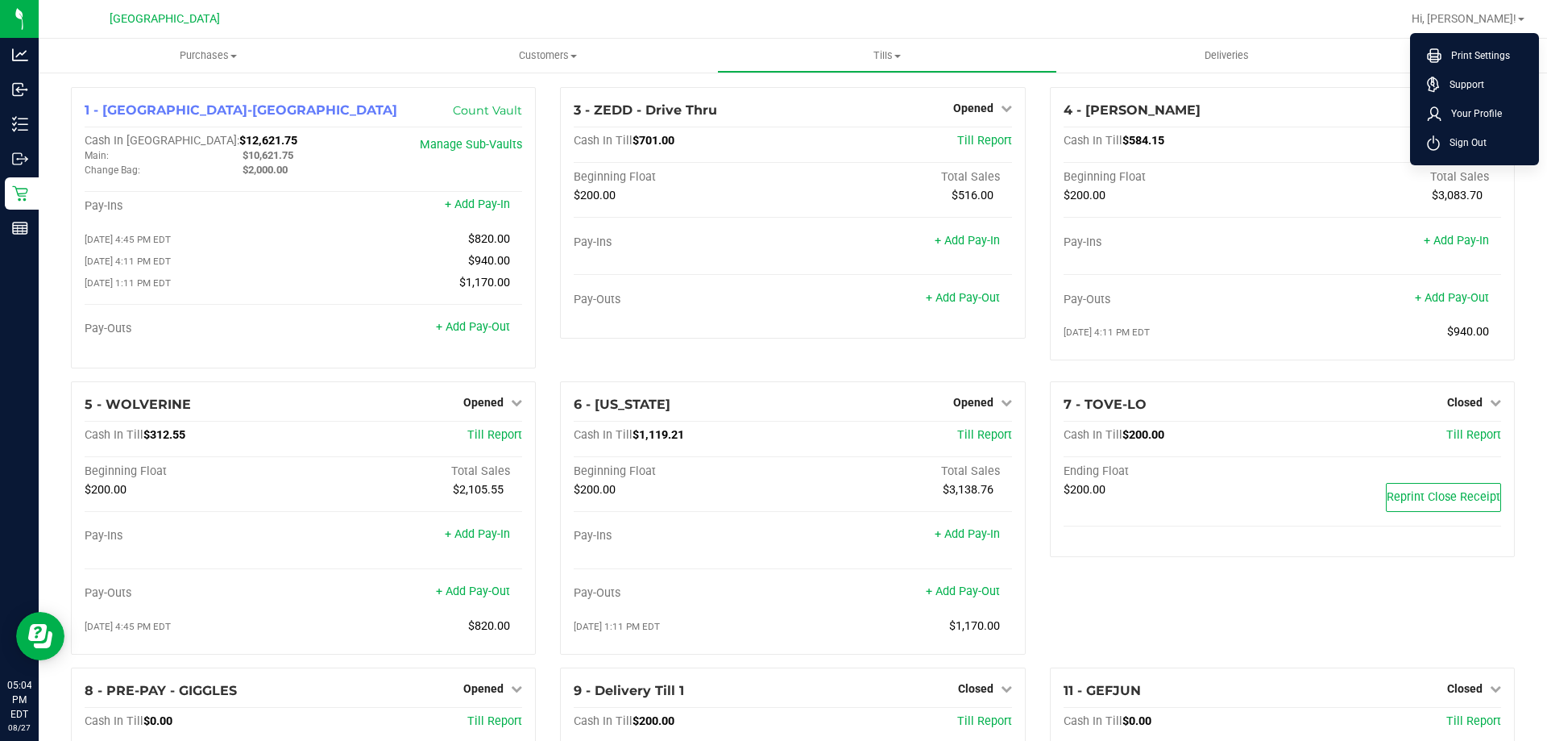
click at [970, 353] on div "3 - ZEDD - Drive Thru Opened Close Till Cash In Till $701.00 Till Report Beginn…" at bounding box center [792, 234] width 489 height 294
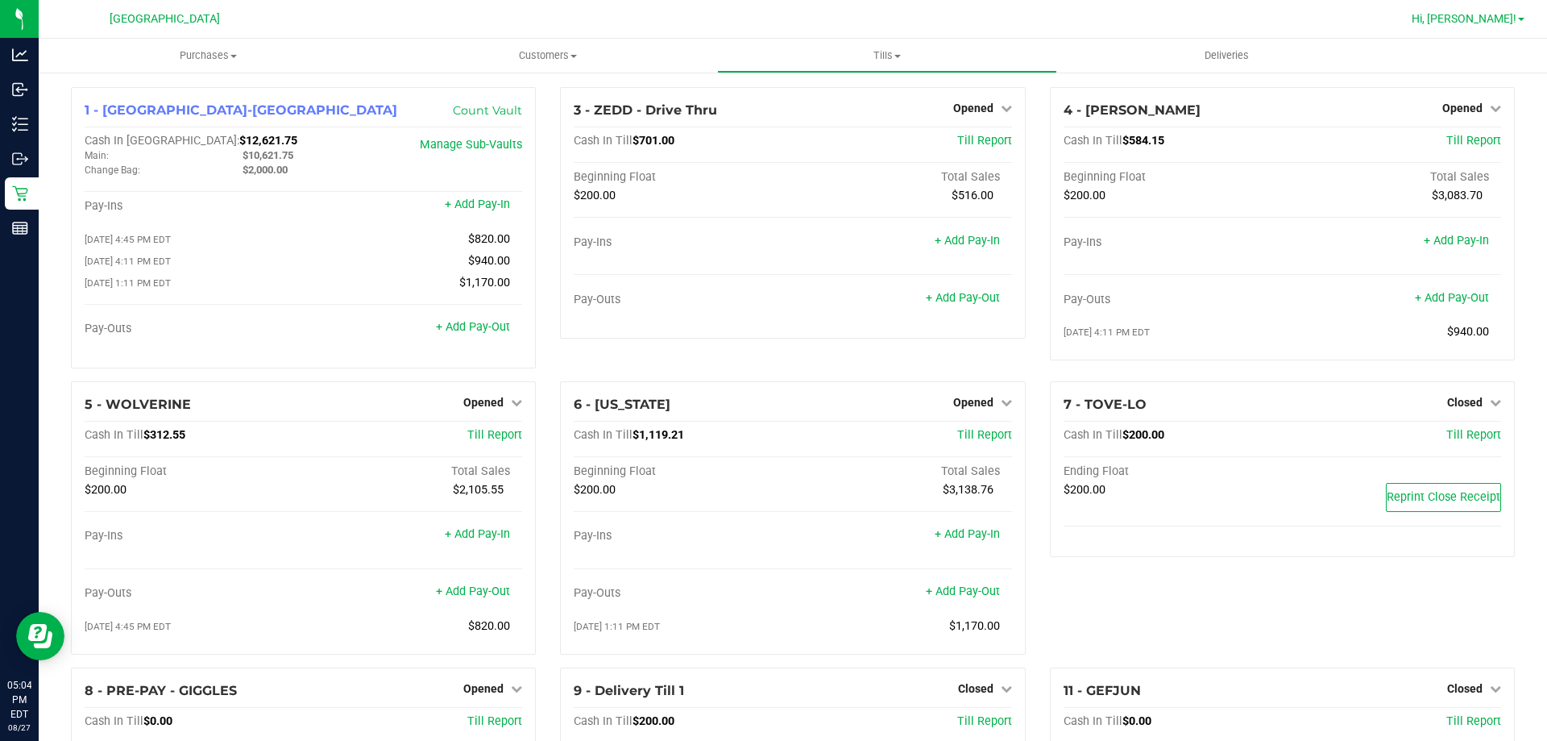
click at [1468, 15] on link "Hi, [PERSON_NAME]!" at bounding box center [1469, 18] width 126 height 17
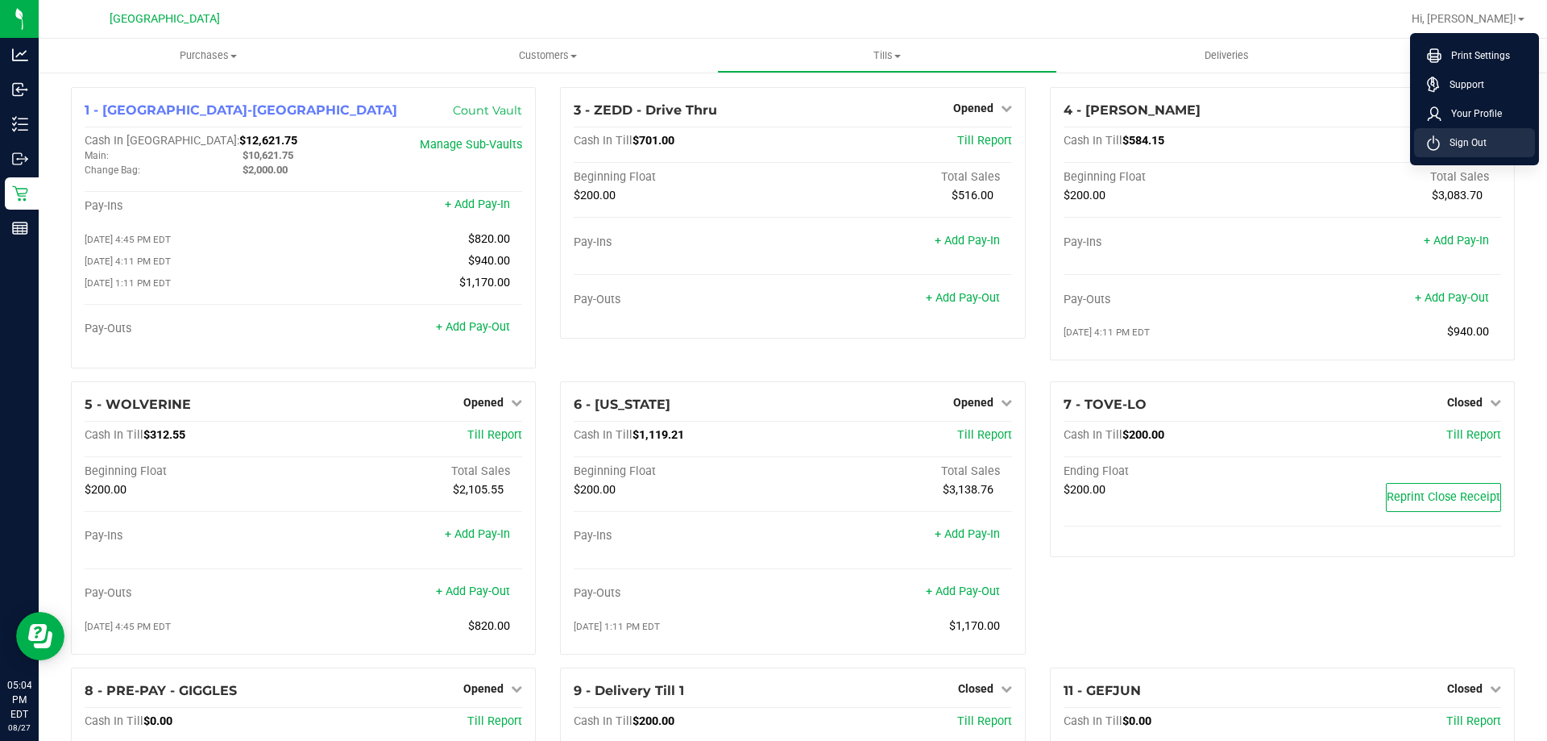
click at [1468, 137] on span "Sign Out" at bounding box center [1463, 143] width 47 height 16
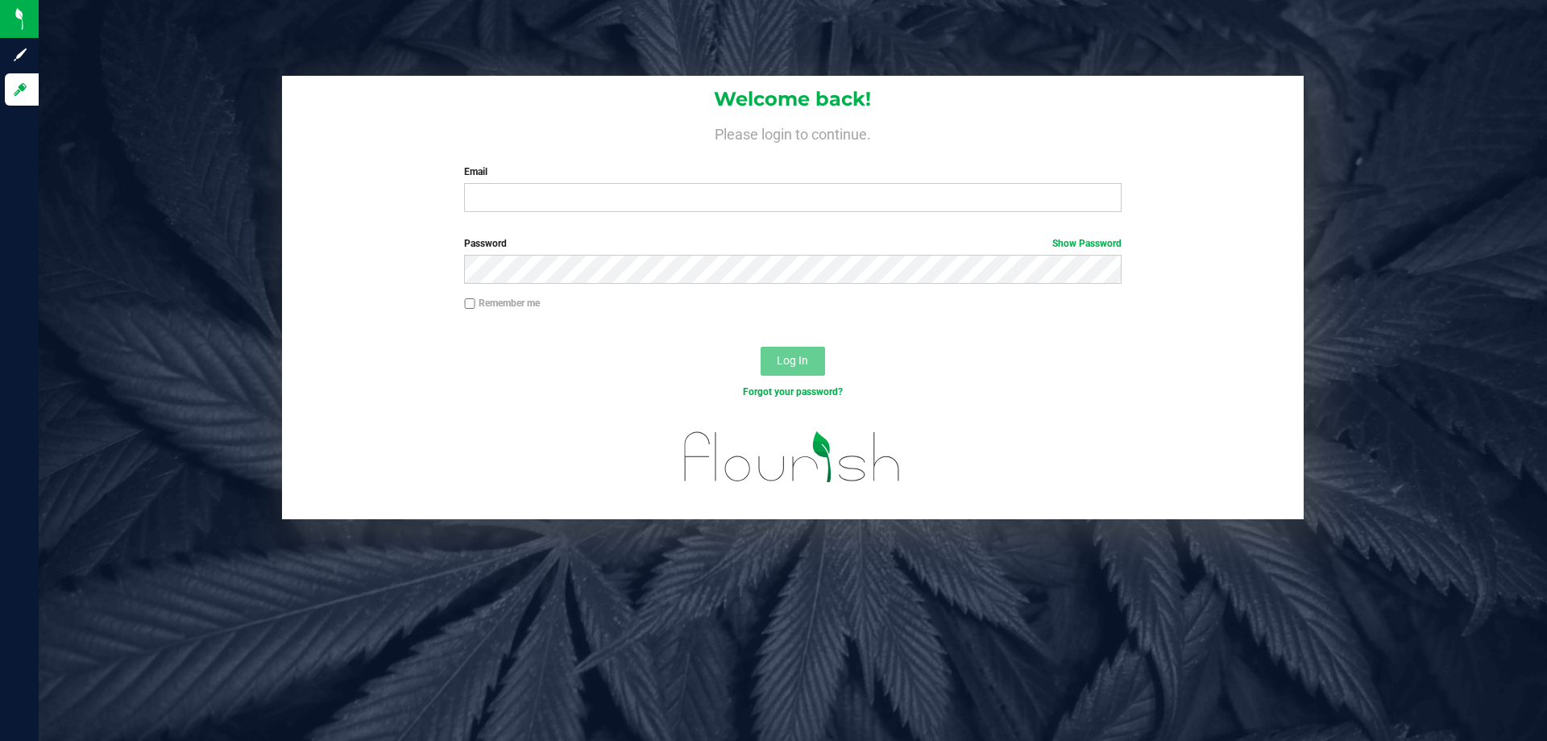
click at [717, 663] on div "Welcome back! Please login to continue. Email Required Please format your email…" at bounding box center [793, 370] width 1509 height 741
click at [1240, 430] on div at bounding box center [793, 467] width 1022 height 102
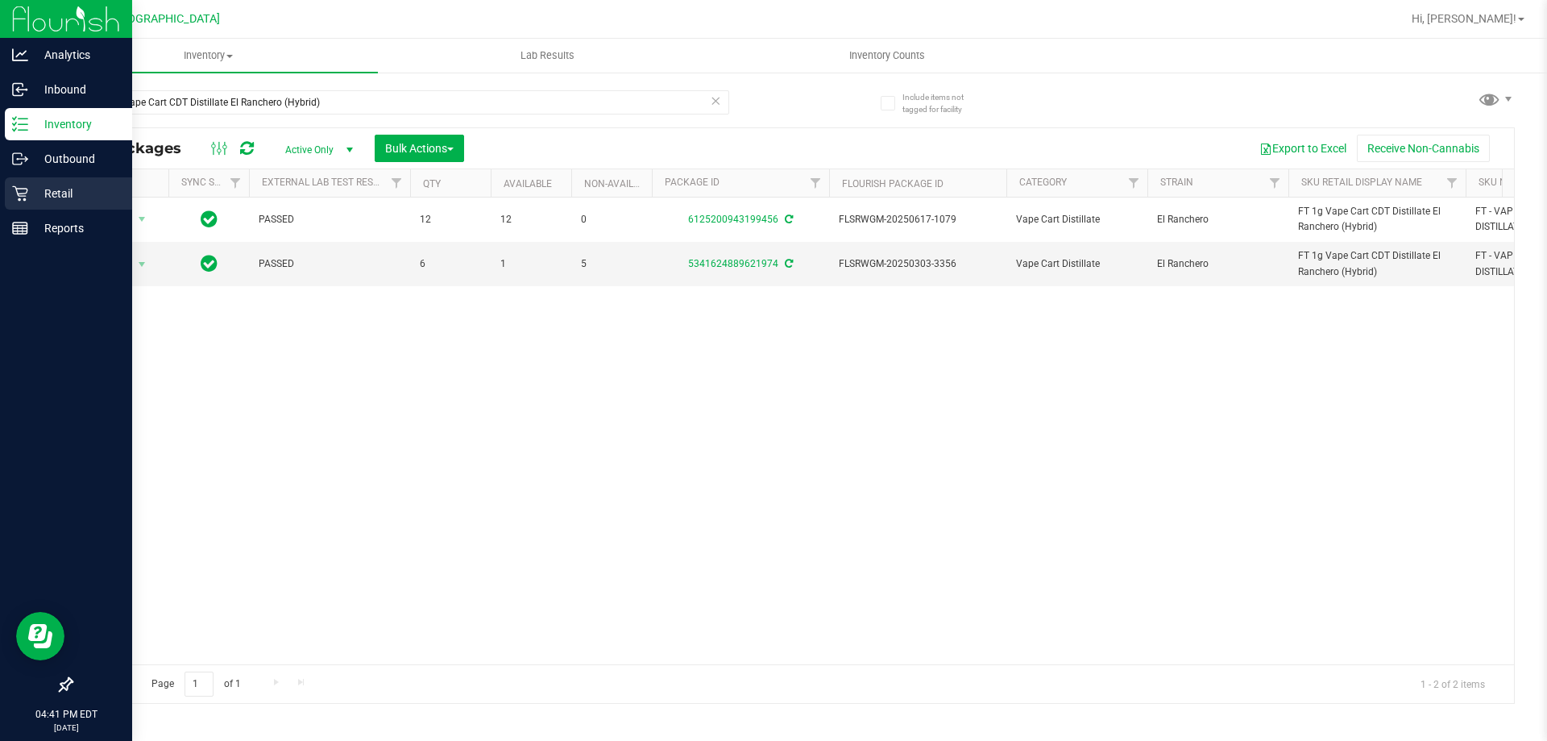
click at [30, 190] on p "Retail" at bounding box center [76, 193] width 97 height 19
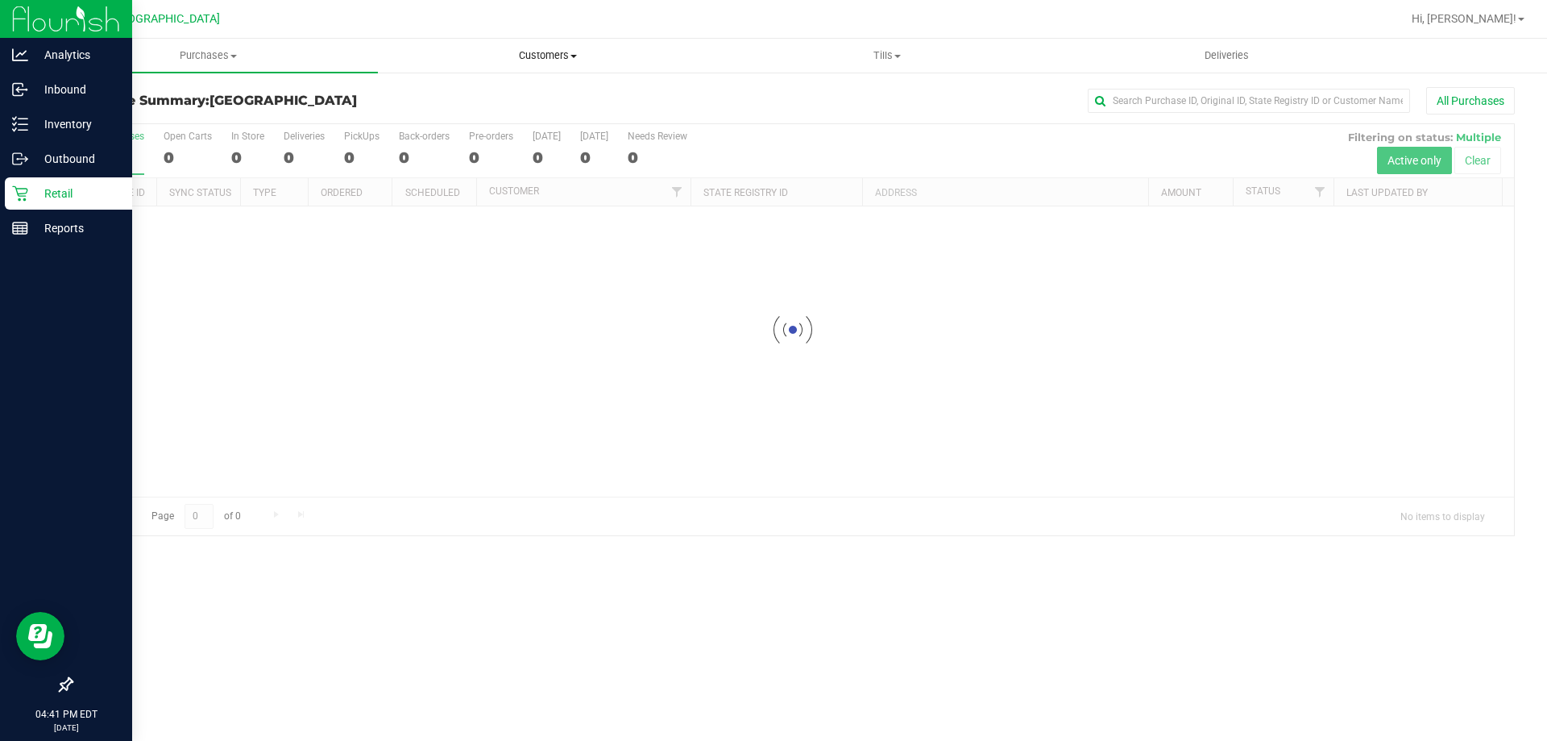
click at [548, 56] on span "Customers" at bounding box center [548, 55] width 338 height 15
click at [909, 58] on span "Tills" at bounding box center [887, 55] width 338 height 15
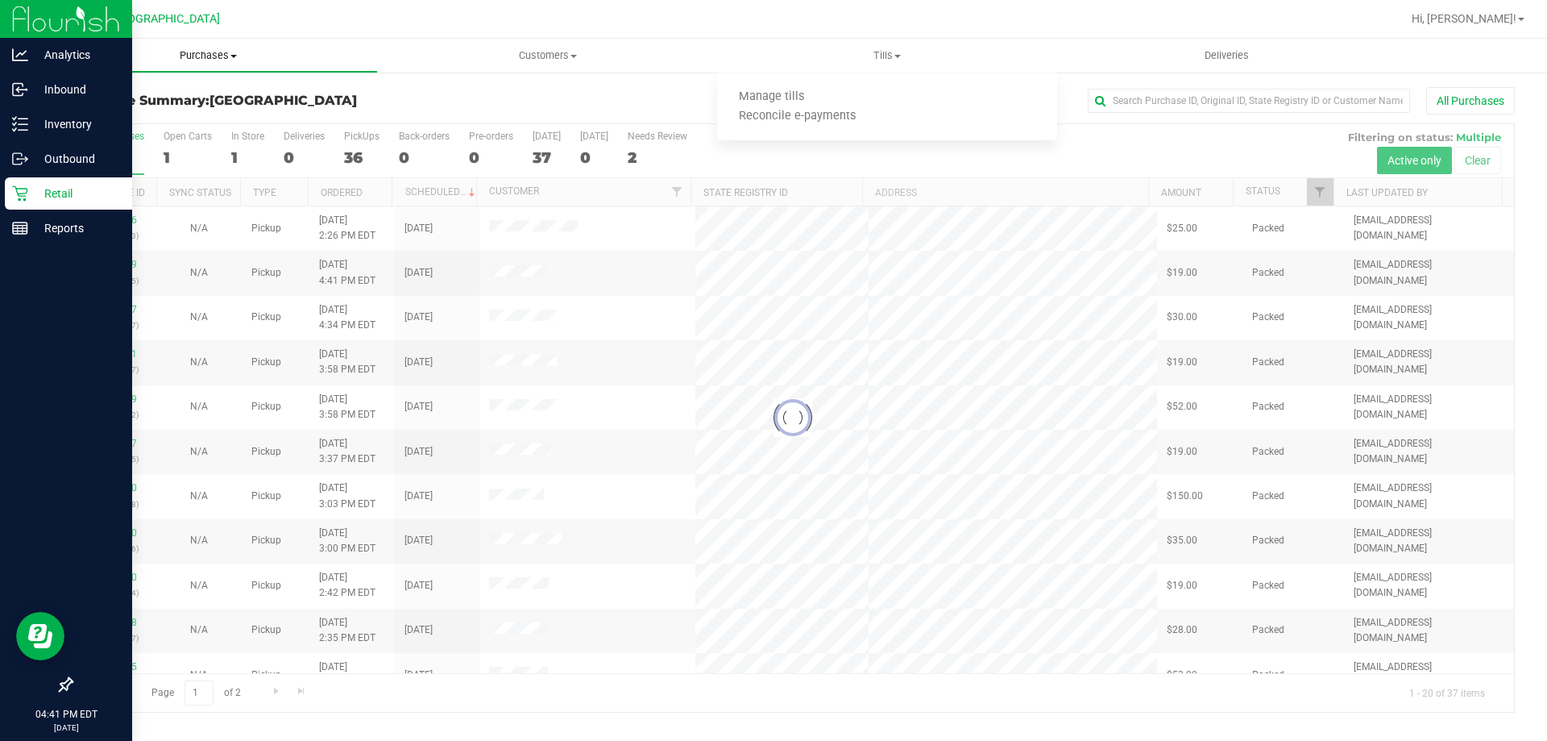
click at [224, 59] on span "Purchases" at bounding box center [208, 55] width 338 height 15
click at [197, 116] on li "Fulfillment" at bounding box center [208, 116] width 339 height 19
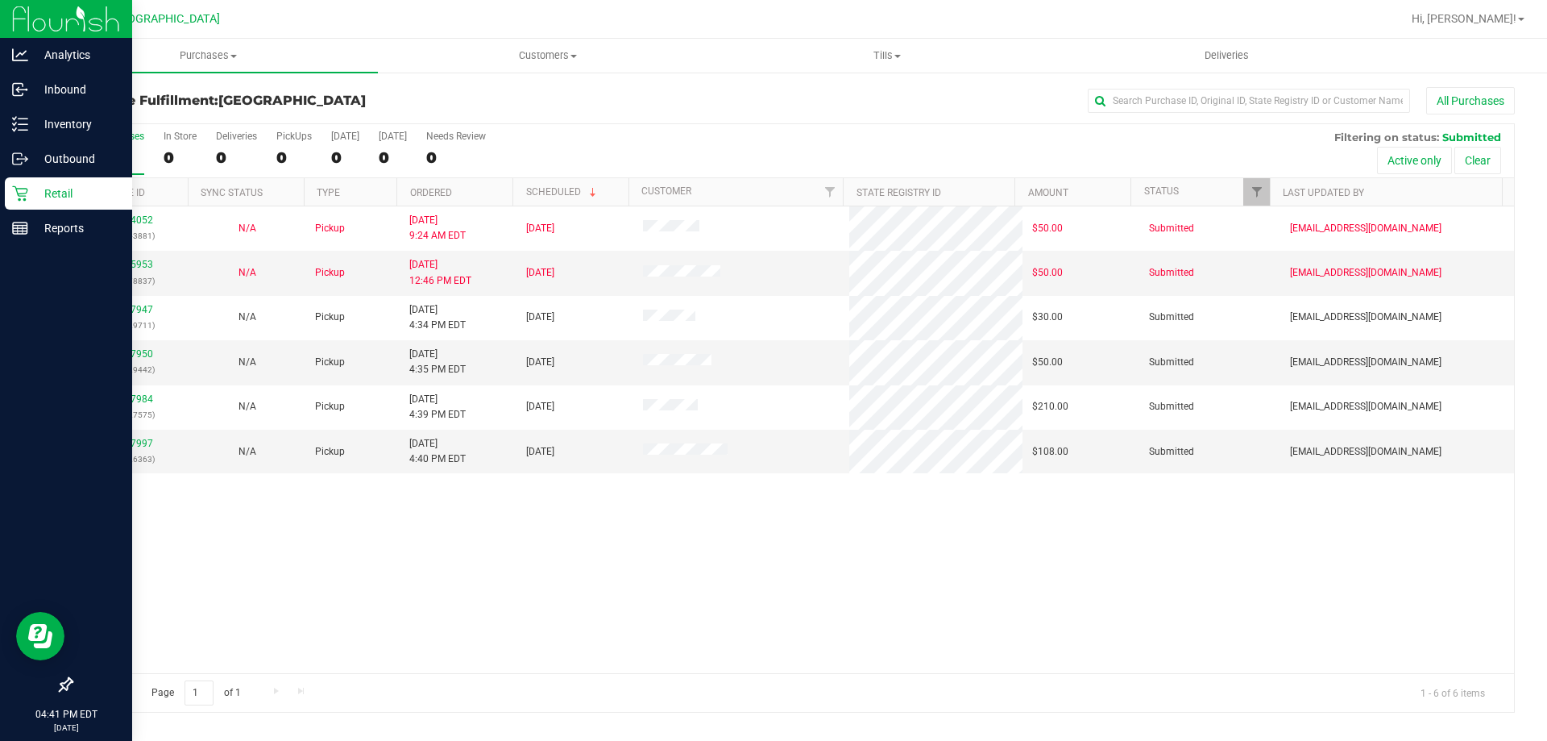
click at [574, 523] on div "11854052 (317443881) N/A Pickup [DATE] 9:24 AM EDT 8/27/2025 $50.00 Submitted […" at bounding box center [793, 439] width 1443 height 467
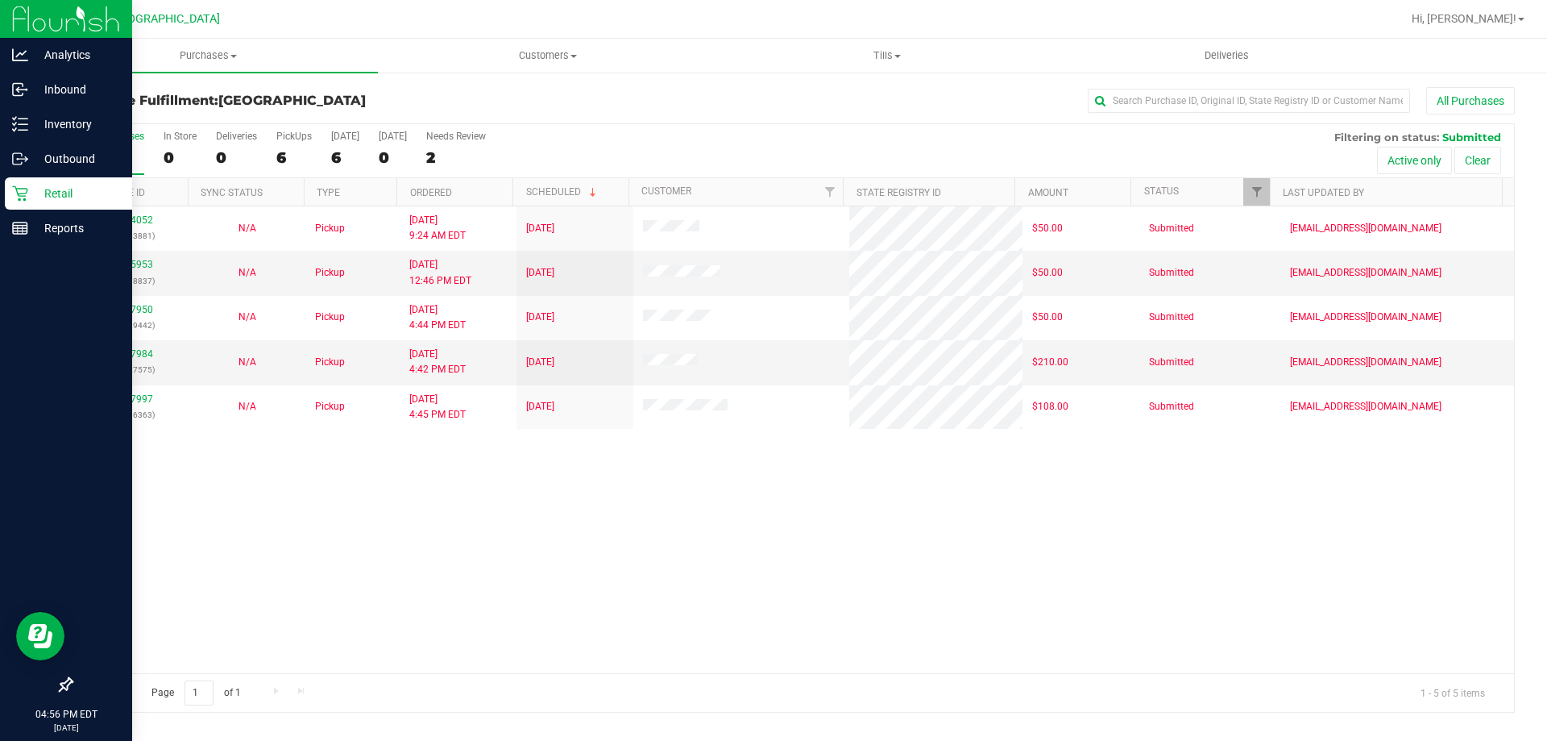
click at [658, 531] on div "11854052 (317443881) N/A Pickup [DATE] 9:24 AM EDT 8/27/2025 $50.00 Submitted […" at bounding box center [793, 439] width 1443 height 467
click at [132, 355] on link "11857984" at bounding box center [130, 353] width 45 height 11
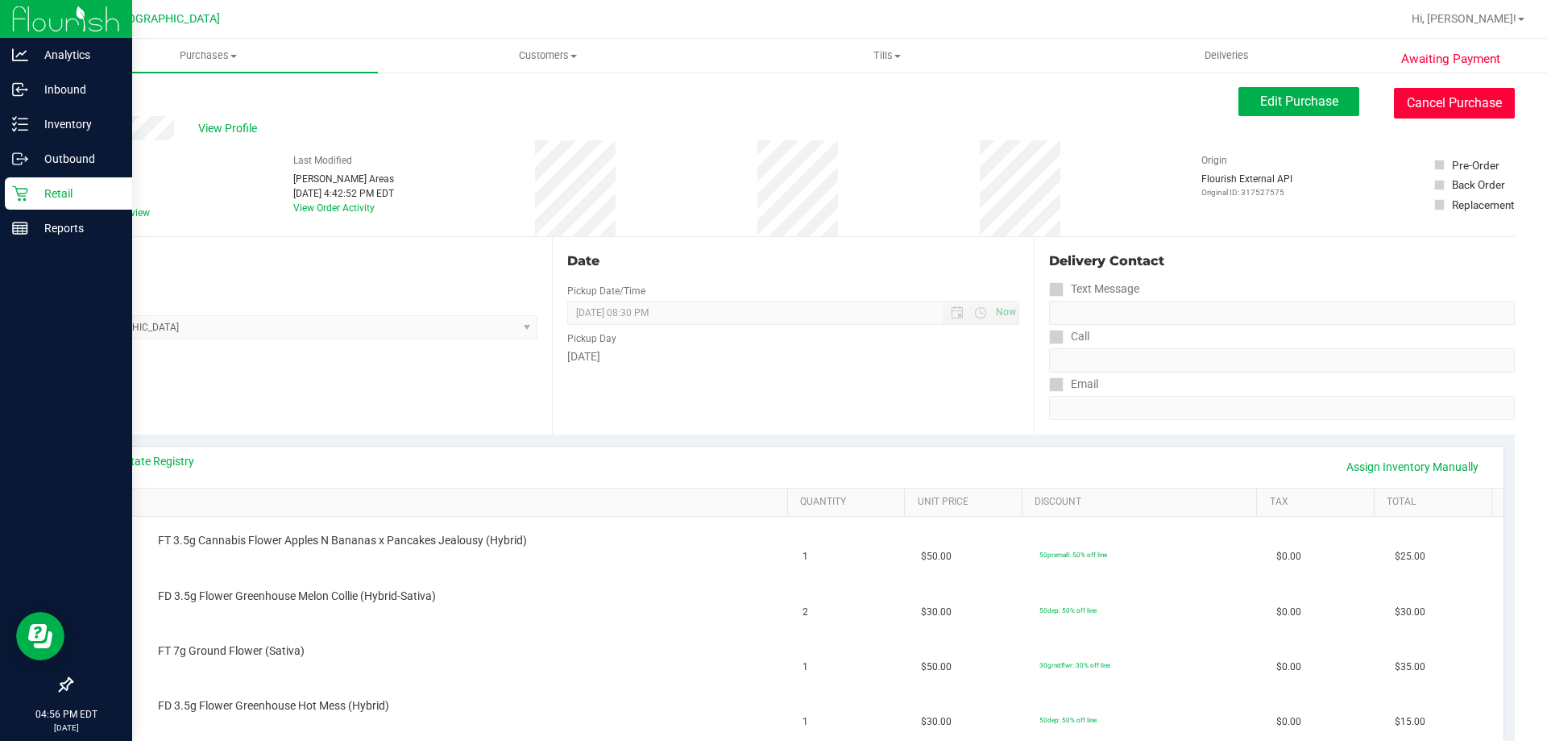
click at [1456, 107] on button "Cancel Purchase" at bounding box center [1454, 103] width 121 height 31
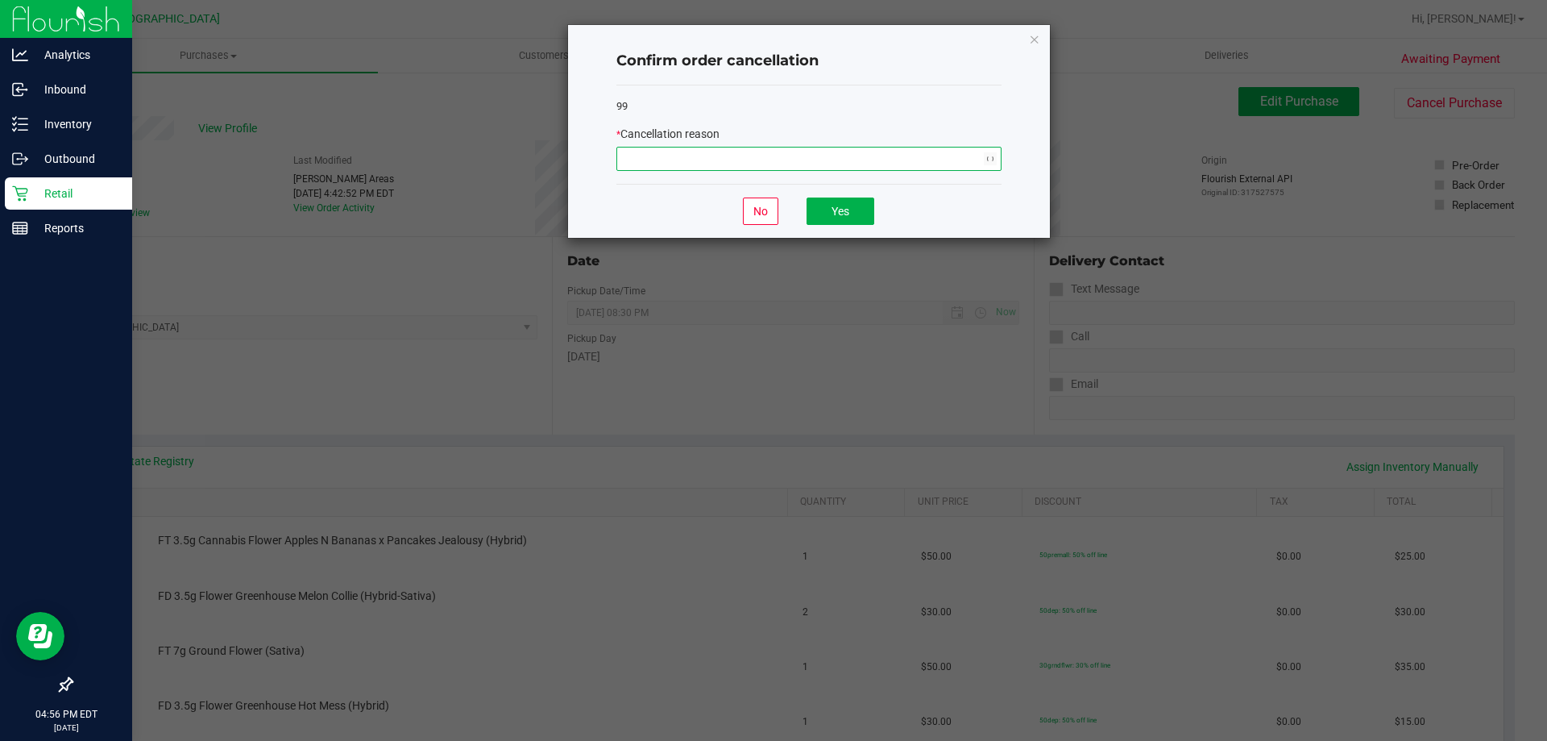
click at [733, 164] on span "NO DATA FOUND" at bounding box center [798, 158] width 363 height 23
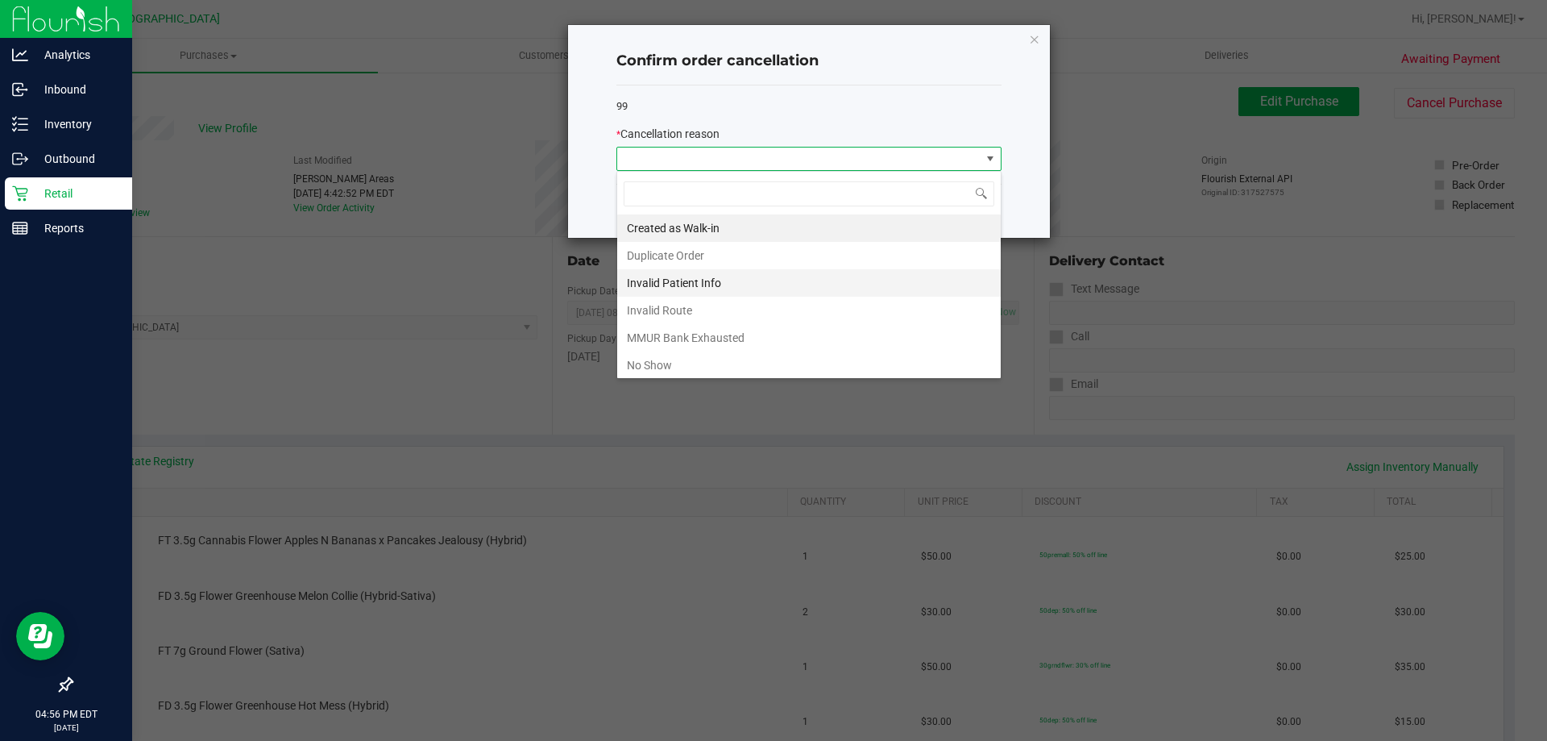
scroll to position [24, 385]
click at [685, 328] on li "MMUR Bank Exhausted" at bounding box center [809, 337] width 384 height 27
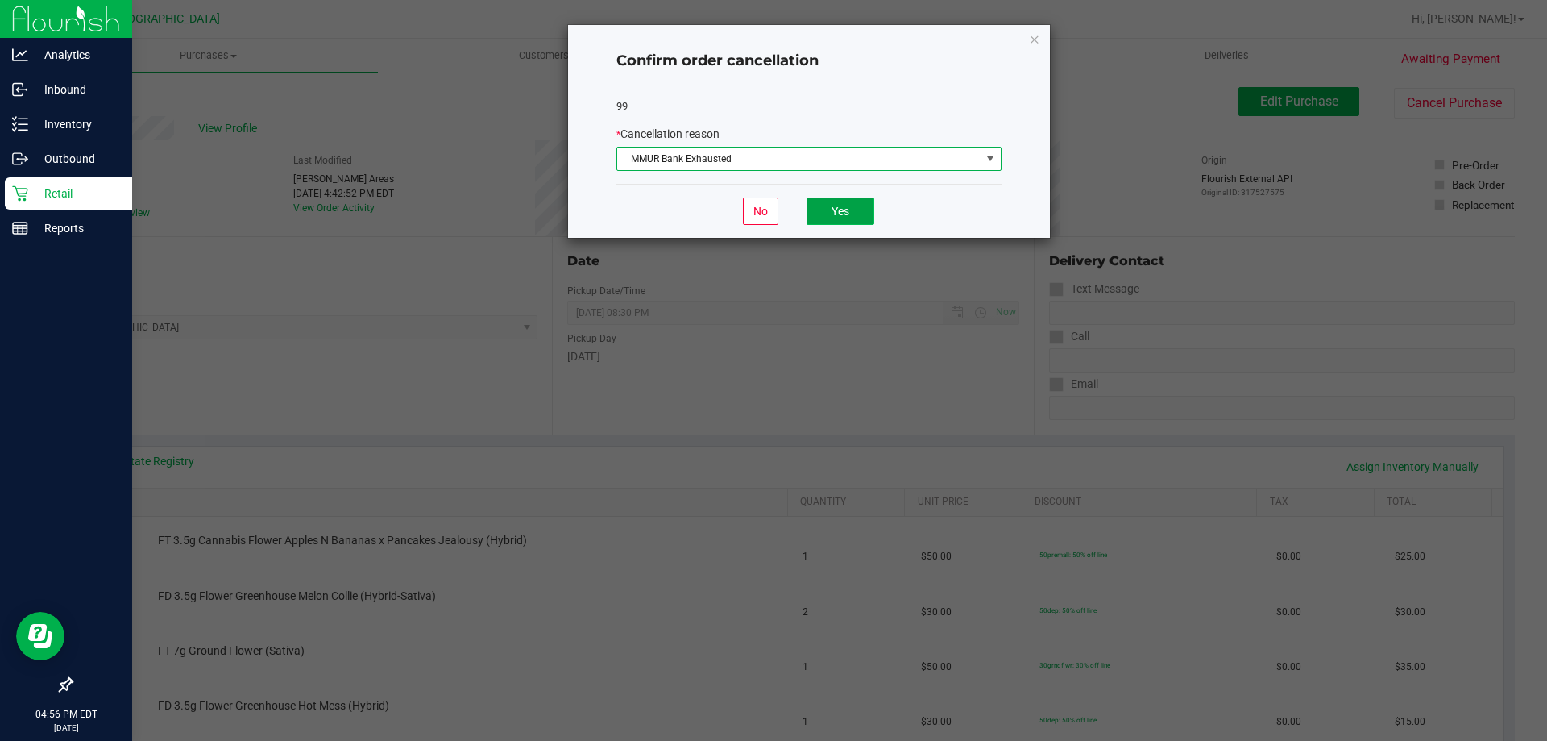
click at [835, 215] on button "Yes" at bounding box center [841, 210] width 68 height 27
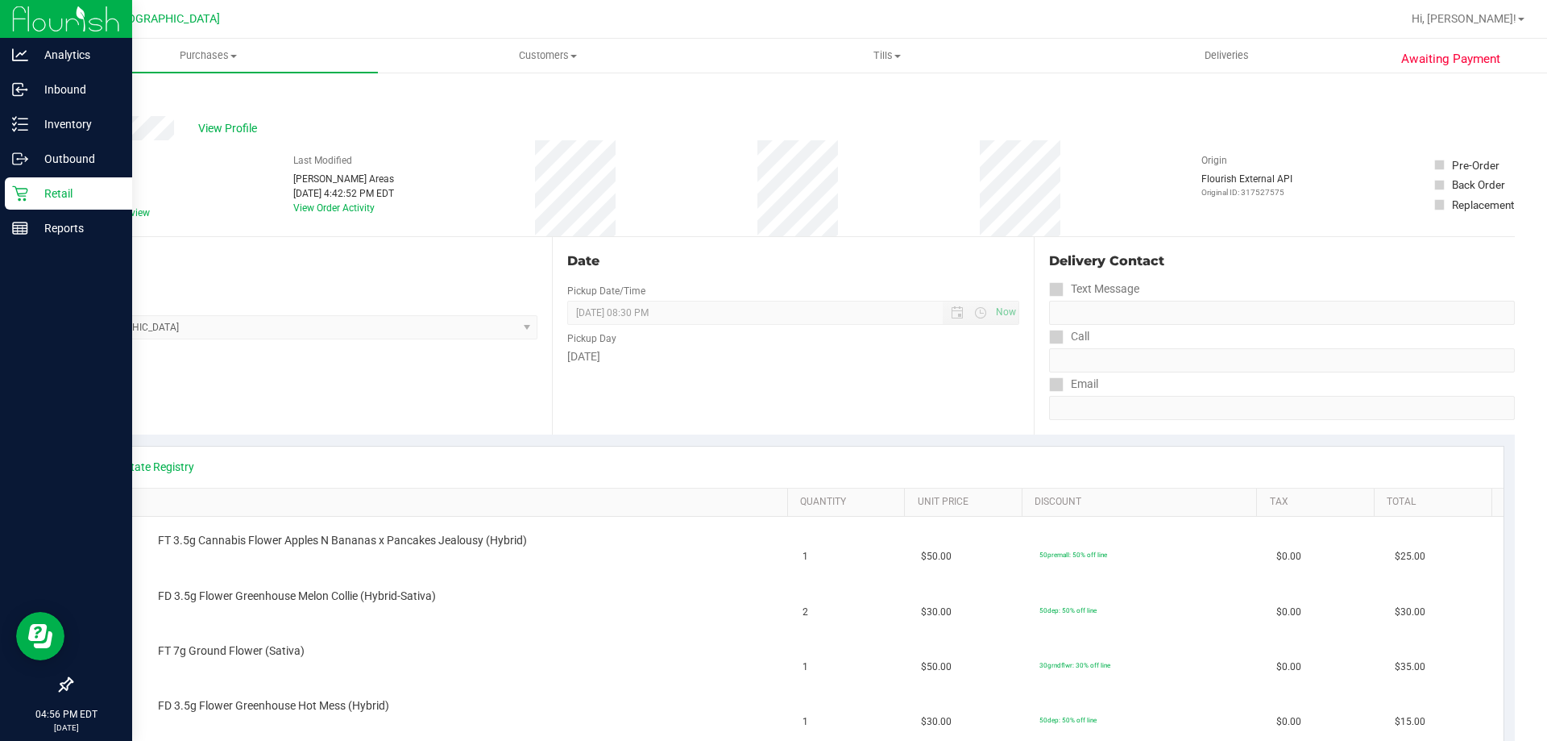
click at [85, 93] on link "Back" at bounding box center [83, 96] width 24 height 11
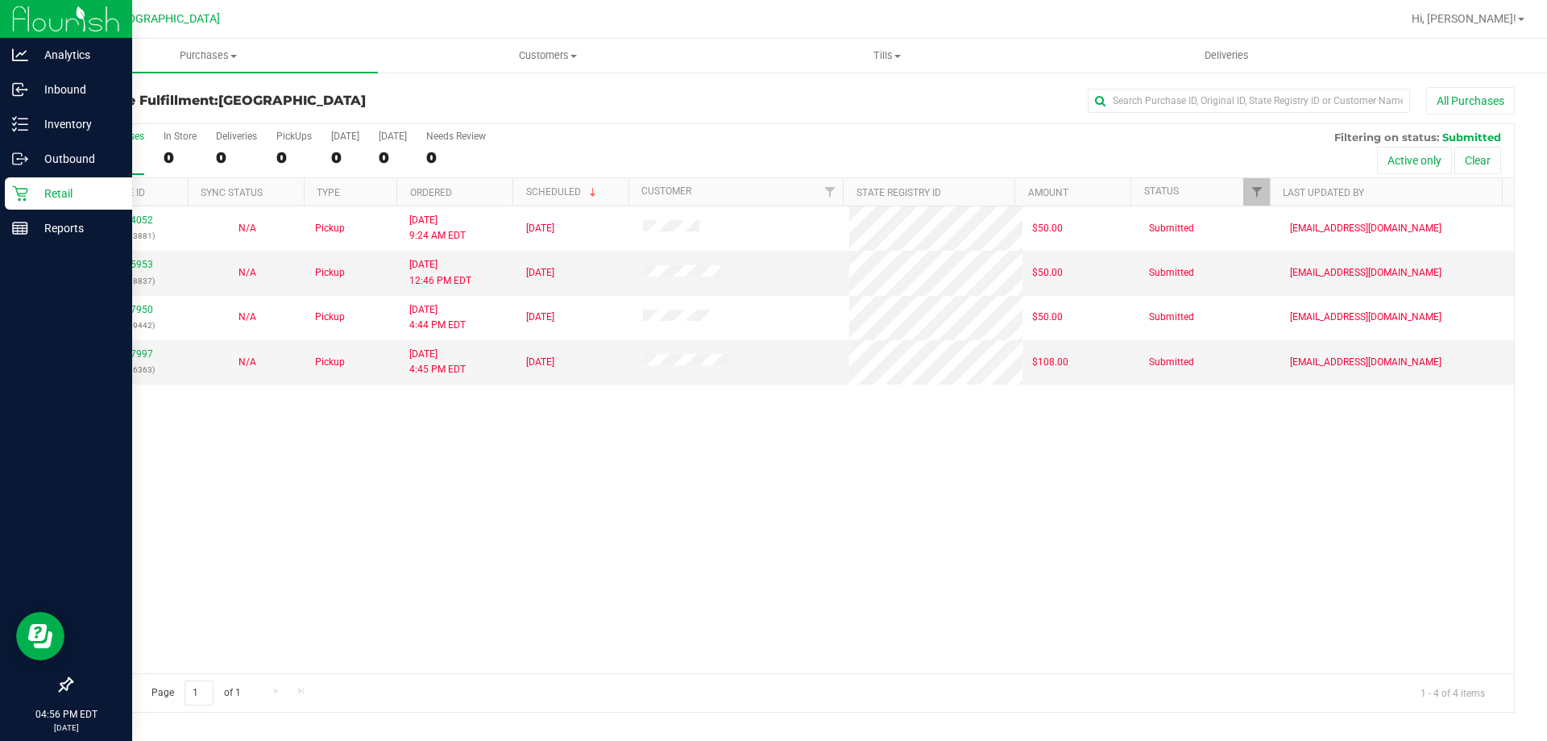
click at [593, 459] on div "11854052 (317443881) N/A Pickup [DATE] 9:24 AM EDT 8/27/2025 $50.00 Submitted […" at bounding box center [793, 439] width 1443 height 467
click at [114, 351] on link "11857997" at bounding box center [130, 353] width 45 height 11
